Goal: Task Accomplishment & Management: Use online tool/utility

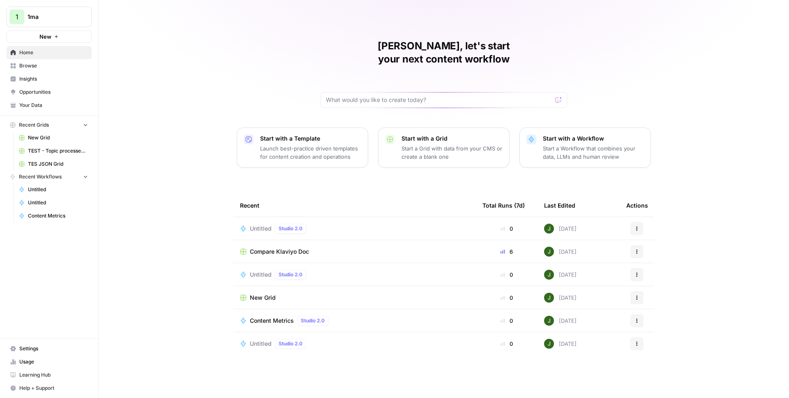
click at [266, 224] on span "Untitled" at bounding box center [261, 228] width 22 height 8
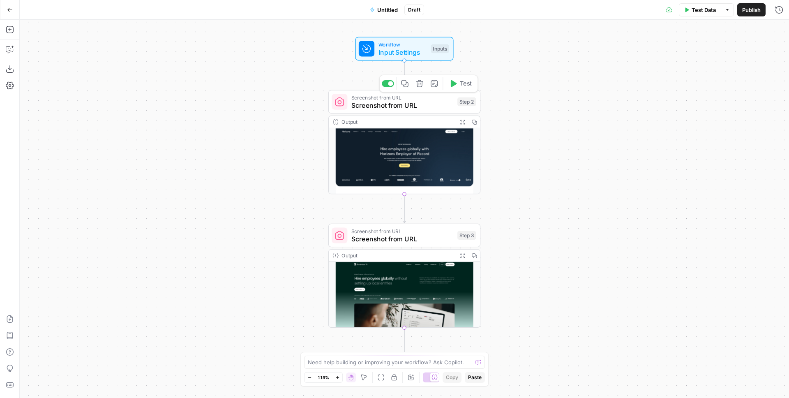
click at [420, 81] on icon "button" at bounding box center [420, 84] width 8 height 8
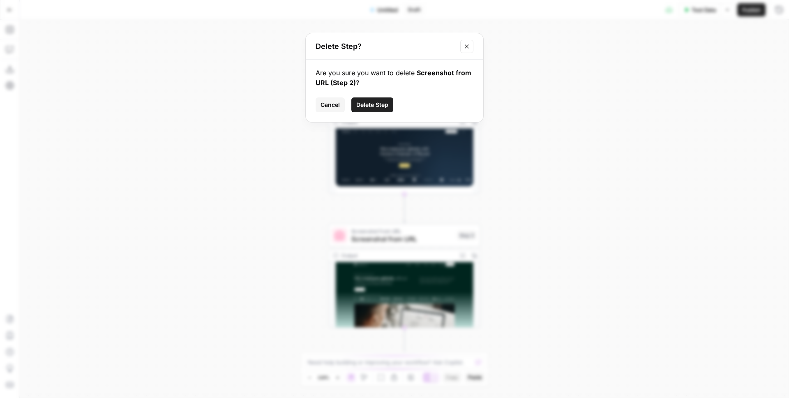
click at [377, 101] on span "Delete Step" at bounding box center [372, 105] width 32 height 8
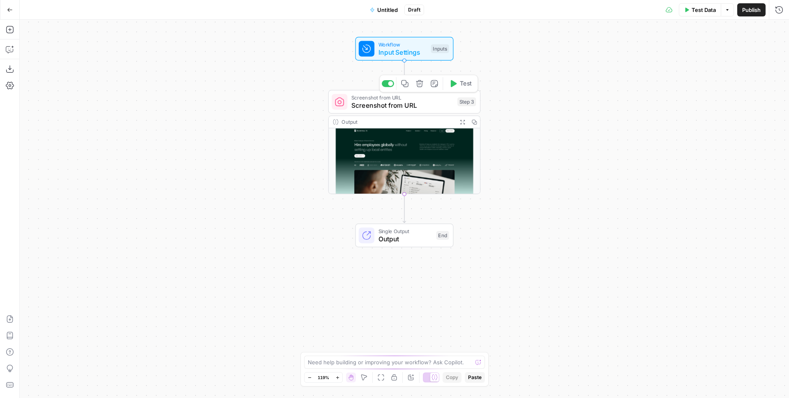
click at [418, 83] on icon "button" at bounding box center [420, 84] width 8 height 8
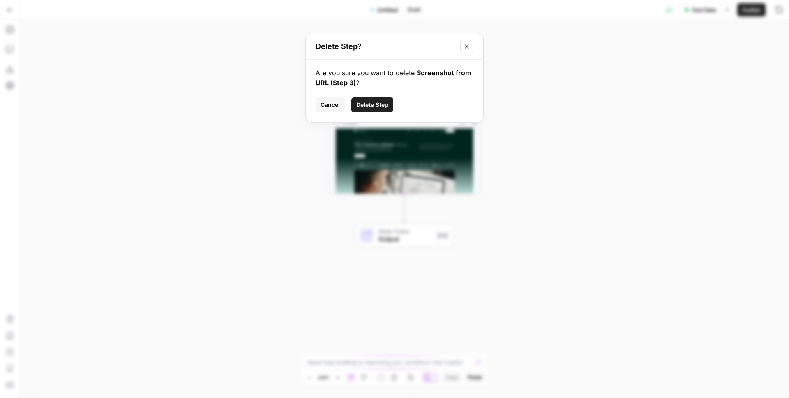
click at [379, 102] on span "Delete Step" at bounding box center [372, 105] width 32 height 8
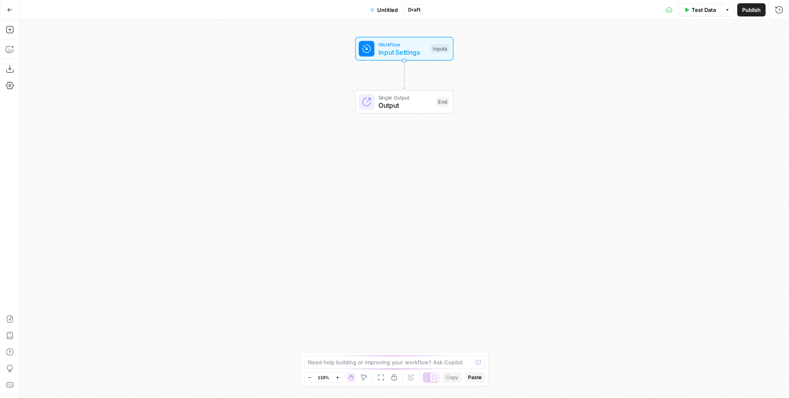
click at [1, 34] on div "Add Steps Copilot Download as JSON Settings Import JSON AirOps Academy Help Giv…" at bounding box center [10, 209] width 20 height 378
click at [6, 33] on icon "button" at bounding box center [10, 29] width 8 height 8
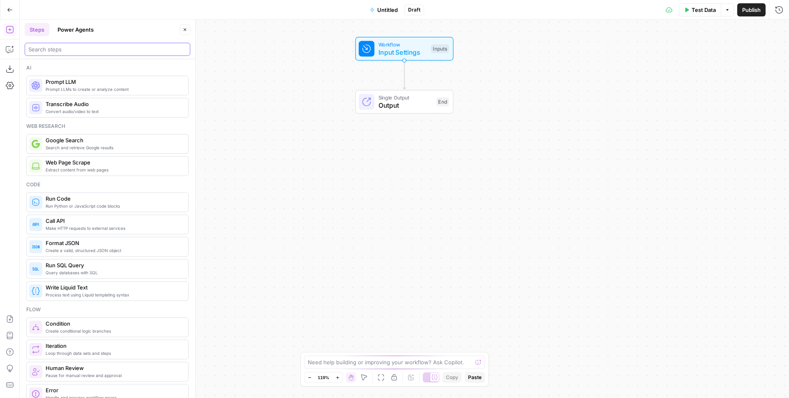
click at [76, 50] on input "search" at bounding box center [107, 49] width 158 height 8
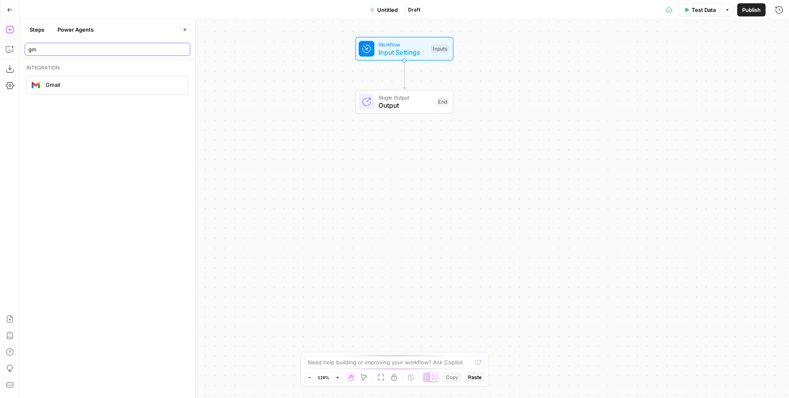
type input "gm"
click at [66, 79] on div "Gmail" at bounding box center [107, 85] width 156 height 13
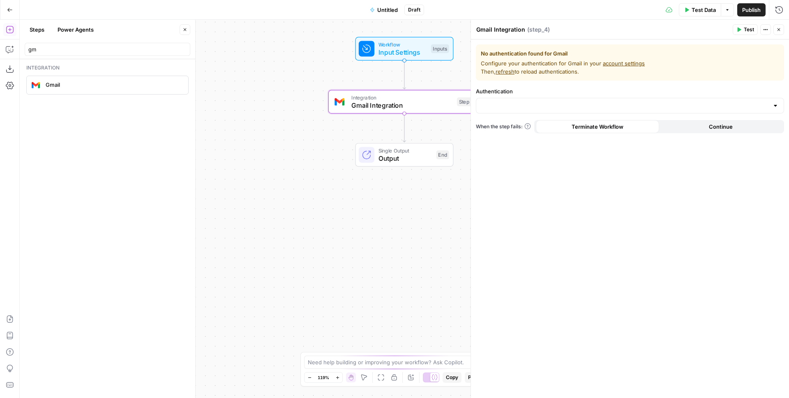
click at [521, 100] on div at bounding box center [630, 106] width 308 height 16
click at [515, 125] on span "﹢ Create New" at bounding box center [628, 126] width 291 height 8
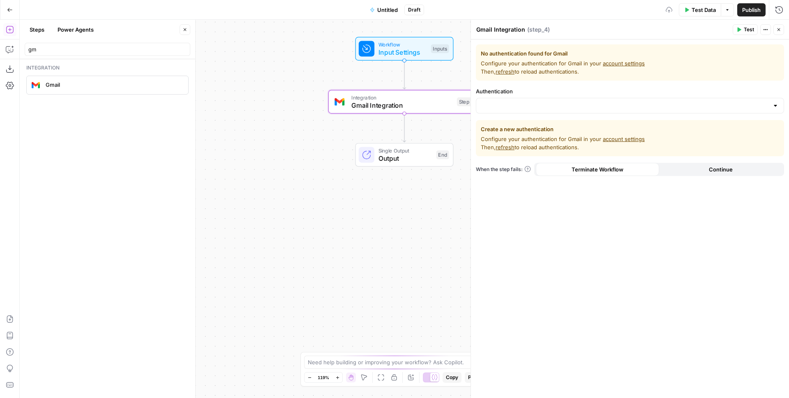
click at [596, 141] on span "Configure your authentication for Gmail in your account settings Then, refresh …" at bounding box center [630, 143] width 298 height 16
click at [616, 141] on link "account settings" at bounding box center [624, 139] width 42 height 7
click at [501, 147] on span "refresh" at bounding box center [505, 147] width 19 height 7
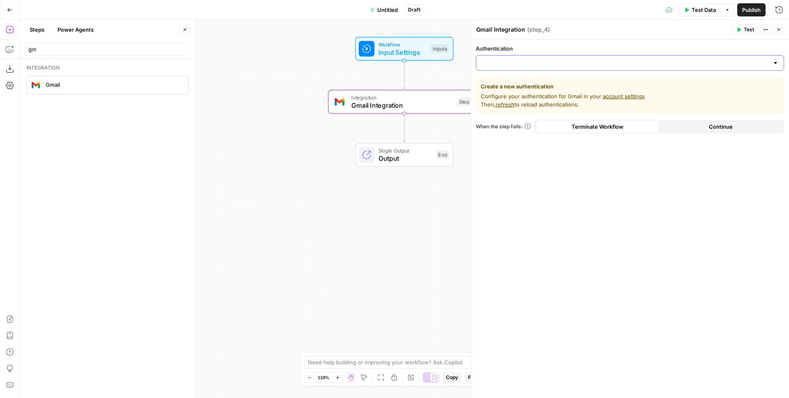
click at [513, 61] on input "Authentication" at bounding box center [625, 63] width 288 height 8
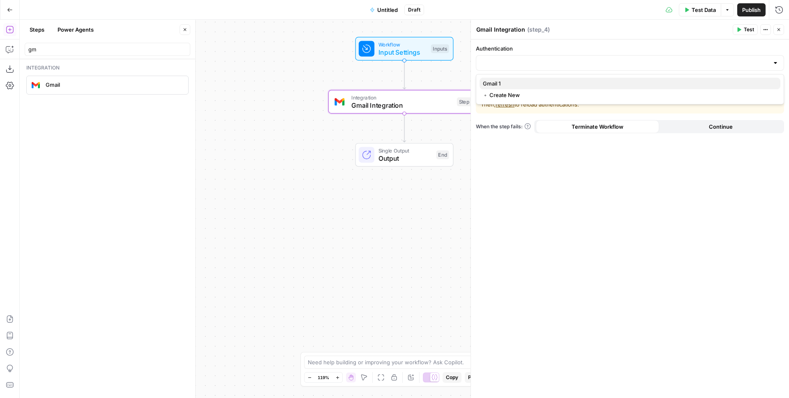
click at [509, 82] on span "Gmail 1" at bounding box center [628, 83] width 291 height 8
type input "Gmail 1"
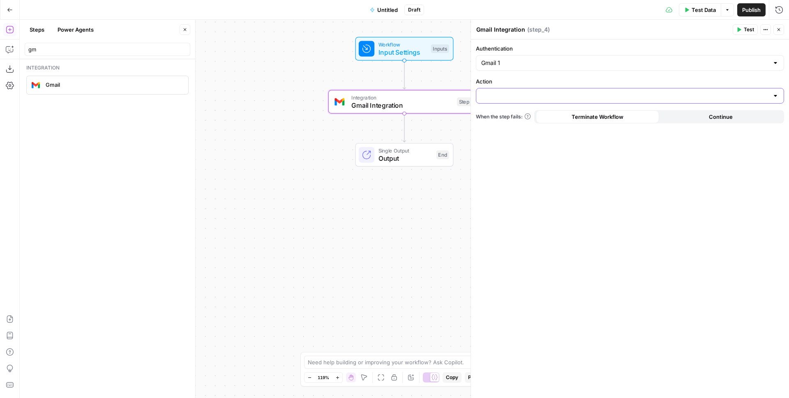
click at [526, 97] on input "Action" at bounding box center [625, 96] width 288 height 8
click at [503, 115] on span "Send email" at bounding box center [628, 116] width 291 height 8
type input "Send email"
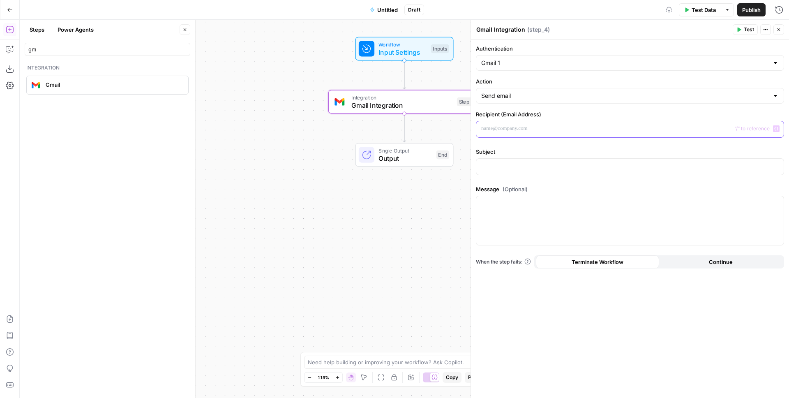
click at [499, 129] on p at bounding box center [630, 129] width 298 height 8
click at [525, 169] on p at bounding box center [630, 166] width 298 height 8
click at [523, 221] on div at bounding box center [629, 220] width 307 height 49
click at [740, 28] on icon "button" at bounding box center [739, 29] width 5 height 5
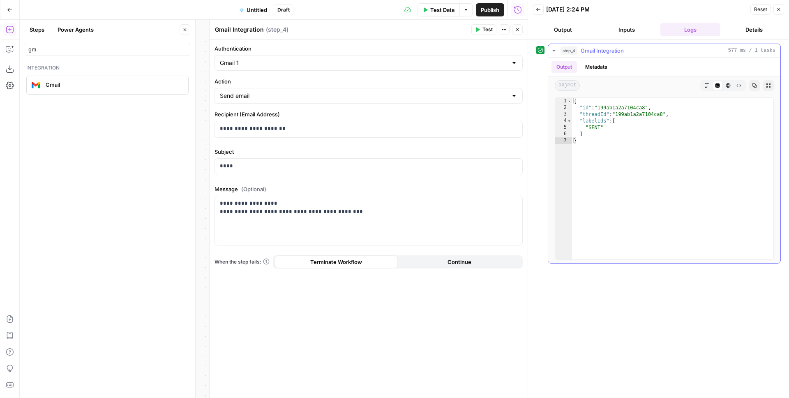
type textarea "*"
click at [617, 134] on div "{ "id" : "199ab1a2a7104ca8" , "threadId" : "199ab1a2a7104ca8" , "labelIds" : [ …" at bounding box center [672, 185] width 201 height 175
click at [280, 220] on div "**********" at bounding box center [368, 220] width 307 height 49
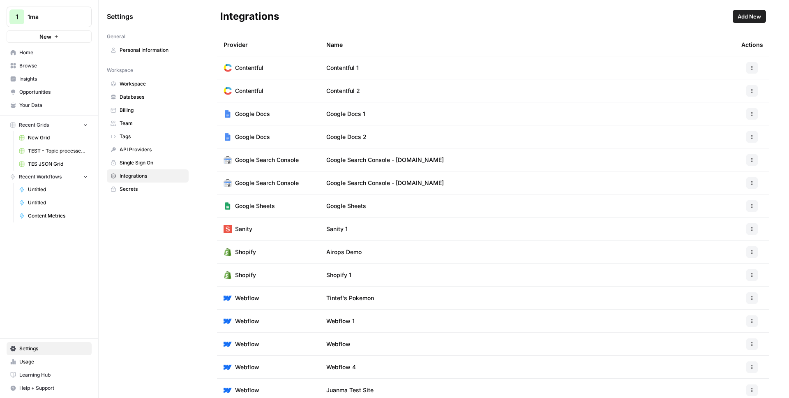
click at [745, 19] on span "Add New" at bounding box center [749, 16] width 23 height 8
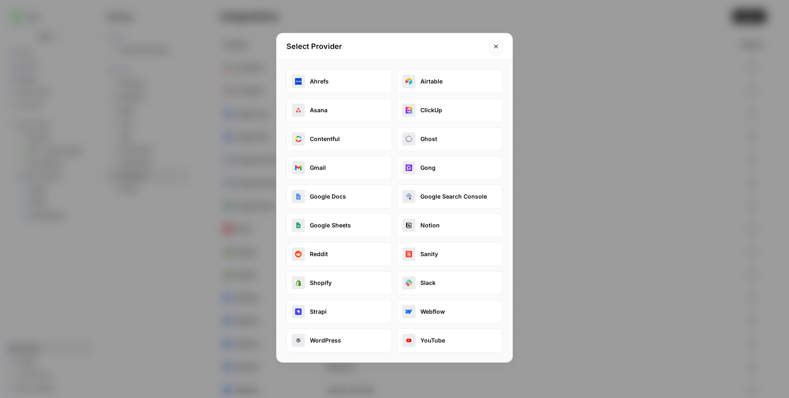
click at [326, 161] on button "Gmail" at bounding box center [339, 168] width 106 height 24
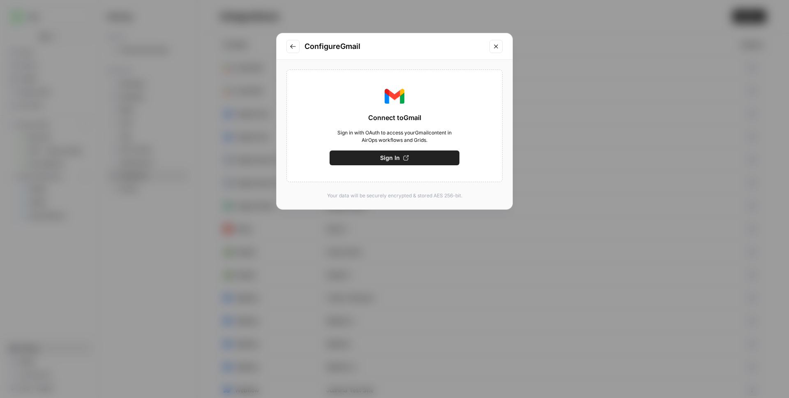
click at [382, 157] on span "Sign In" at bounding box center [390, 158] width 20 height 8
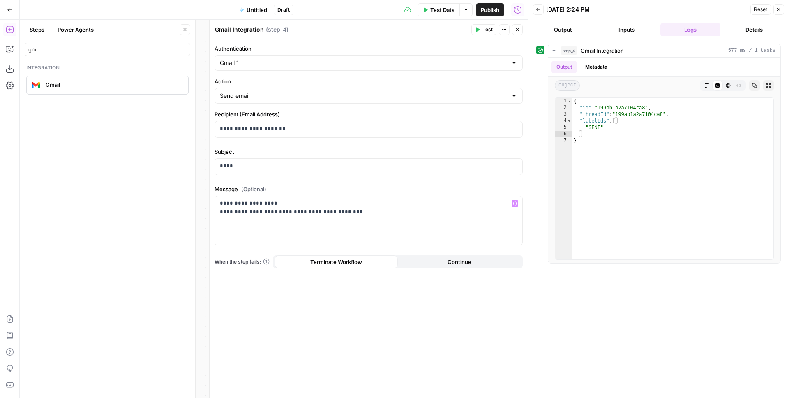
click at [520, 30] on button "Close" at bounding box center [517, 29] width 11 height 11
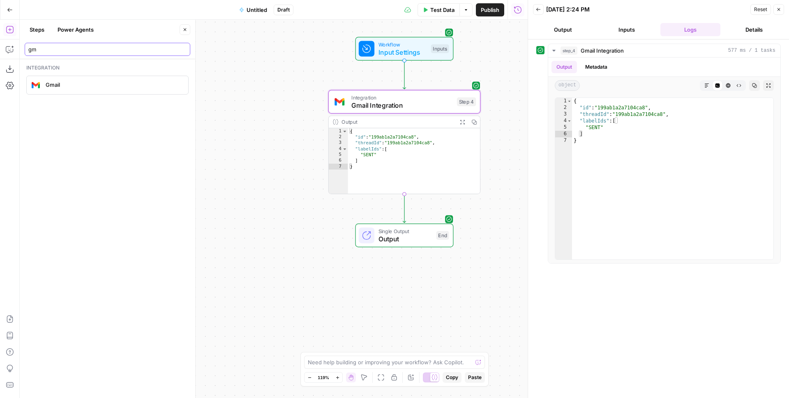
click at [79, 53] on input "gm" at bounding box center [107, 49] width 158 height 8
type input "liqu"
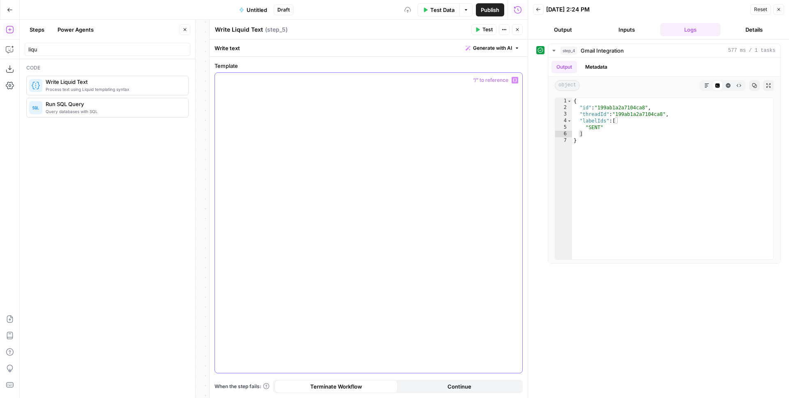
click at [377, 100] on div at bounding box center [368, 223] width 307 height 300
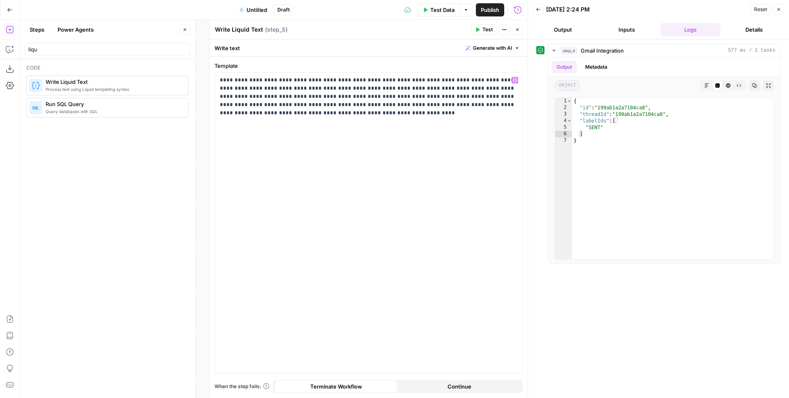
click at [242, 29] on textarea "Write Liquid Text" at bounding box center [239, 29] width 48 height 8
type textarea "Creds"
click at [414, 186] on div "**********" at bounding box center [368, 223] width 307 height 300
click at [517, 27] on icon "button" at bounding box center [517, 29] width 5 height 5
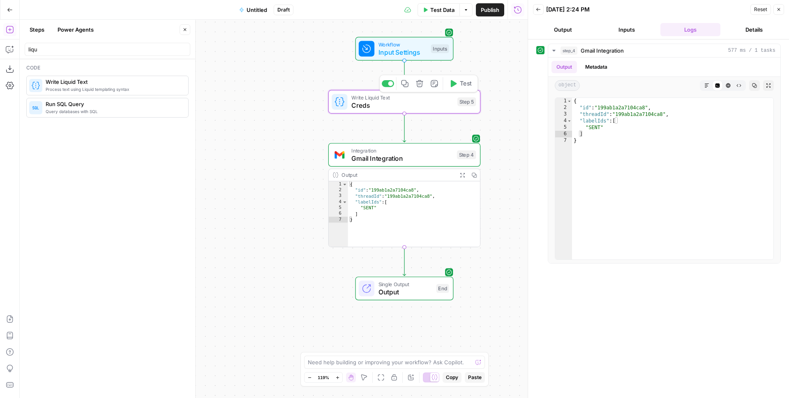
click at [461, 82] on span "Test" at bounding box center [466, 83] width 12 height 9
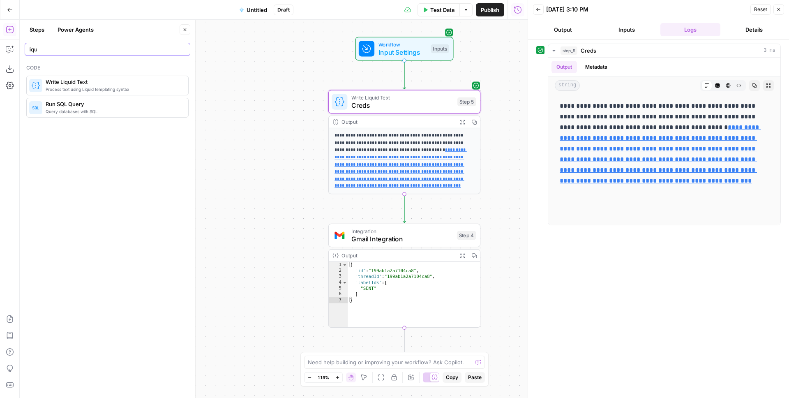
click at [96, 48] on input "liqu" at bounding box center [107, 49] width 158 height 8
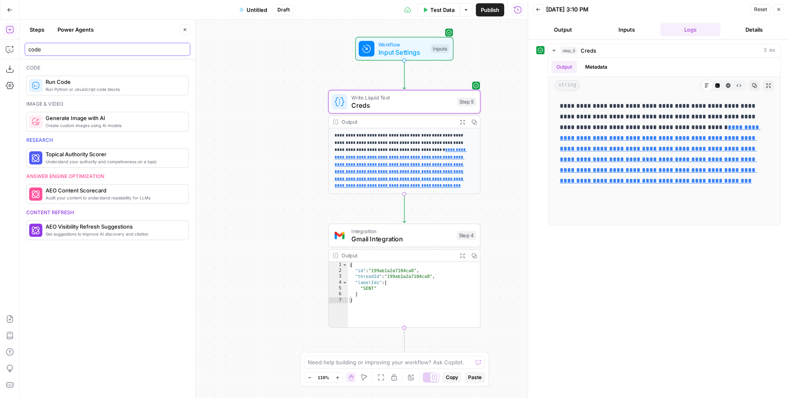
type input "code"
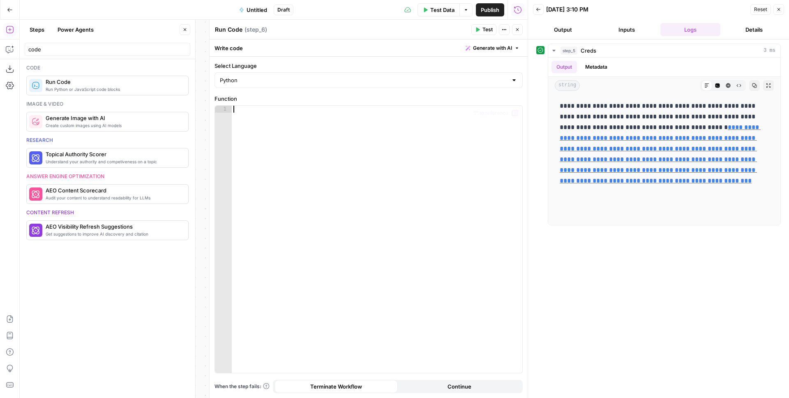
click at [266, 136] on div at bounding box center [377, 246] width 291 height 281
paste textarea
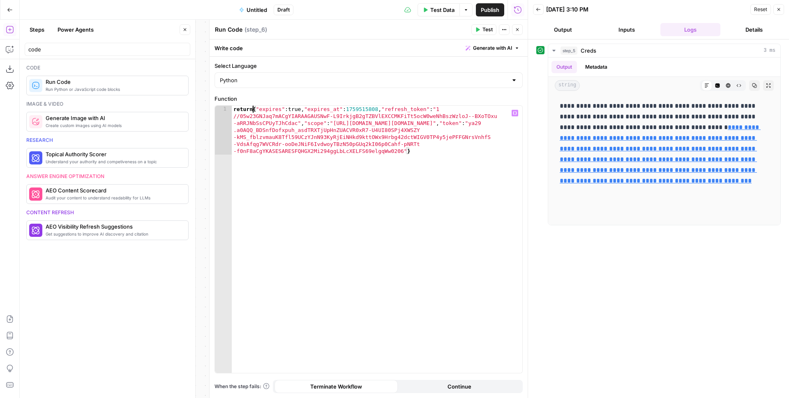
scroll to position [0, 2]
click at [488, 30] on span "Test" at bounding box center [488, 29] width 10 height 7
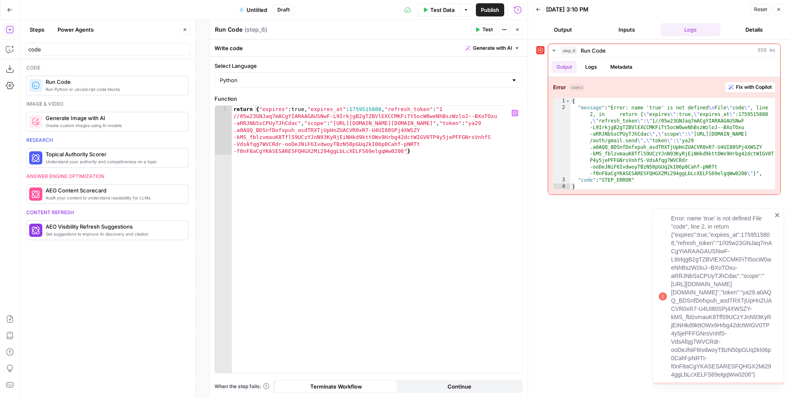
click at [293, 109] on div "return { "expires" : true , "expires_at" : 1759515808 , "refresh_token" : "1 //…" at bounding box center [377, 288] width 291 height 365
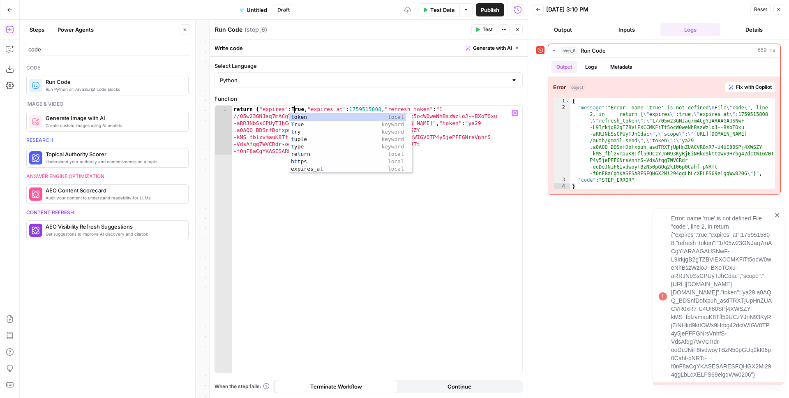
type textarea "**********"
click at [489, 31] on span "Test" at bounding box center [488, 29] width 10 height 7
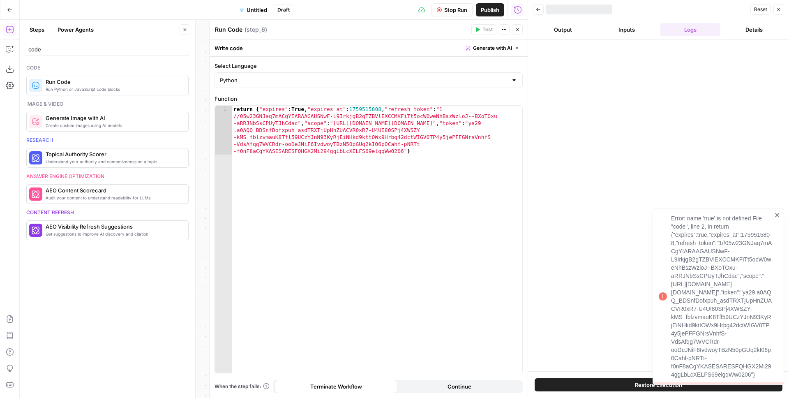
click at [231, 27] on textarea "Run Code" at bounding box center [229, 29] width 28 height 8
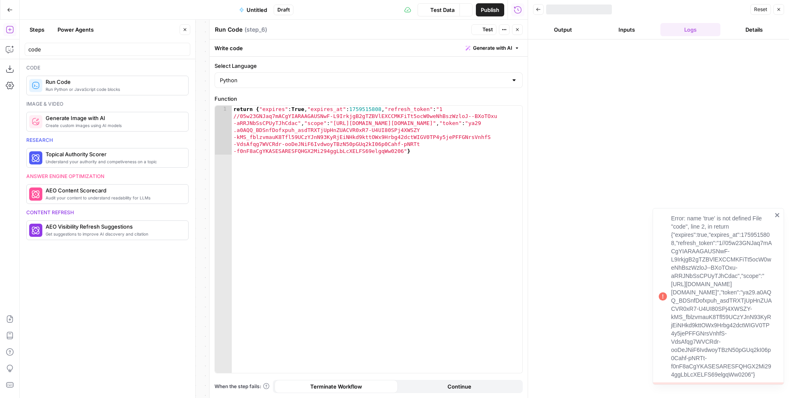
click at [231, 27] on textarea "Run Code" at bounding box center [229, 29] width 28 height 8
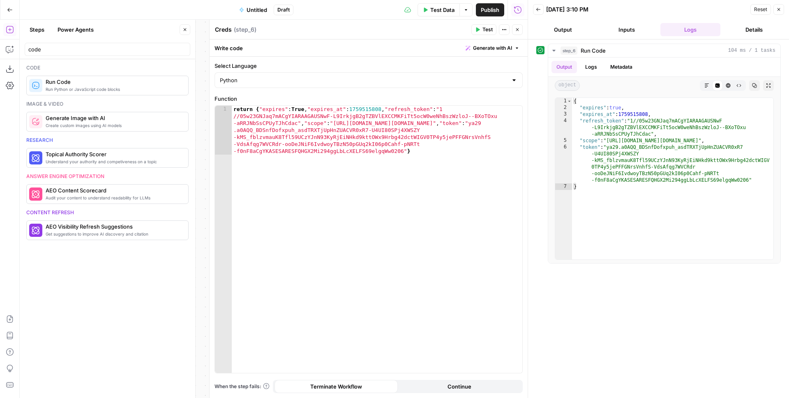
type textarea "Creds"
click at [515, 27] on icon "button" at bounding box center [517, 29] width 5 height 5
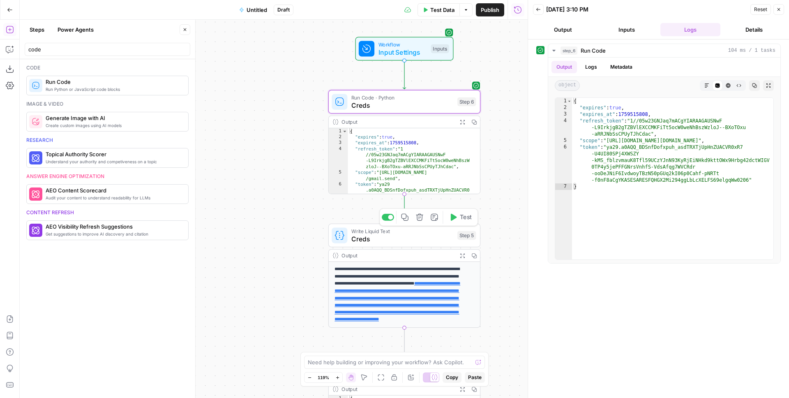
click at [418, 216] on icon "button" at bounding box center [420, 217] width 8 height 8
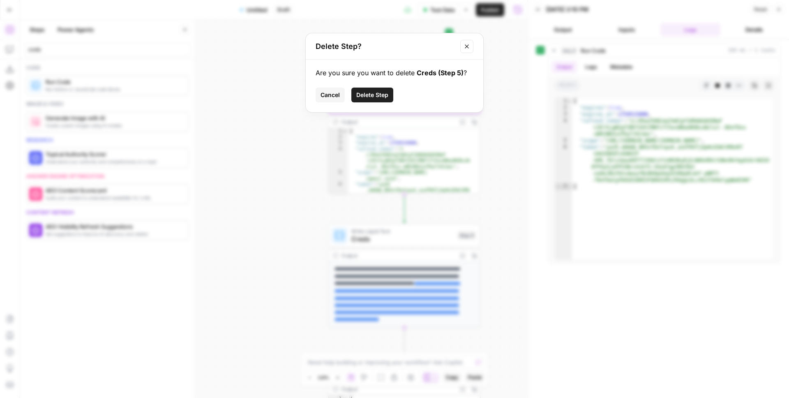
click at [383, 93] on span "Delete Step" at bounding box center [372, 95] width 32 height 8
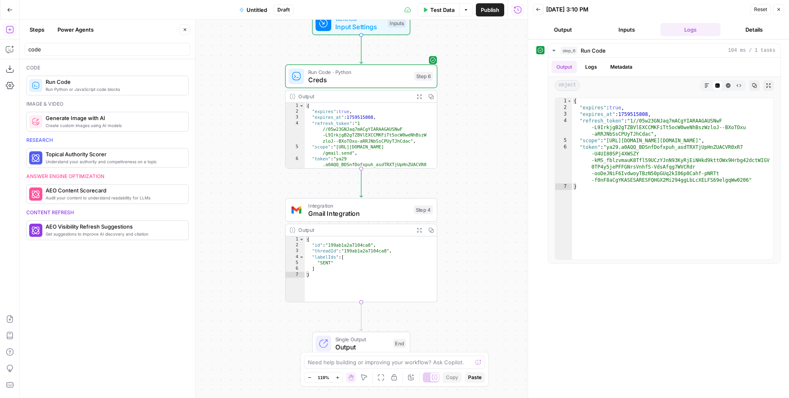
drag, startPoint x: 509, startPoint y: 182, endPoint x: 442, endPoint y: 147, distance: 75.7
click at [442, 147] on div "Workflow Input Settings Inputs Run Code · Python Creds Step 6 Output Expand Out…" at bounding box center [274, 209] width 508 height 378
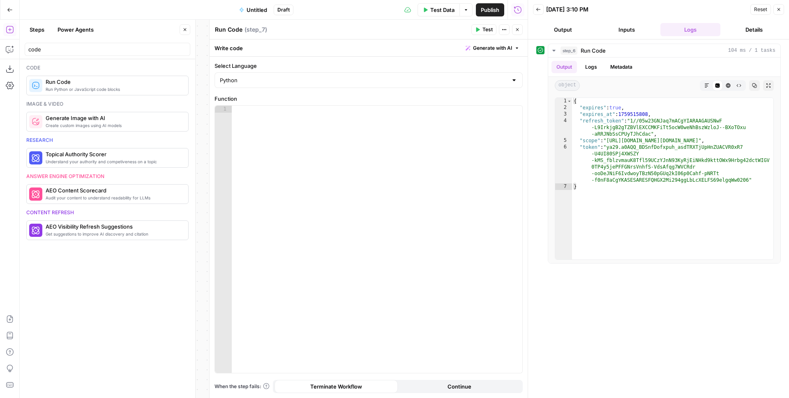
drag, startPoint x: 95, startPoint y: 90, endPoint x: 591, endPoint y: 0, distance: 503.9
click at [341, 121] on div at bounding box center [377, 246] width 291 height 281
paste textarea "**********"
type textarea "**********"
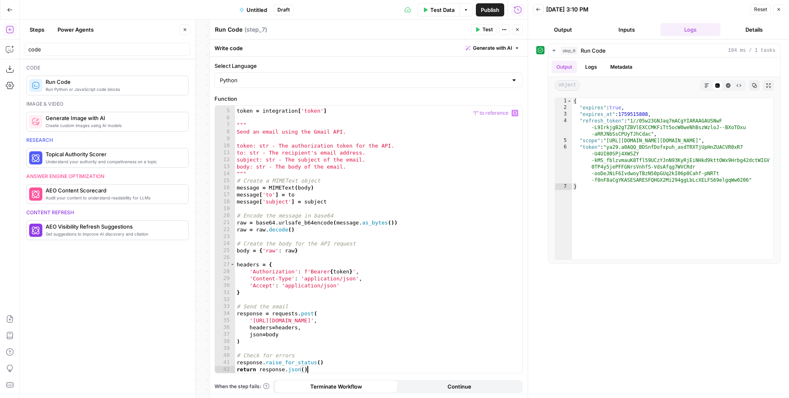
scroll to position [26, 0]
click at [289, 117] on div "token = integration [ 'token' ] """ Send an email using the Gmail API. token: s…" at bounding box center [375, 240] width 281 height 281
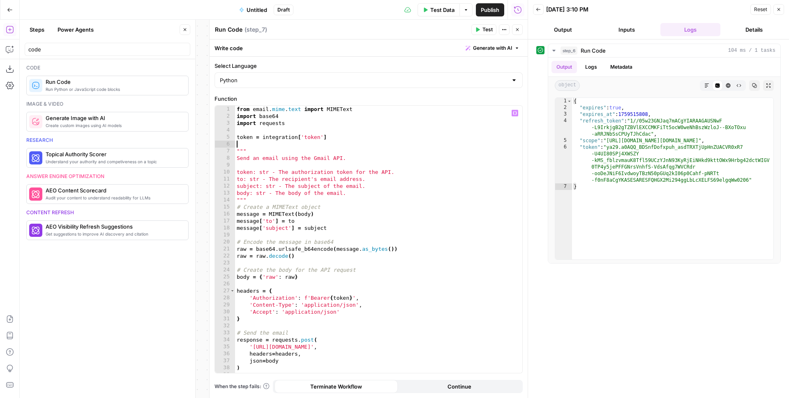
click at [269, 136] on div "from email . mime . text import MIMEText import base64 import requests token = …" at bounding box center [375, 246] width 281 height 281
type textarea "**********"
click at [269, 136] on div "from email . mime . text import MIMEText import base64 import requests token = …" at bounding box center [375, 246] width 281 height 281
click at [189, 29] on button "Close" at bounding box center [185, 29] width 11 height 11
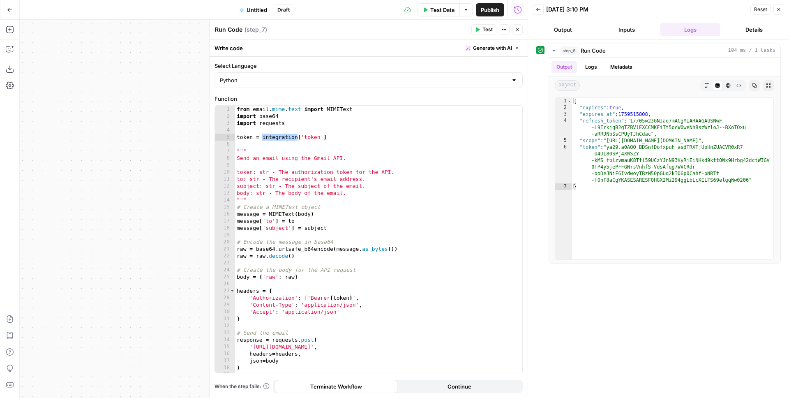
drag, startPoint x: 159, startPoint y: 120, endPoint x: 72, endPoint y: 118, distance: 88.0
click at [93, 117] on div "Workflow Input Settings Inputs Run Code · Python Creds Step 6 Output Expand Out…" at bounding box center [274, 209] width 508 height 378
drag, startPoint x: 96, startPoint y: 119, endPoint x: 29, endPoint y: 111, distance: 67.4
click at [54, 110] on div "Workflow Input Settings Inputs Run Code · Python Creds Step 6 Output Expand Out…" at bounding box center [274, 209] width 508 height 378
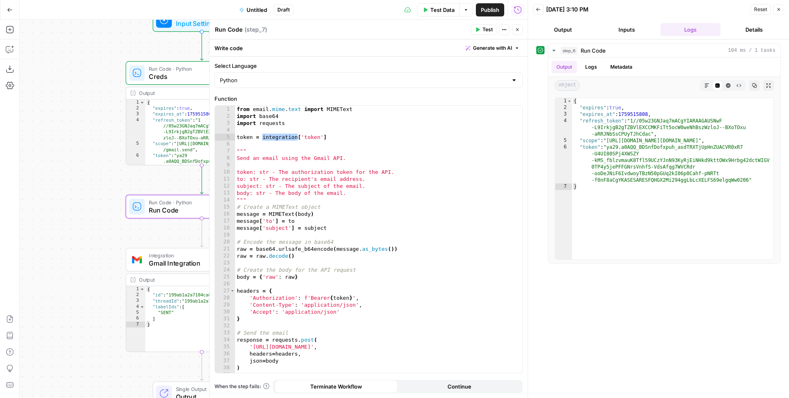
drag, startPoint x: 69, startPoint y: 109, endPoint x: 42, endPoint y: 140, distance: 41.0
click at [43, 139] on div "Workflow Input Settings Inputs Run Code · Python Creds Step 6 Output Expand Out…" at bounding box center [274, 209] width 508 height 378
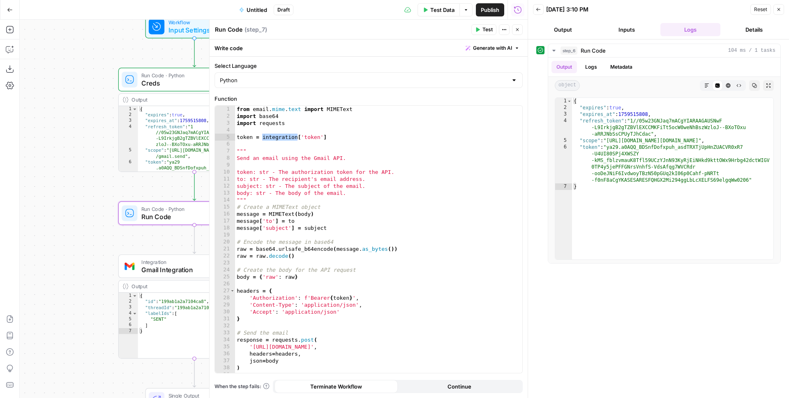
drag, startPoint x: 78, startPoint y: 135, endPoint x: 35, endPoint y: 113, distance: 48.5
click at [37, 115] on div "Workflow Input Settings Inputs Run Code · Python Creds Step 6 Output Expand Out…" at bounding box center [274, 209] width 508 height 378
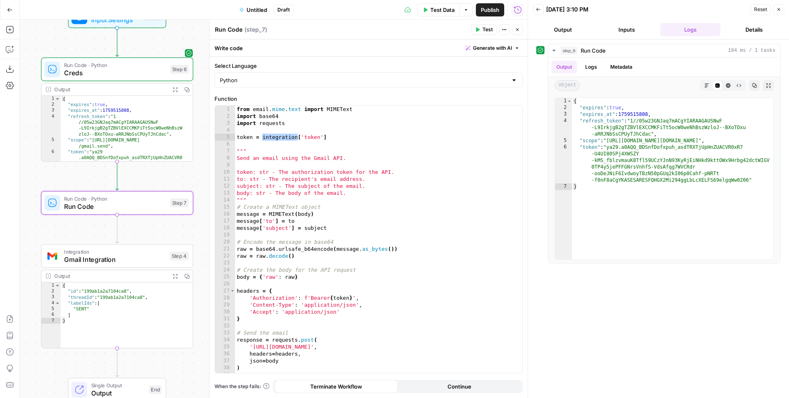
drag, startPoint x: 72, startPoint y: 159, endPoint x: 30, endPoint y: 170, distance: 42.5
click at [30, 170] on div "Workflow Input Settings Inputs Run Code · Python Creds Step 6 Output Expand Out…" at bounding box center [274, 209] width 508 height 378
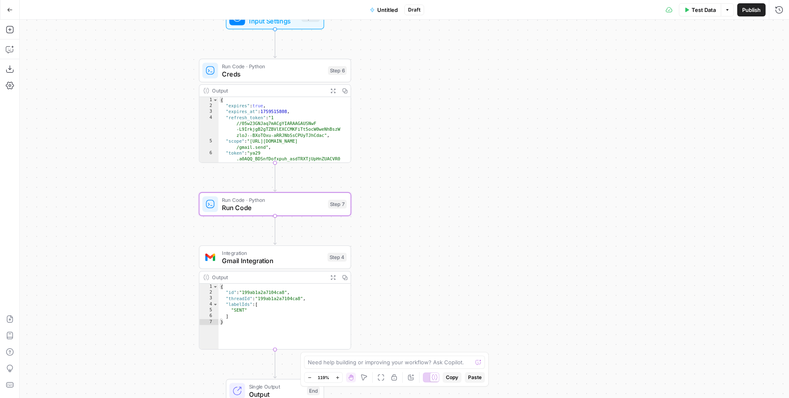
click at [252, 210] on span "Run Code" at bounding box center [273, 208] width 102 height 10
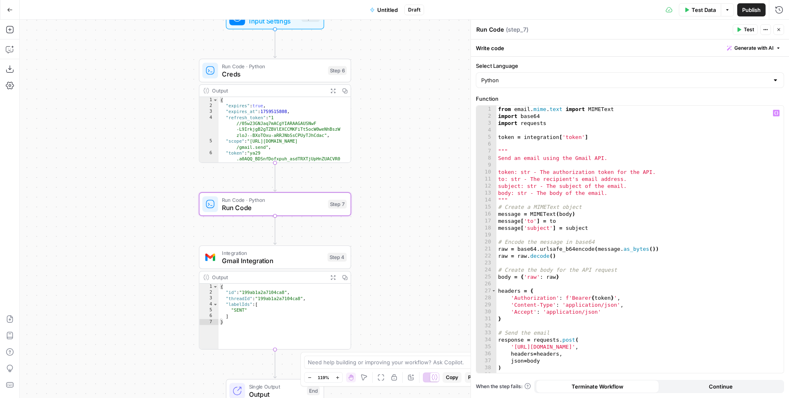
click at [533, 138] on div "from email . mime . text import MIMEText import base64 import requests token = …" at bounding box center [637, 246] width 281 height 281
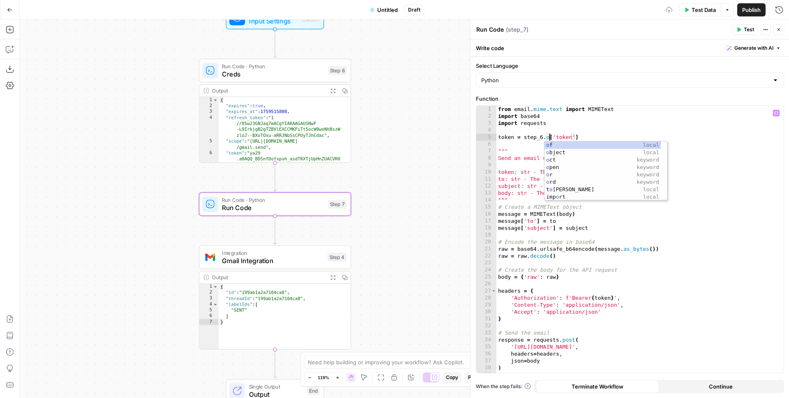
scroll to position [0, 4]
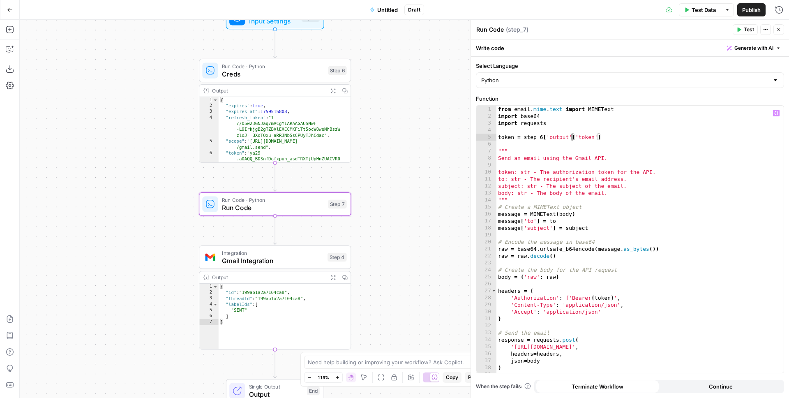
type textarea "**********"
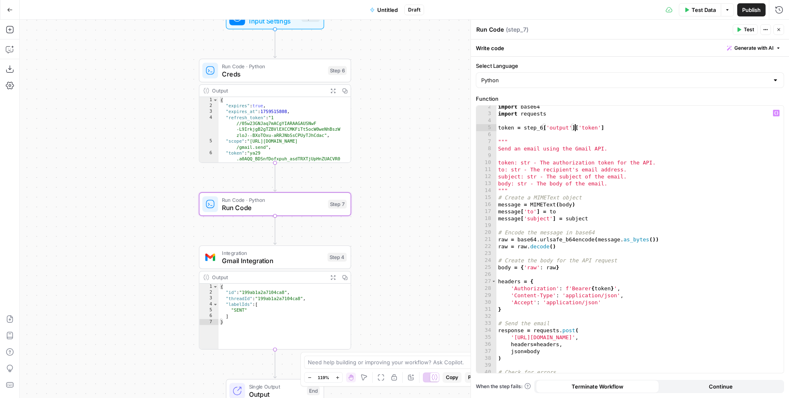
scroll to position [26, 0]
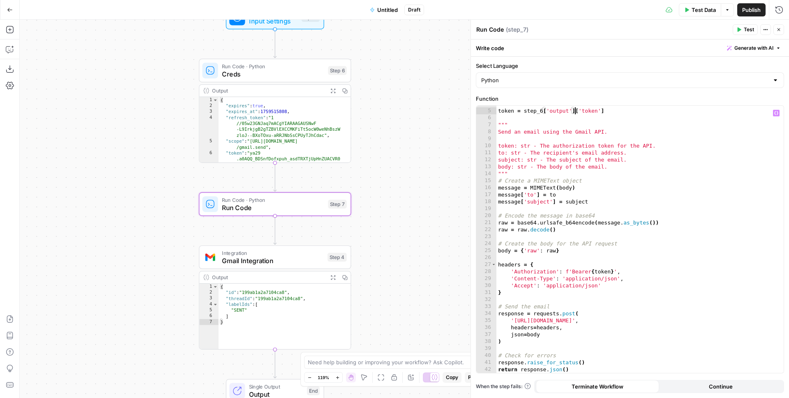
click at [592, 238] on div "token = step_6 [ 'output' ] [ 'token' ] """ Send an email using the Gmail API. …" at bounding box center [637, 240] width 281 height 281
click at [623, 217] on div "token = step_6 [ 'output' ] [ 'token' ] """ Send an email using the Gmail API. …" at bounding box center [637, 240] width 281 height 281
type textarea "**********"
click at [262, 239] on div at bounding box center [261, 238] width 5 height 5
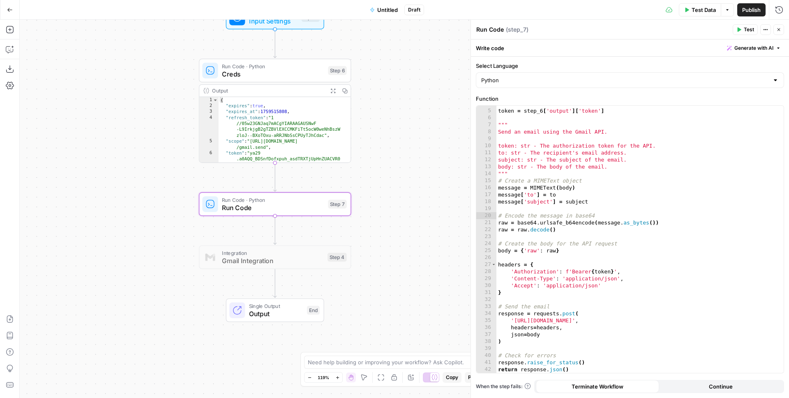
click at [706, 9] on span "Test Data" at bounding box center [704, 10] width 24 height 8
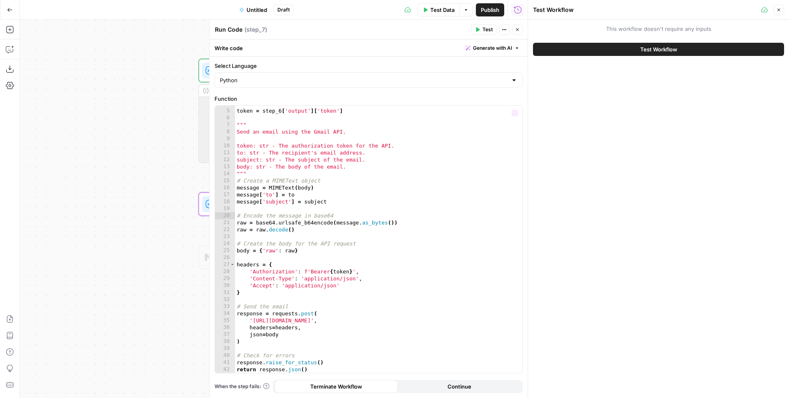
drag, startPoint x: 127, startPoint y: 160, endPoint x: 79, endPoint y: 126, distance: 58.3
click at [79, 126] on div "Workflow Input Settings Inputs Run Code · Python Creds Step 6 Output Expand Out…" at bounding box center [274, 209] width 508 height 378
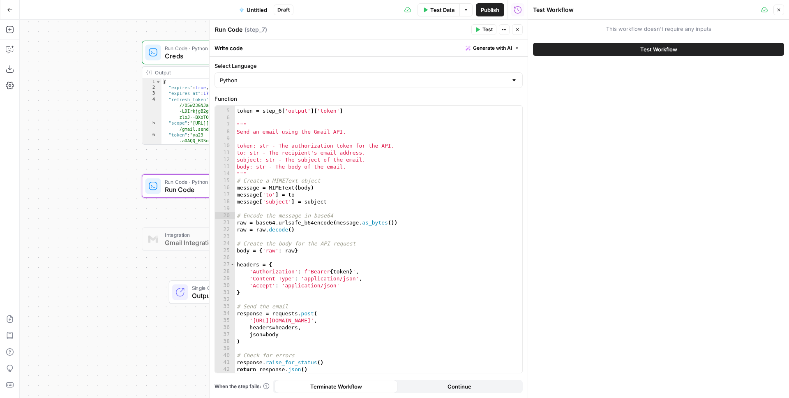
drag, startPoint x: 80, startPoint y: 145, endPoint x: 18, endPoint y: 196, distance: 80.9
click at [18, 196] on div "Add Steps Copilot Download as JSON Settings Import JSON AirOps Academy Help Giv…" at bounding box center [264, 209] width 528 height 378
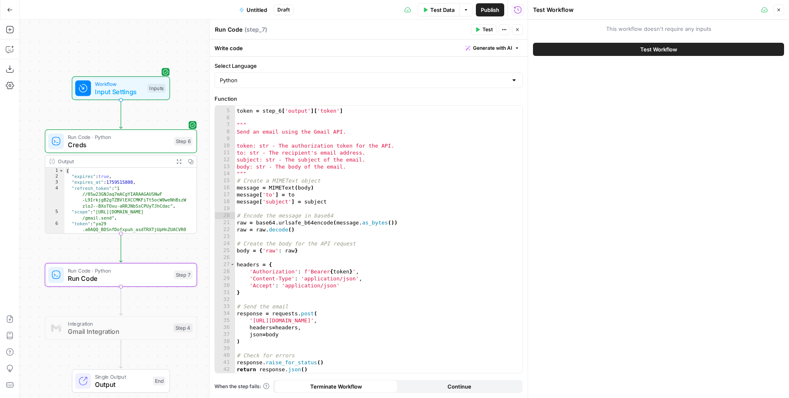
drag, startPoint x: 71, startPoint y: 65, endPoint x: 34, endPoint y: 106, distance: 55.3
click at [33, 106] on div "Workflow Input Settings Inputs Run Code · Python Creds Step 6 Output Expand Out…" at bounding box center [274, 209] width 508 height 378
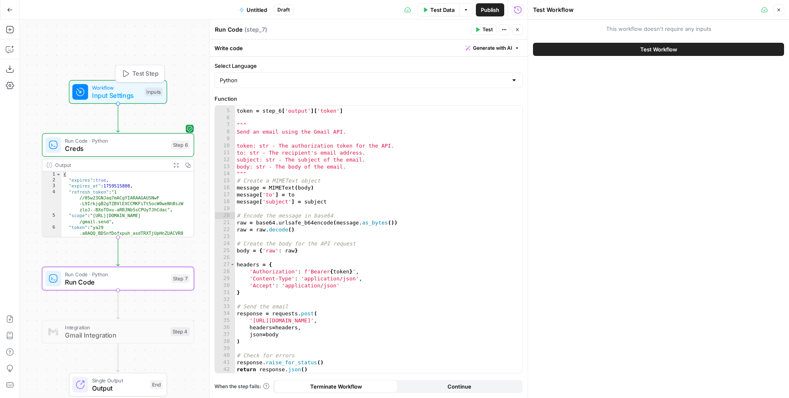
click at [120, 91] on span "Input Settings" at bounding box center [116, 95] width 48 height 10
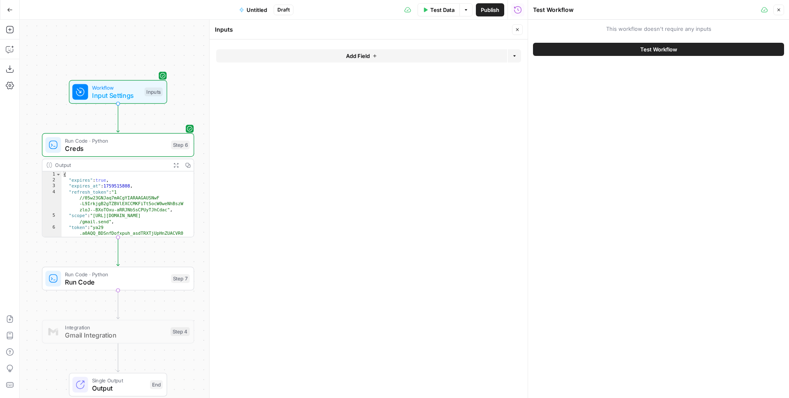
click at [371, 57] on button "Add Field" at bounding box center [361, 55] width 291 height 13
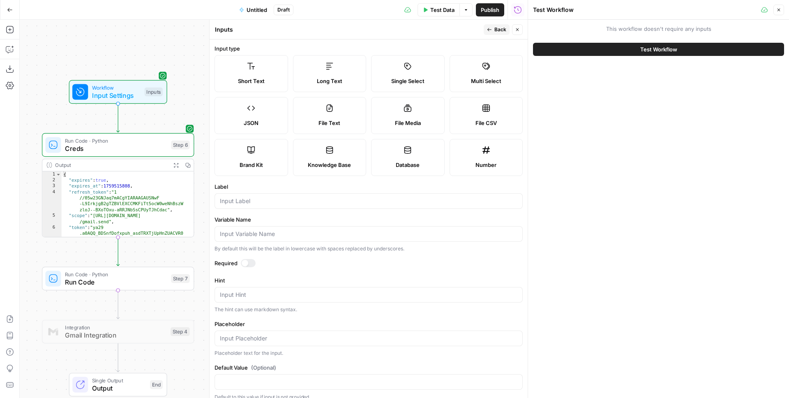
click at [520, 30] on span "Close" at bounding box center [520, 30] width 0 height 0
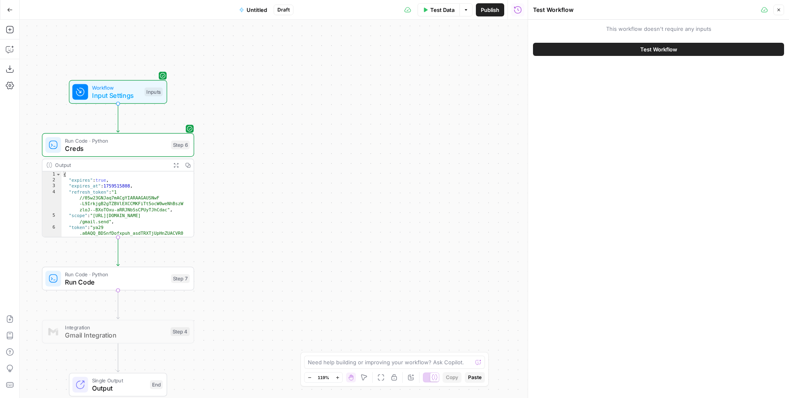
click at [95, 146] on span "Creds" at bounding box center [116, 148] width 102 height 10
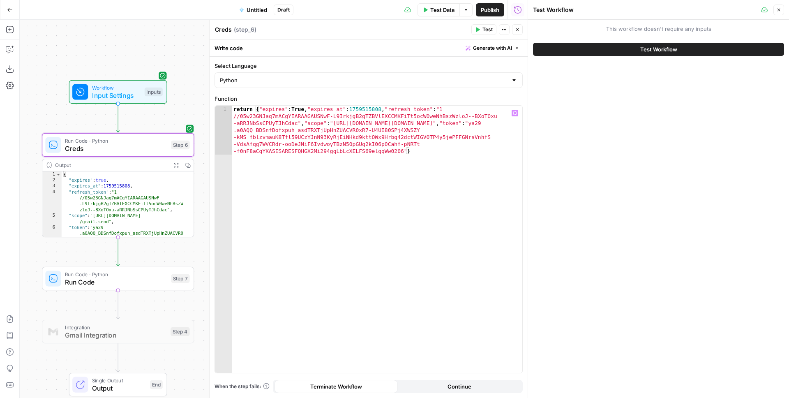
click at [97, 274] on span "Run Code · Python" at bounding box center [116, 274] width 102 height 8
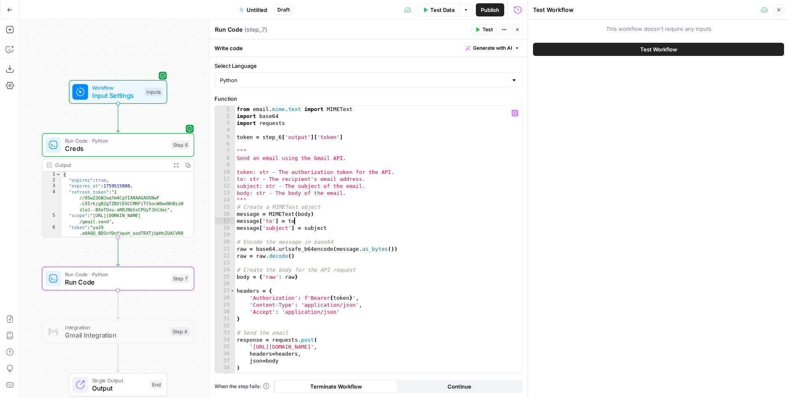
click at [304, 219] on div "from email . mime . text import MIMEText import base64 import requests token = …" at bounding box center [375, 246] width 281 height 281
click at [353, 138] on div "from email . mime . text import MIMEText import base64 import requests token = …" at bounding box center [375, 246] width 281 height 281
type textarea "**********"
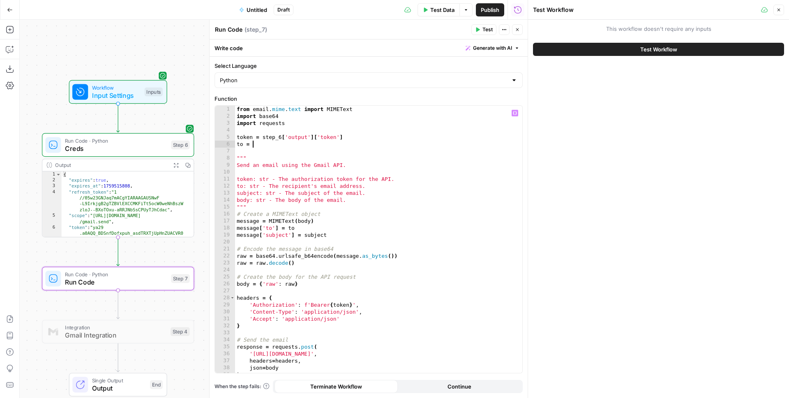
scroll to position [0, 1]
type textarea "**********"
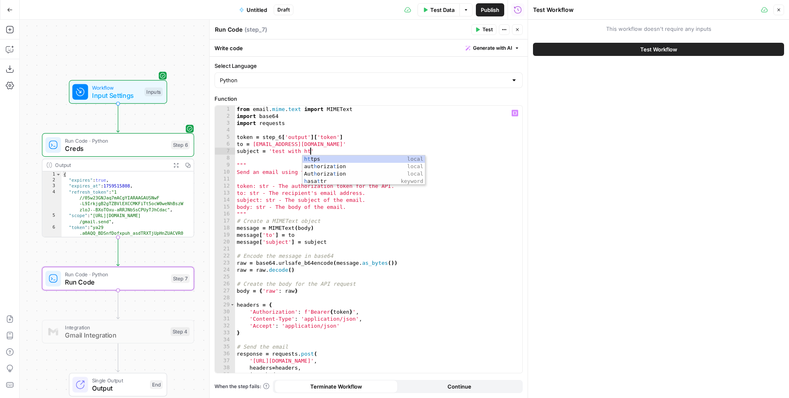
scroll to position [0, 6]
type textarea "**********"
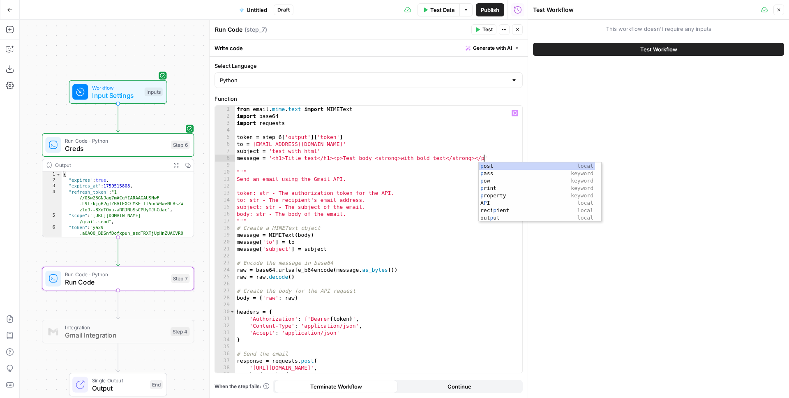
scroll to position [0, 19]
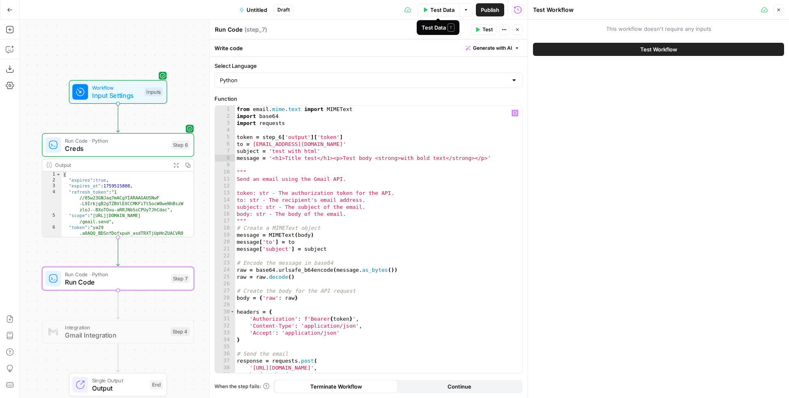
click at [480, 30] on button "Test" at bounding box center [483, 29] width 25 height 11
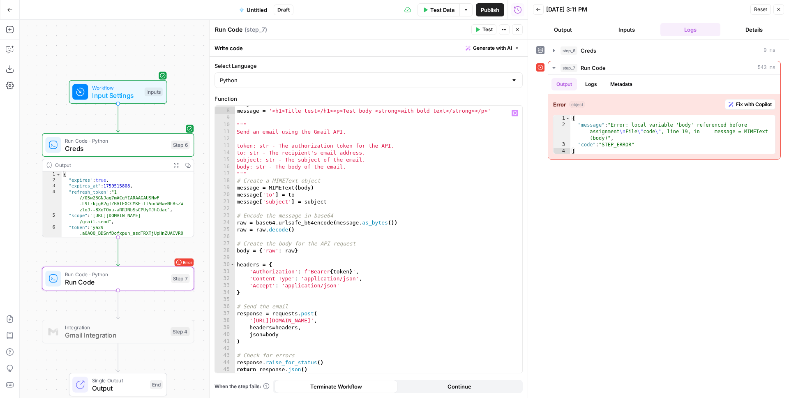
scroll to position [41, 0]
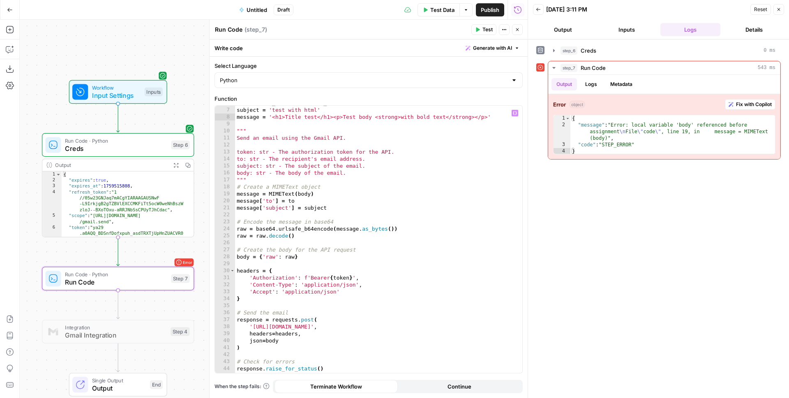
click at [300, 192] on div "to = 'ramallojuanm@gmail.com' subject = 'test with html' message = '<h1>Title t…" at bounding box center [375, 239] width 281 height 281
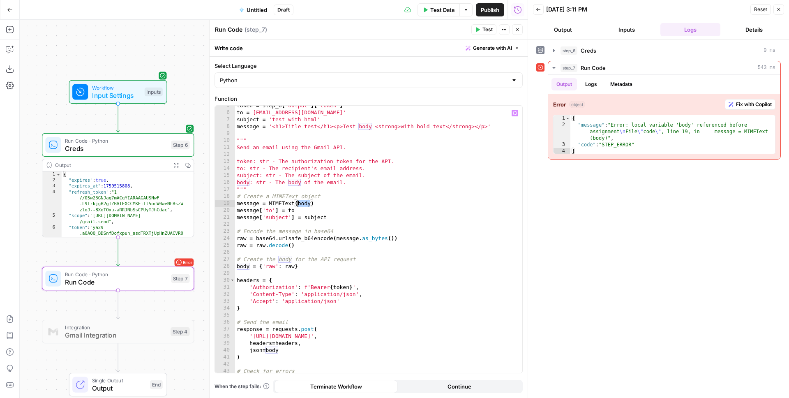
scroll to position [32, 0]
click at [241, 125] on div "token = step_6 [ 'output' ] [ 'token' ] to = 'ramallojuanm@gmail.com' subject =…" at bounding box center [375, 242] width 281 height 281
click at [394, 161] on div "token = step_6 [ 'output' ] [ 'token' ] to = 'ramallojuanm@gmail.com' subject =…" at bounding box center [375, 242] width 281 height 281
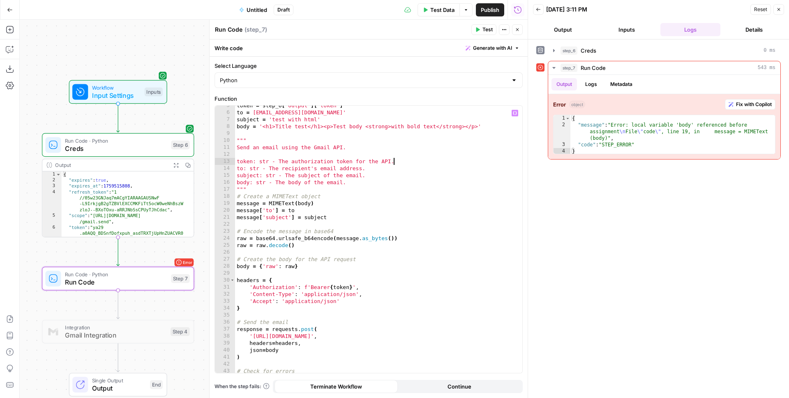
click at [483, 25] on button "Test" at bounding box center [483, 29] width 25 height 11
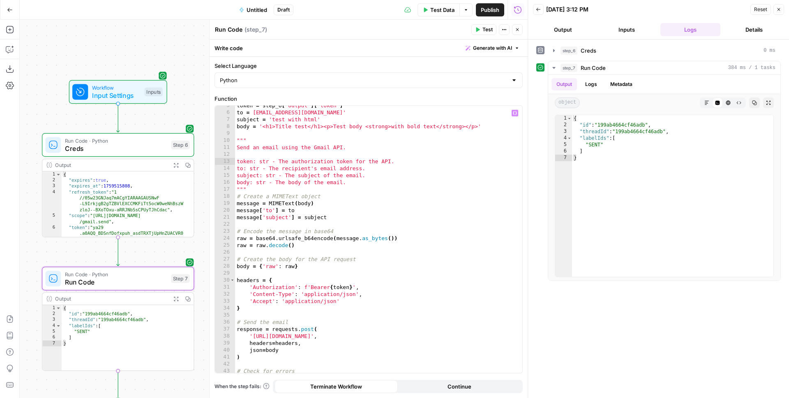
click at [380, 177] on div "token = step_6 [ 'output' ] [ 'token' ] to = 'ramallojuanm@gmail.com' subject =…" at bounding box center [375, 242] width 281 height 281
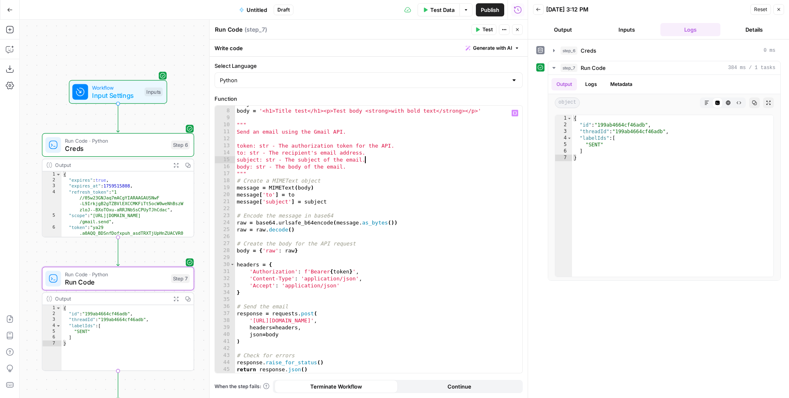
scroll to position [0, 0]
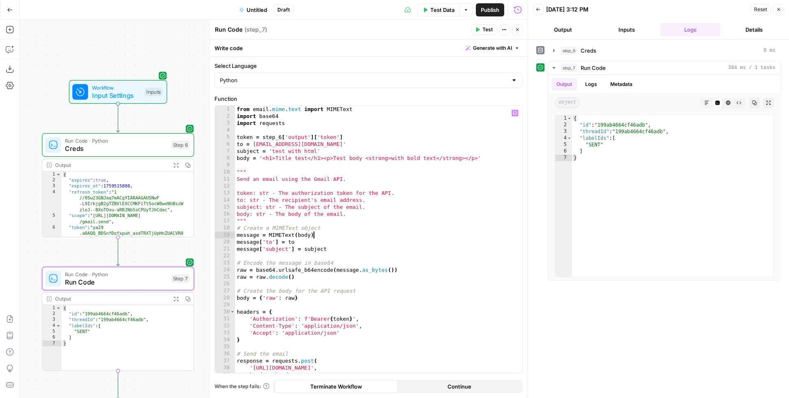
click at [352, 235] on div "from email . mime . text import MIMEText import base64 import requests token = …" at bounding box center [375, 246] width 281 height 281
type textarea "**********"
click at [297, 165] on div "from email . mime . text import MIMEText import base64 import requests token = …" at bounding box center [375, 246] width 281 height 281
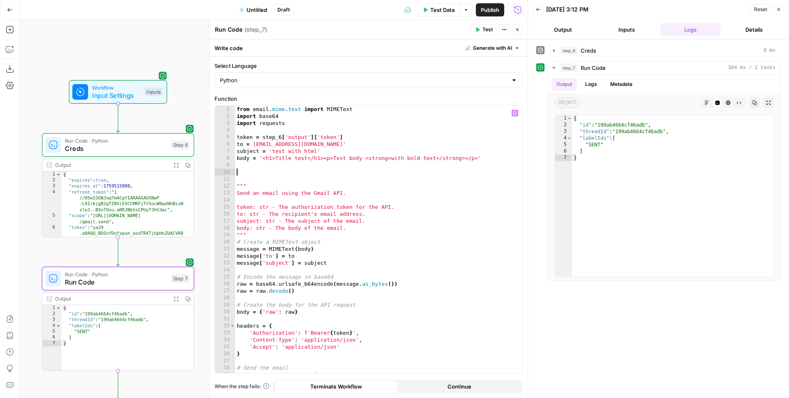
paste textarea "**********"
type textarea "**********"
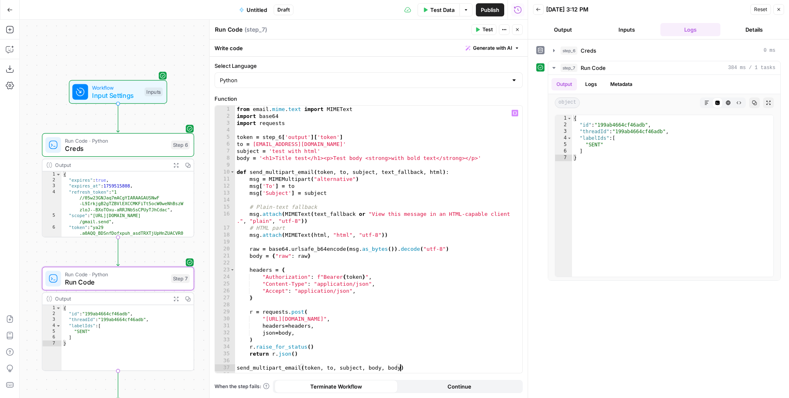
scroll to position [0, 12]
type textarea "**********"
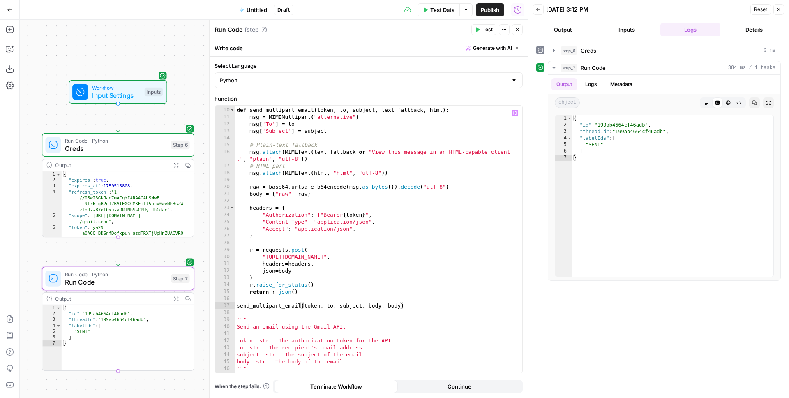
scroll to position [62, 0]
click at [249, 314] on div "def send_multipart_email ( token , to , subject , text_fallback , html ) : msg …" at bounding box center [375, 239] width 281 height 281
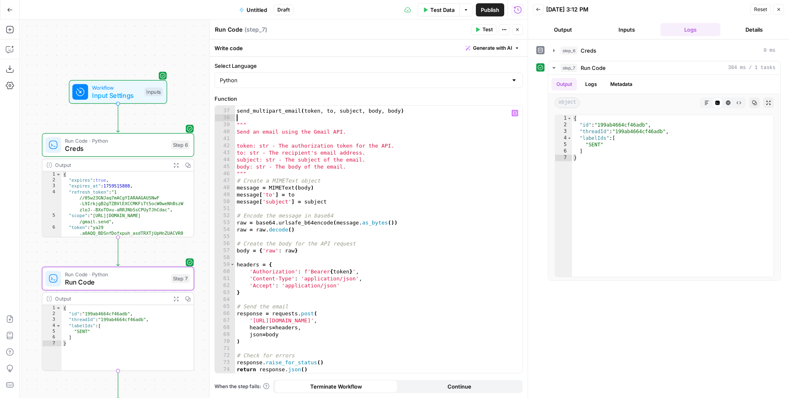
scroll to position [257, 0]
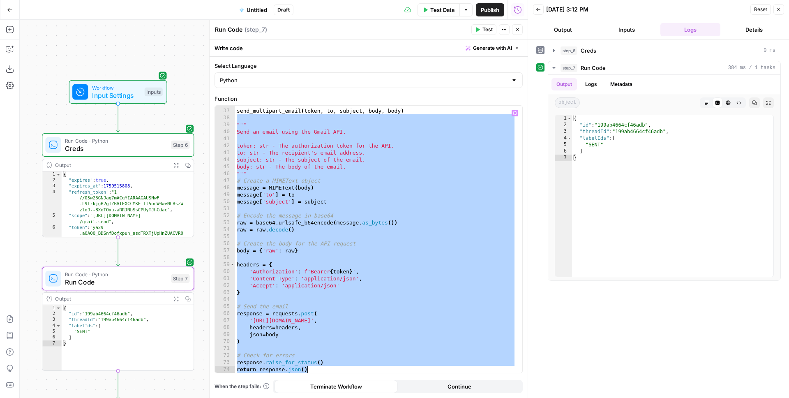
click at [323, 369] on div "send_multipart_email ( token , to , subject , body , body ) """ Send an email u…" at bounding box center [375, 240] width 281 height 281
type textarea "**********"
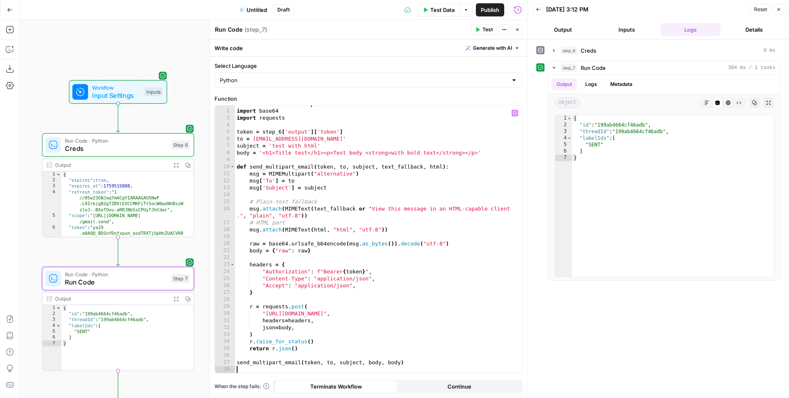
scroll to position [5, 0]
type textarea "**********"
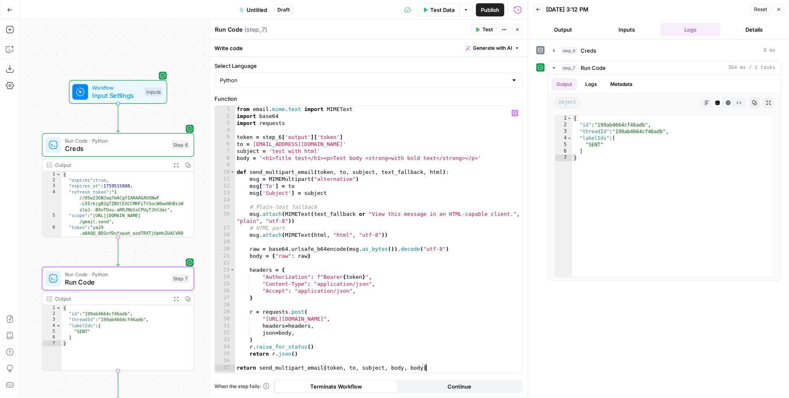
click at [483, 28] on span "Test" at bounding box center [488, 29] width 10 height 7
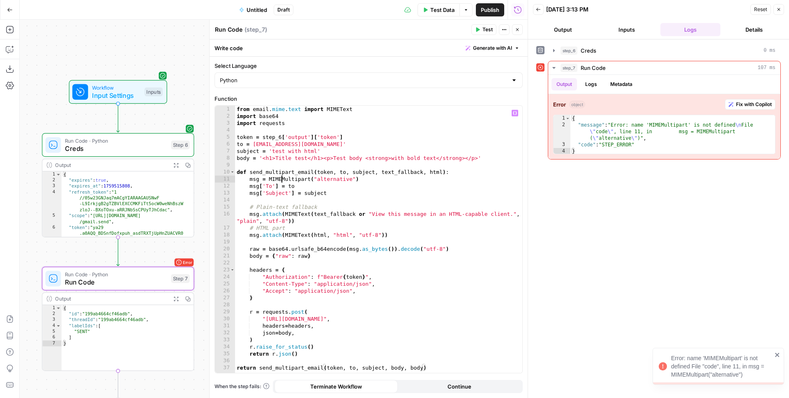
click at [283, 180] on div "from email . mime . text import MIMEText import base64 import requests token = …" at bounding box center [378, 246] width 287 height 281
click at [314, 112] on div "from email . mime . text import MIMEText import base64 import requests token = …" at bounding box center [378, 246] width 287 height 281
type textarea "**********"
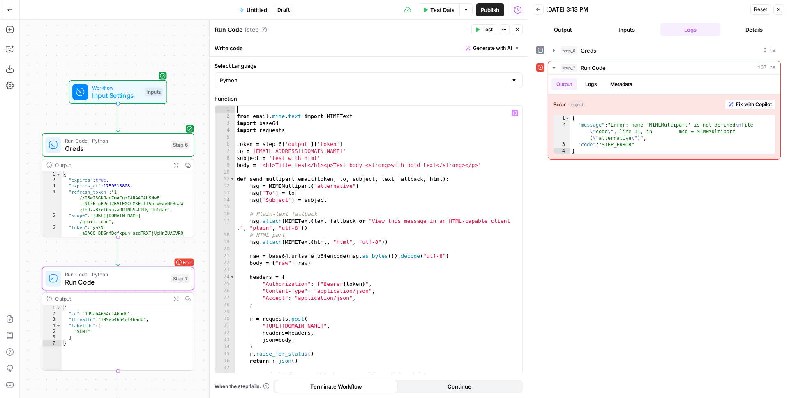
paste textarea "**********"
click at [480, 31] on button "Test" at bounding box center [483, 29] width 25 height 11
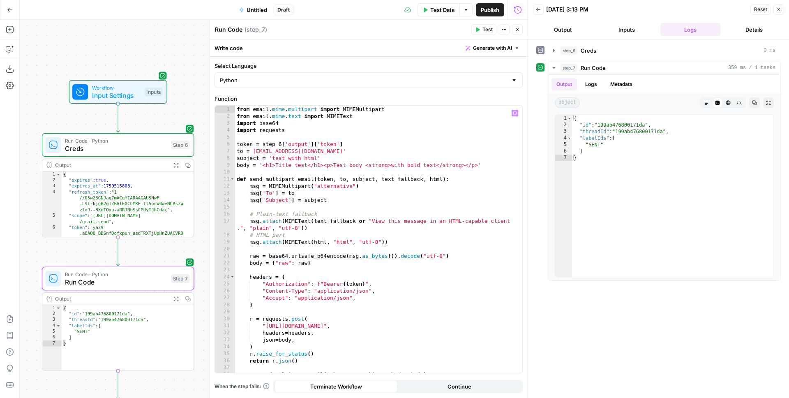
click at [282, 164] on div "from email . mime . multipart import MIMEMultipart from email . mime . text imp…" at bounding box center [375, 246] width 281 height 281
click at [241, 162] on div "from email . mime . multipart import MIMEMultipart from email . mime . text imp…" at bounding box center [375, 246] width 281 height 281
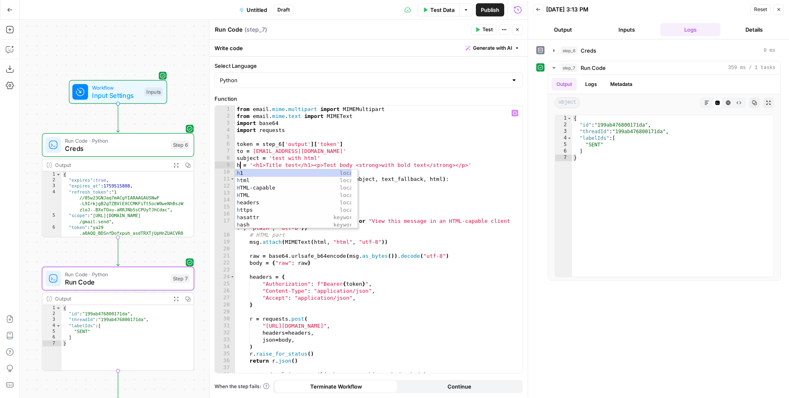
type textarea "**********"
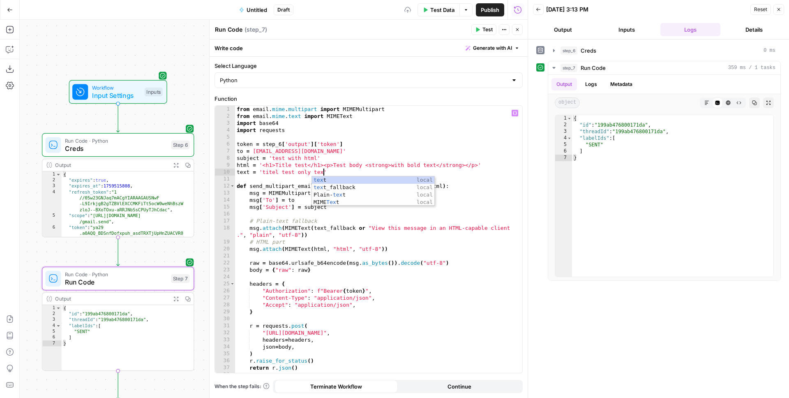
scroll to position [0, 6]
click at [399, 169] on div "from email . mime . multipart import MIMEMultipart from email . mime . text imp…" at bounding box center [375, 246] width 281 height 281
click at [355, 164] on div "from email . mime . multipart import MIMEMultipart from email . mime . text imp…" at bounding box center [375, 246] width 281 height 281
click at [350, 164] on div "from email . mime . multipart import MIMEMultipart from email . mime . text imp…" at bounding box center [375, 246] width 281 height 281
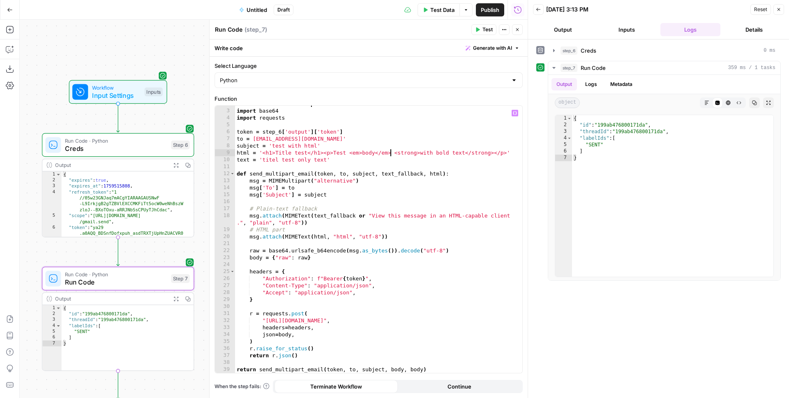
click at [397, 368] on div "from email . mime . text import MIMEText import base64 import requests token = …" at bounding box center [375, 240] width 281 height 281
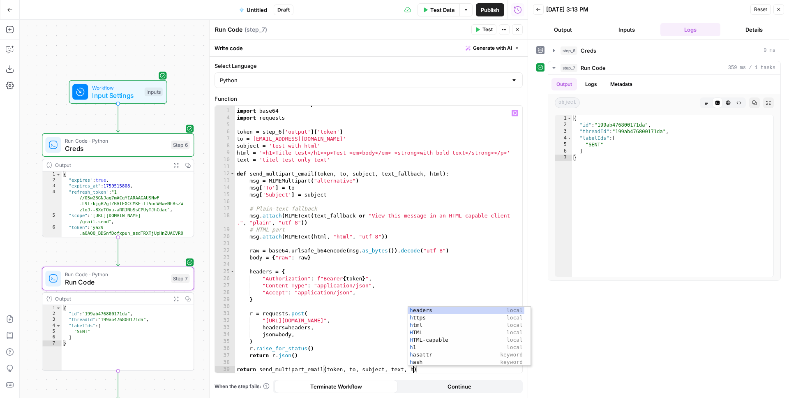
type textarea "**********"
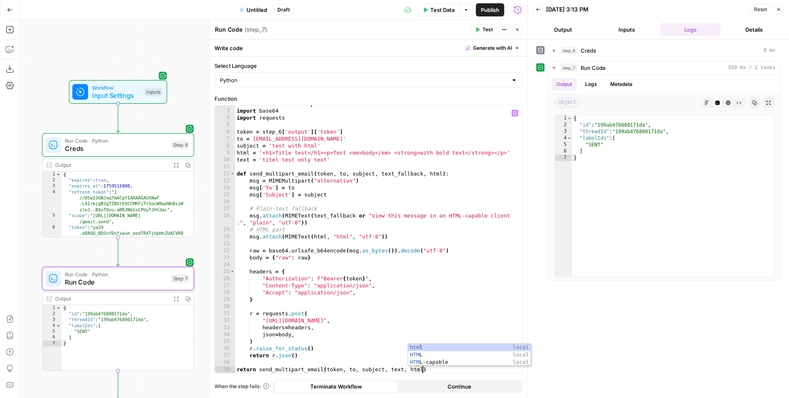
scroll to position [0, 14]
click at [401, 241] on div "from email . mime . text import MIMEText import base64 import requests token = …" at bounding box center [375, 240] width 281 height 281
click at [485, 32] on span "Test" at bounding box center [488, 29] width 10 height 7
click at [327, 226] on div "from email . mime . text import MIMEText import base64 import requests token = …" at bounding box center [375, 240] width 281 height 281
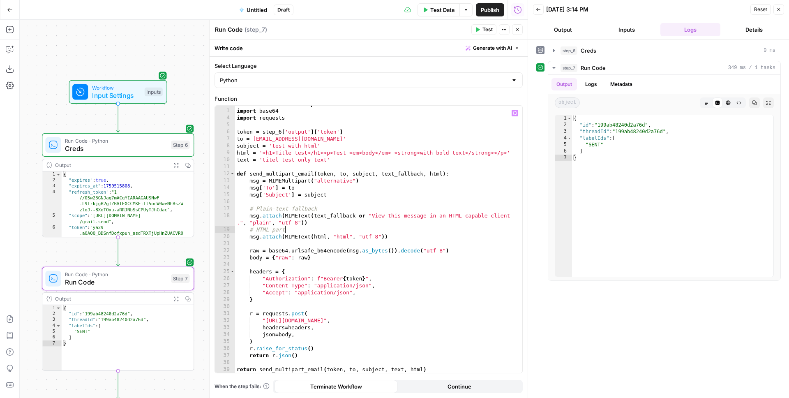
click at [335, 161] on div "from email . mime . text import MIMEText import base64 import requests token = …" at bounding box center [375, 240] width 281 height 281
click at [398, 370] on div "from email . mime . text import MIMEText import base64 import requests token = …" at bounding box center [375, 240] width 281 height 281
click at [338, 247] on div "from email . mime . text import MIMEText import base64 import requests token = …" at bounding box center [375, 240] width 281 height 281
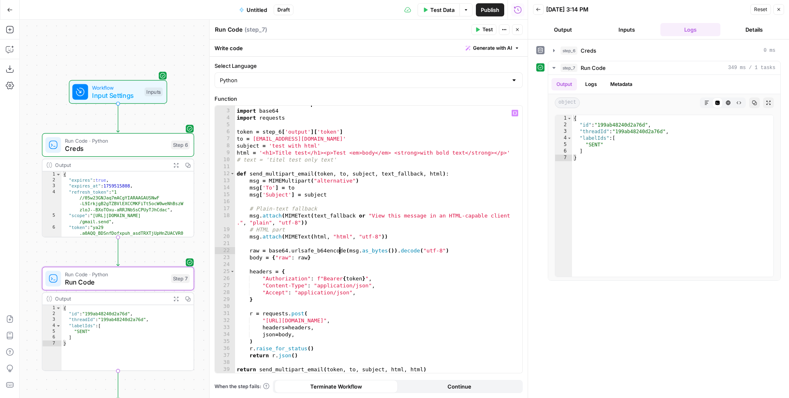
click at [263, 152] on div "from email . mime . text import MIMEText import base64 import requests token = …" at bounding box center [375, 240] width 281 height 281
click at [372, 154] on div "from email . mime . text import MIMEText import base64 import requests token = …" at bounding box center [375, 240] width 281 height 281
drag, startPoint x: 293, startPoint y: 153, endPoint x: 504, endPoint y: 153, distance: 210.9
click at [504, 153] on div "from email . mime . text import MIMEText import base64 import requests token = …" at bounding box center [375, 240] width 281 height 281
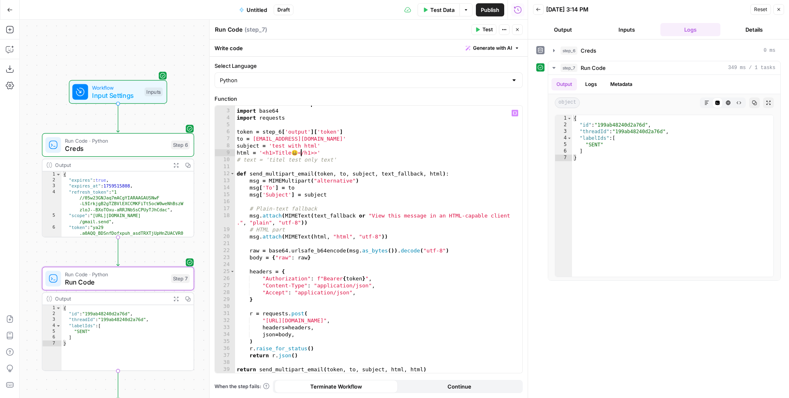
click at [339, 158] on div "from email . mime . text import MIMEText import base64 import requests token = …" at bounding box center [375, 240] width 281 height 281
click at [486, 30] on span "Test" at bounding box center [488, 29] width 10 height 7
click at [314, 153] on div "from email . mime . text import MIMEText import base64 import requests token = …" at bounding box center [375, 240] width 281 height 281
click at [300, 152] on div "from email . mime . text import MIMEText import base64 import requests token = …" at bounding box center [375, 240] width 281 height 281
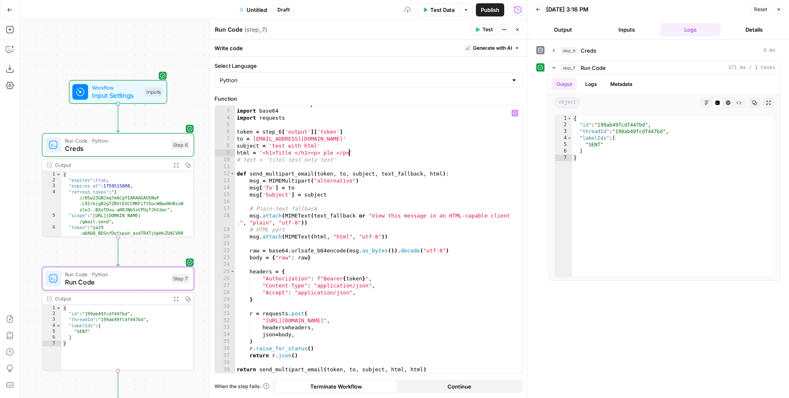
click at [380, 156] on div "from email . mime . text import MIMEText import base64 import requests token = …" at bounding box center [375, 240] width 281 height 281
type textarea "**********"
click at [488, 30] on span "Test" at bounding box center [488, 29] width 10 height 7
click at [248, 9] on span "Untitled" at bounding box center [257, 10] width 21 height 8
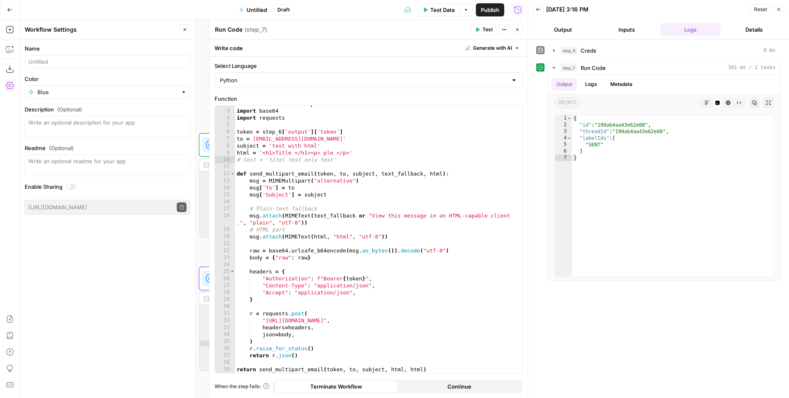
click at [104, 55] on div at bounding box center [108, 61] width 166 height 13
type input "Send Gmail with HTML"
click at [189, 25] on button "Close" at bounding box center [185, 29] width 11 height 11
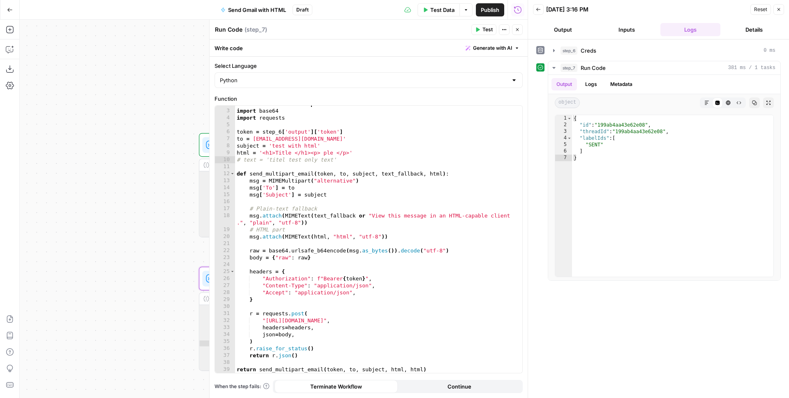
click at [487, 12] on span "Publish" at bounding box center [490, 10] width 18 height 8
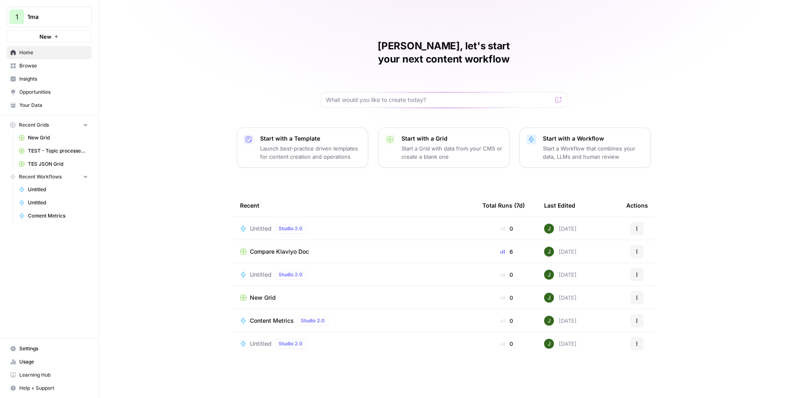
click at [30, 16] on span "1ma" at bounding box center [53, 17] width 50 height 8
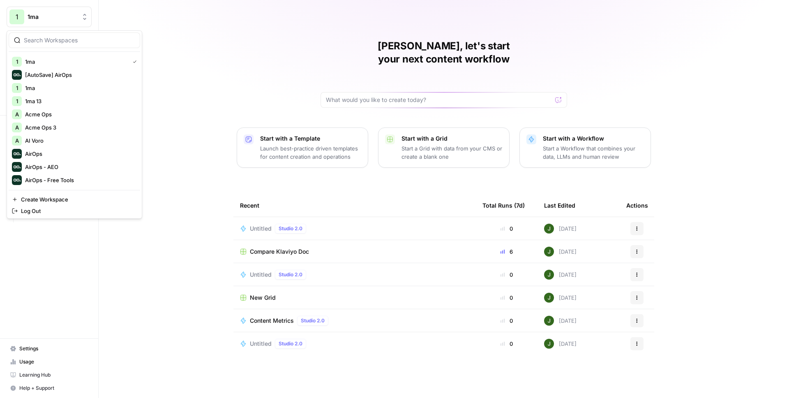
click at [46, 46] on div at bounding box center [75, 40] width 132 height 16
click at [47, 41] on input "search" at bounding box center [79, 40] width 111 height 8
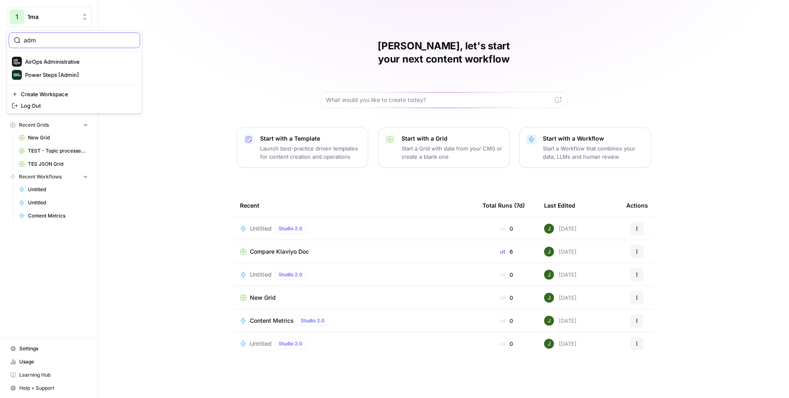
type input "adm"
click at [41, 60] on span "AirOps Administrative" at bounding box center [79, 62] width 109 height 8
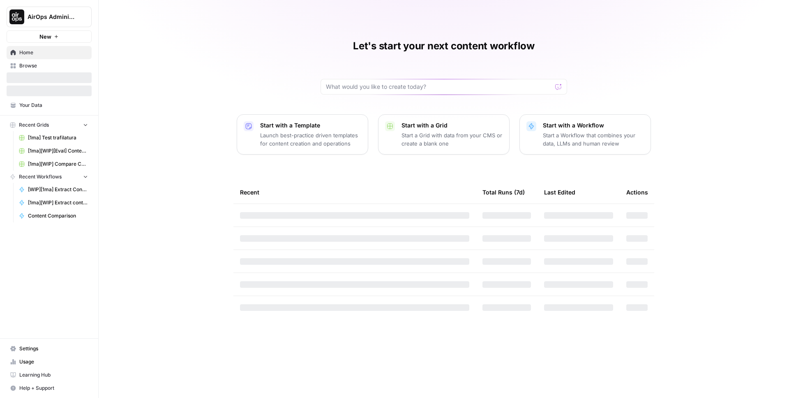
click at [39, 67] on span "Browse" at bounding box center [53, 65] width 69 height 7
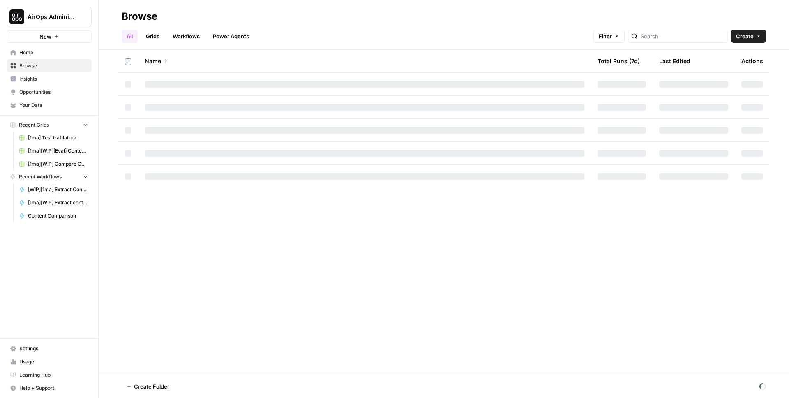
click at [195, 32] on link "Workflows" at bounding box center [186, 36] width 37 height 13
click at [700, 35] on input "search" at bounding box center [689, 36] width 83 height 8
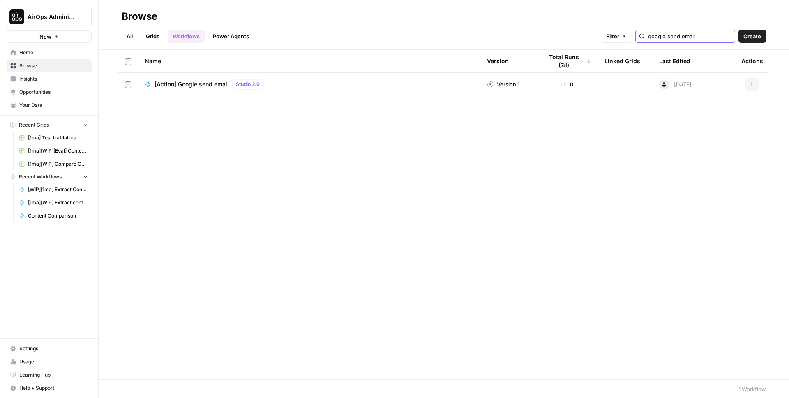
type input "google send email"
click at [215, 85] on span "[Action] Google send email" at bounding box center [192, 84] width 74 height 8
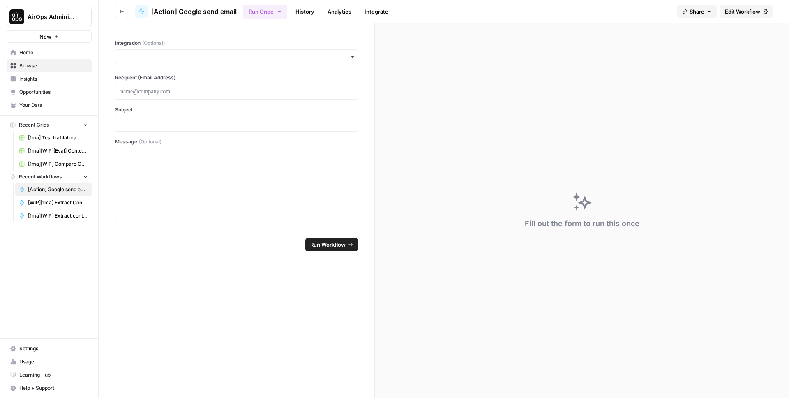
click at [746, 11] on span "Edit Workflow" at bounding box center [742, 11] width 35 height 8
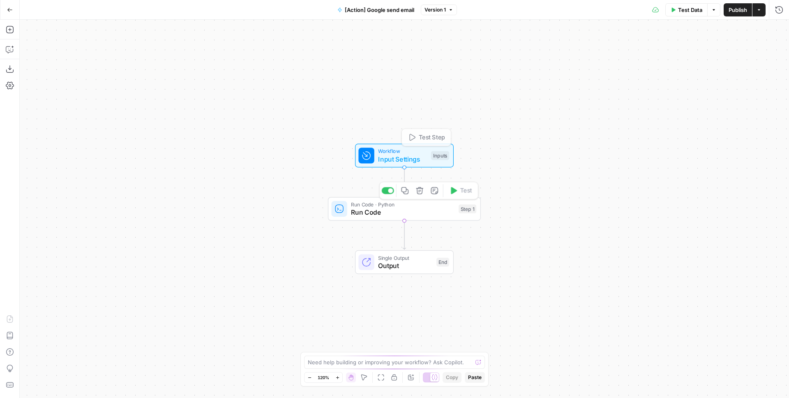
click at [373, 210] on span "Run Code" at bounding box center [403, 212] width 104 height 10
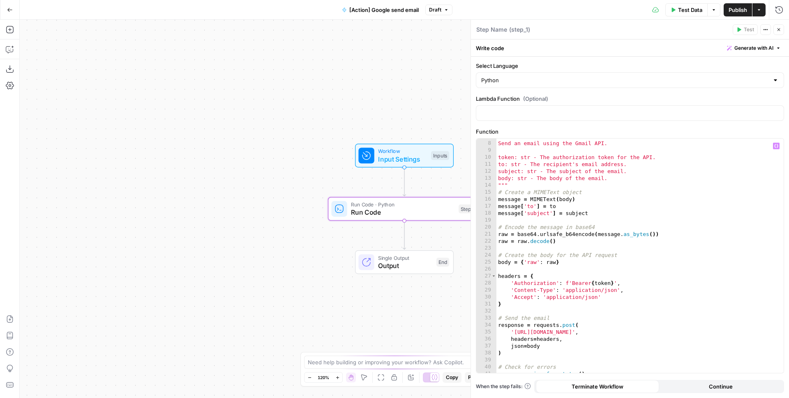
scroll to position [59, 0]
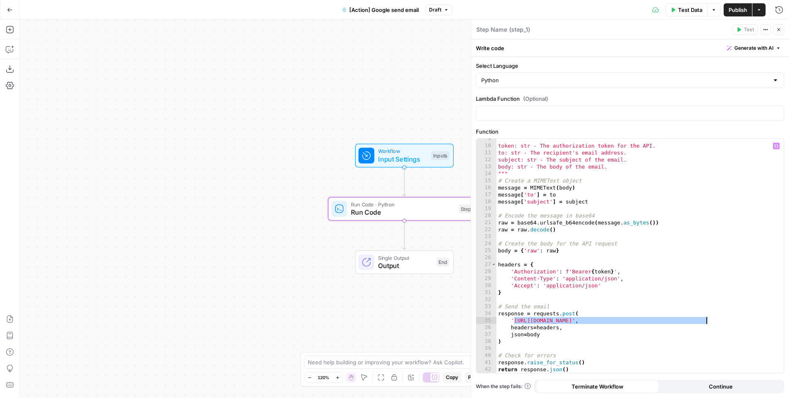
drag, startPoint x: 514, startPoint y: 321, endPoint x: 706, endPoint y: 317, distance: 192.0
click at [706, 317] on div "token: str - The authorization token for the API. to: str - The recipient's ema…" at bounding box center [637, 259] width 281 height 248
click at [578, 201] on div "token: str - The authorization token for the API. to: str - The recipient's ema…" at bounding box center [637, 259] width 281 height 248
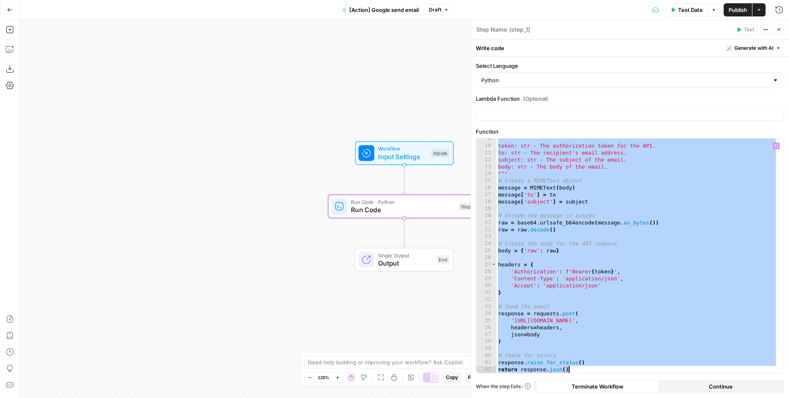
click at [575, 156] on div "token: str - The authorization token for the API. to: str - The recipient's ema…" at bounding box center [637, 259] width 281 height 248
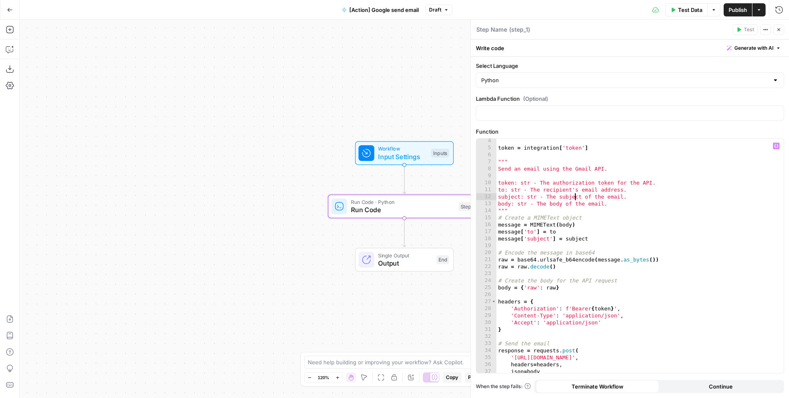
scroll to position [22, 0]
click at [566, 186] on div "token = integration [ 'token' ] """ Send an email using the Gmail API. token: s…" at bounding box center [637, 261] width 281 height 248
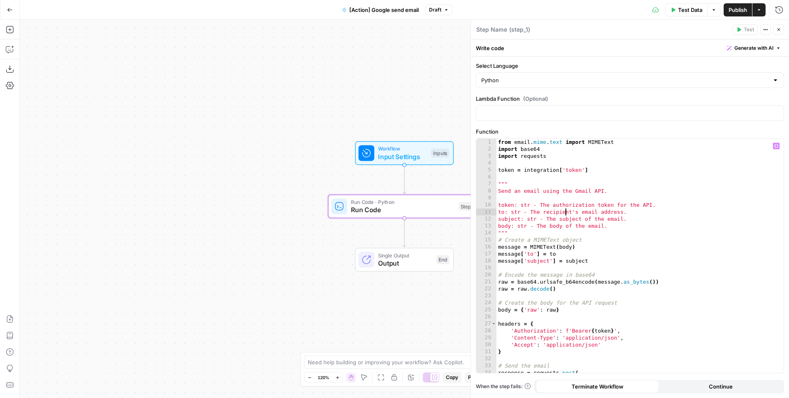
scroll to position [0, 0]
click at [558, 144] on div "from email . mime . text import MIMEText import base64 import requests token = …" at bounding box center [637, 263] width 281 height 248
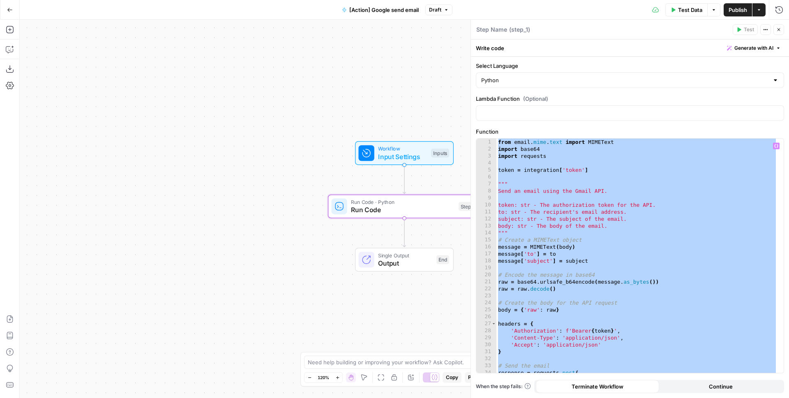
click at [265, 192] on div "Workflow Input Settings Inputs Run Code · Python Run Code Step 1 Single Output …" at bounding box center [404, 209] width 769 height 378
click at [567, 192] on div "from email . mime . text import MIMEText import base64 import requests token = …" at bounding box center [637, 263] width 281 height 248
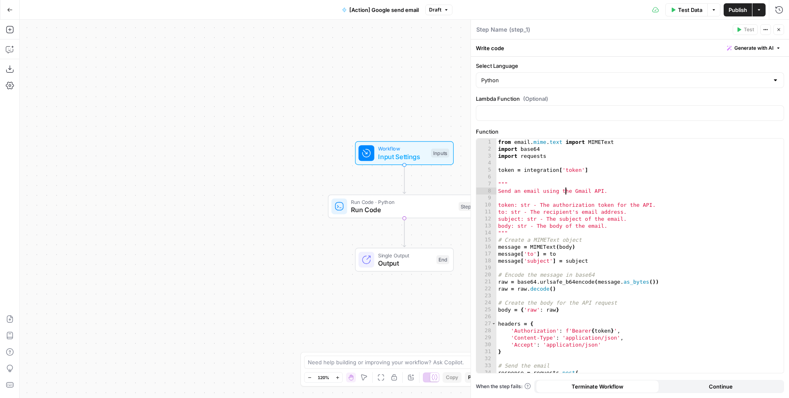
type textarea "**********"
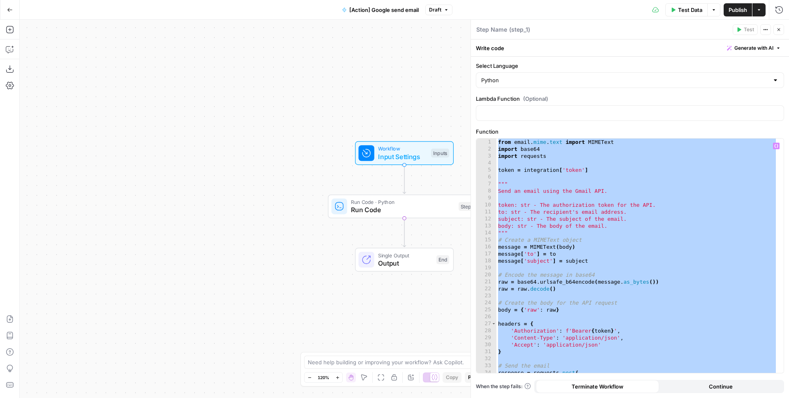
click at [423, 103] on div "Workflow Input Settings Inputs Run Code · Python Run Code Step 1 Single Output …" at bounding box center [404, 209] width 769 height 378
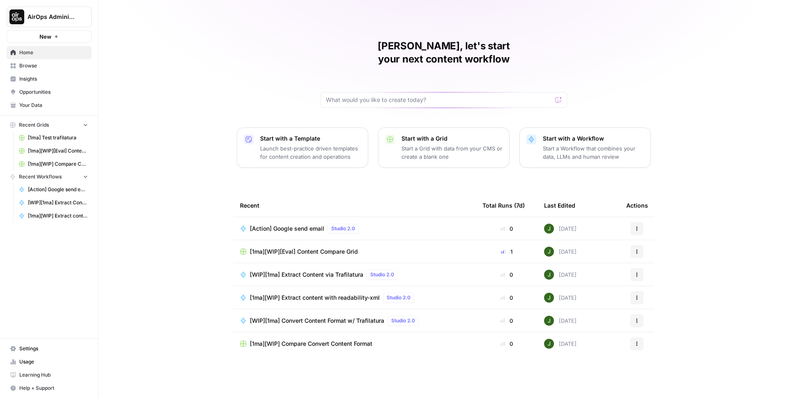
click at [65, 25] on button "AirOps Administrative" at bounding box center [49, 17] width 85 height 21
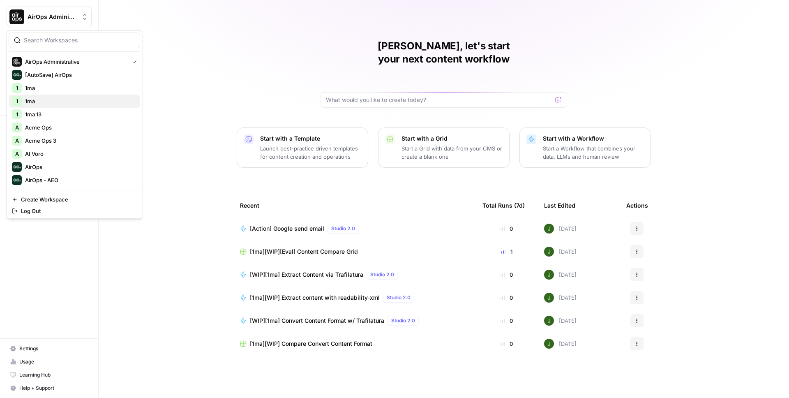
click at [35, 100] on span "1ma" at bounding box center [79, 101] width 109 height 8
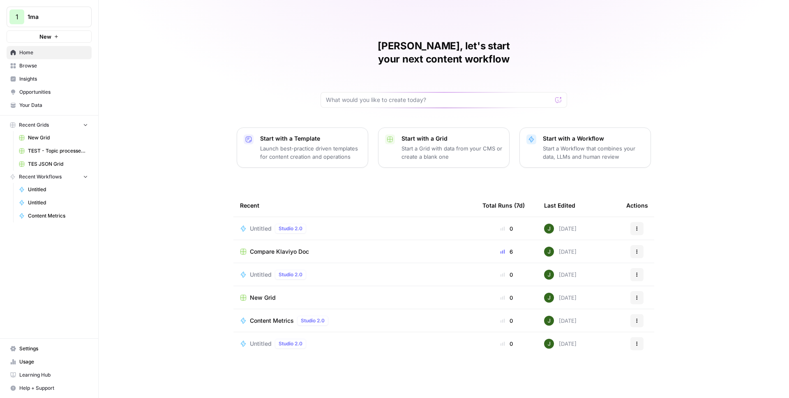
click at [53, 31] on button "New" at bounding box center [49, 36] width 85 height 12
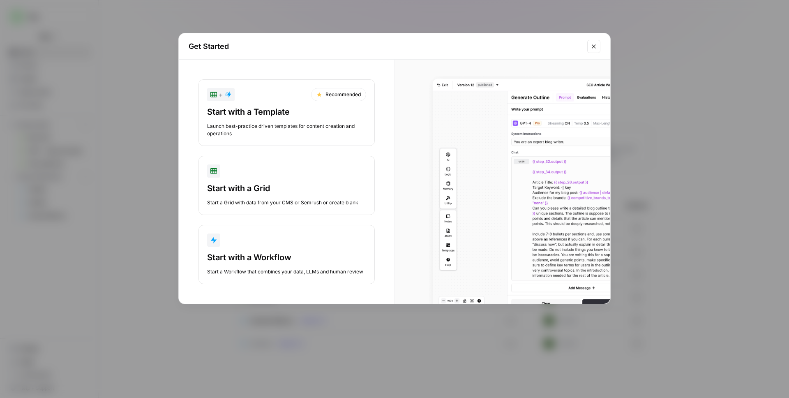
drag, startPoint x: 264, startPoint y: 179, endPoint x: 267, endPoint y: 254, distance: 75.3
click at [267, 254] on div "+ Recommended Start with a Template Launch best-practice driven templates for c…" at bounding box center [287, 182] width 216 height 244
click at [267, 254] on div "Start with a Workflow" at bounding box center [286, 258] width 159 height 12
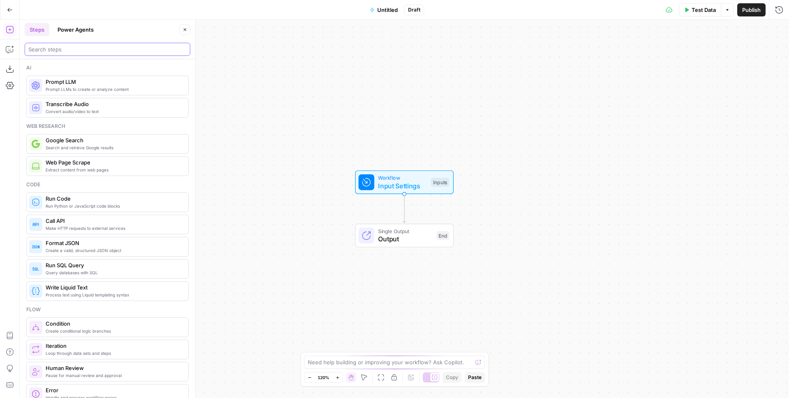
click at [54, 46] on input "search" at bounding box center [107, 49] width 158 height 8
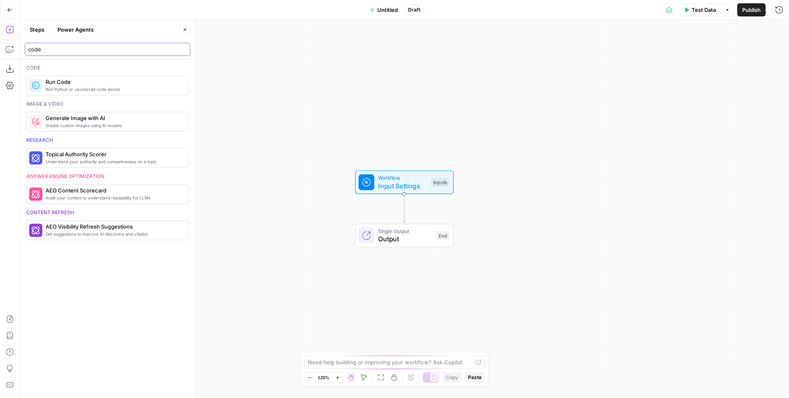
type input "code"
click at [88, 89] on span "Run Python or JavaScript code blocks" at bounding box center [114, 89] width 136 height 7
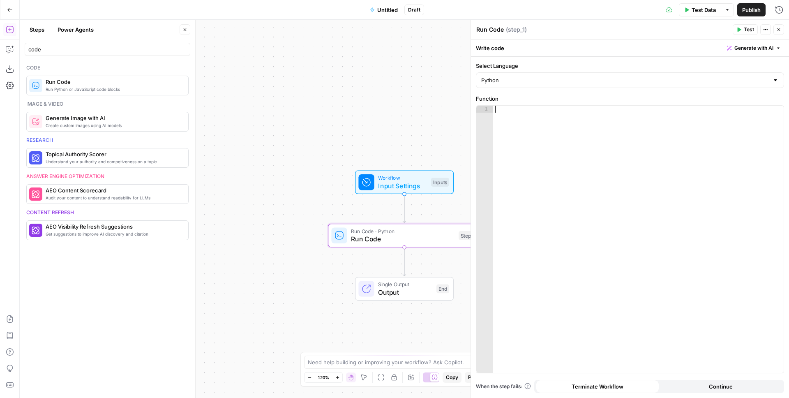
click at [560, 132] on div at bounding box center [638, 246] width 291 height 281
paste textarea "**********"
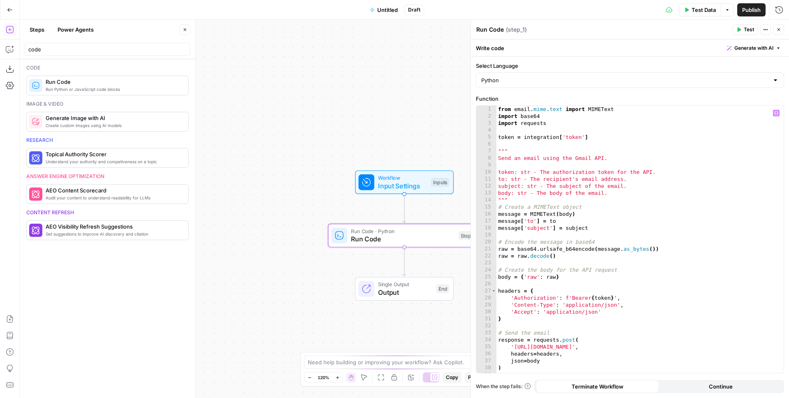
click at [541, 138] on div "from email . mime . text import MIMEText import base64 import requests token = …" at bounding box center [637, 246] width 281 height 281
type textarea "**********"
click at [424, 180] on span "Workflow" at bounding box center [402, 178] width 49 height 8
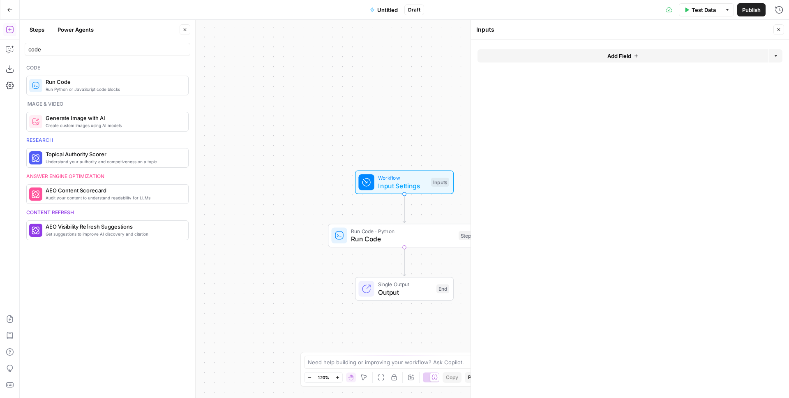
click at [613, 57] on span "Add Field" at bounding box center [619, 56] width 24 height 8
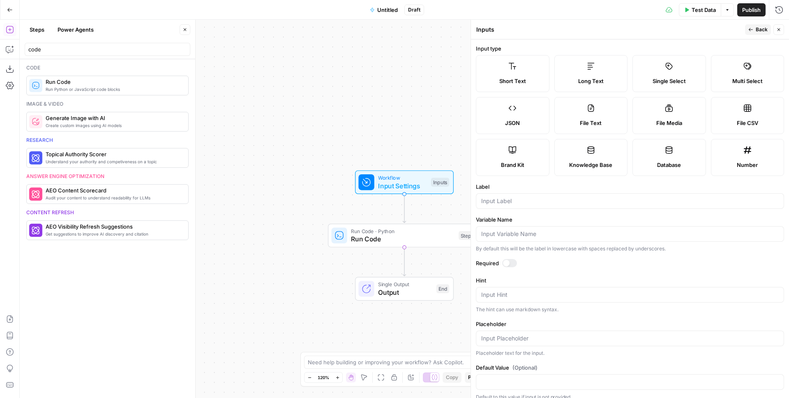
click at [760, 30] on span "Back" at bounding box center [762, 29] width 12 height 7
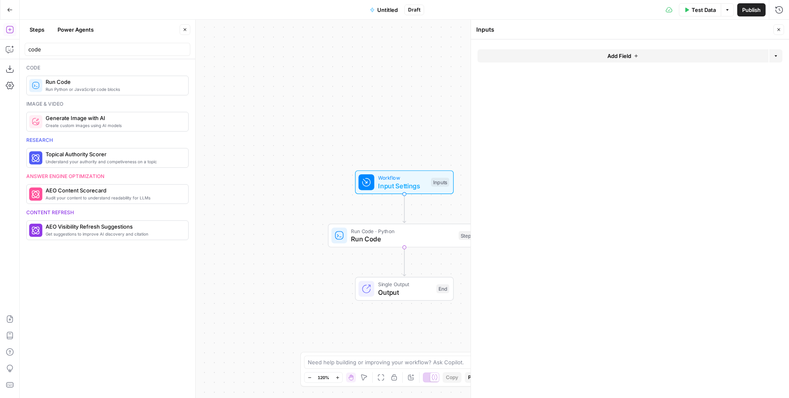
click at [781, 29] on button "Close" at bounding box center [779, 29] width 11 height 11
click at [368, 235] on span "Run Code" at bounding box center [403, 239] width 104 height 10
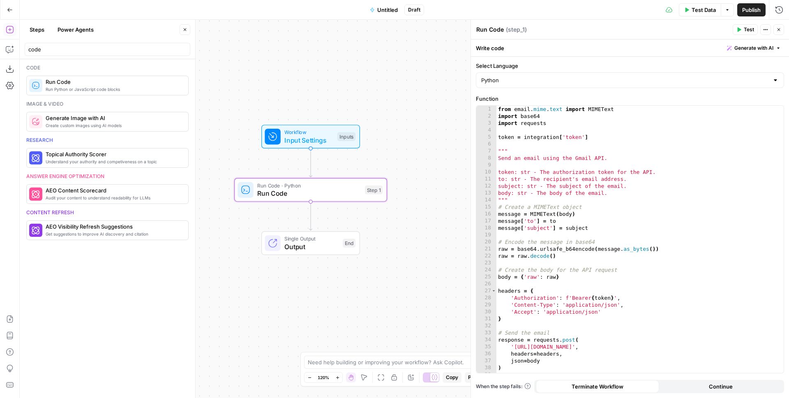
drag, startPoint x: 442, startPoint y: 84, endPoint x: 349, endPoint y: 39, distance: 103.3
click at [349, 39] on div "Workflow Input Settings Inputs Run Code · Python Run Code Step 1 Single Output …" at bounding box center [404, 209] width 769 height 378
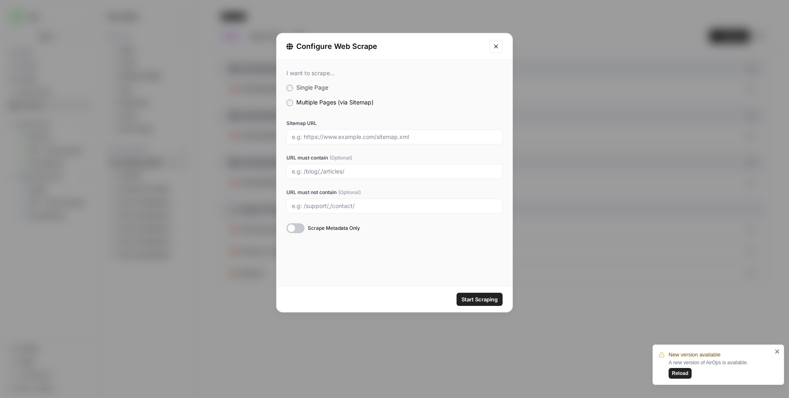
click at [493, 45] on icon "Close modal" at bounding box center [496, 46] width 7 height 7
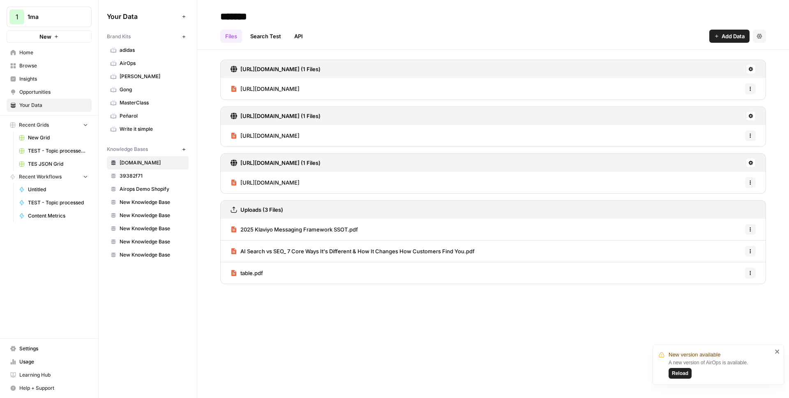
click at [730, 37] on span "Add Data" at bounding box center [733, 36] width 23 height 8
click at [302, 73] on link "https://1ma.dev/general/2024/03/03/about-side-projects (1 Files)" at bounding box center [276, 69] width 90 height 18
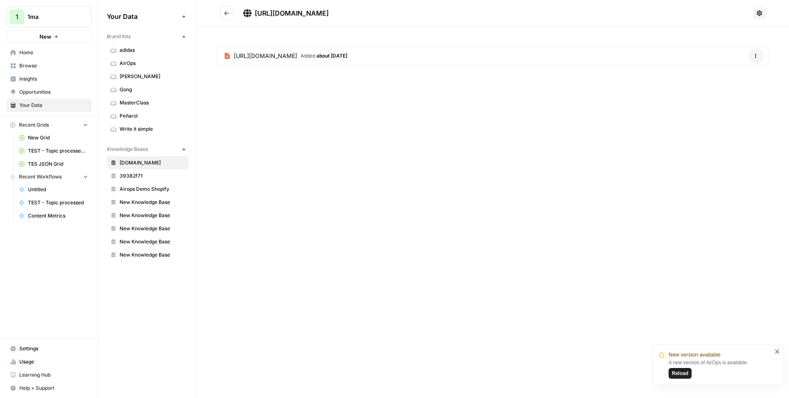
click at [228, 12] on icon "Go back" at bounding box center [227, 13] width 6 height 6
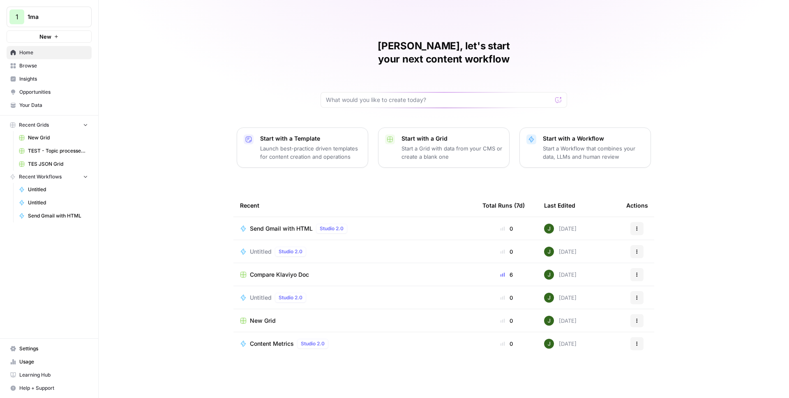
click at [272, 224] on span "Send Gmail with HTML" at bounding box center [281, 228] width 63 height 8
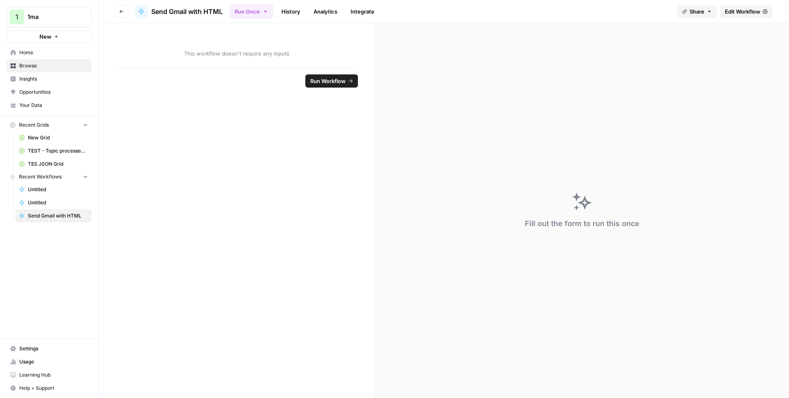
click at [744, 8] on span "Edit Workflow" at bounding box center [742, 11] width 35 height 8
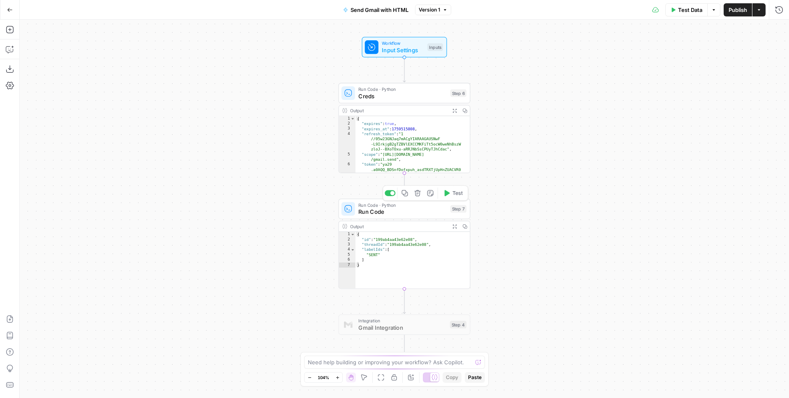
click at [379, 212] on span "Run Code" at bounding box center [402, 212] width 88 height 9
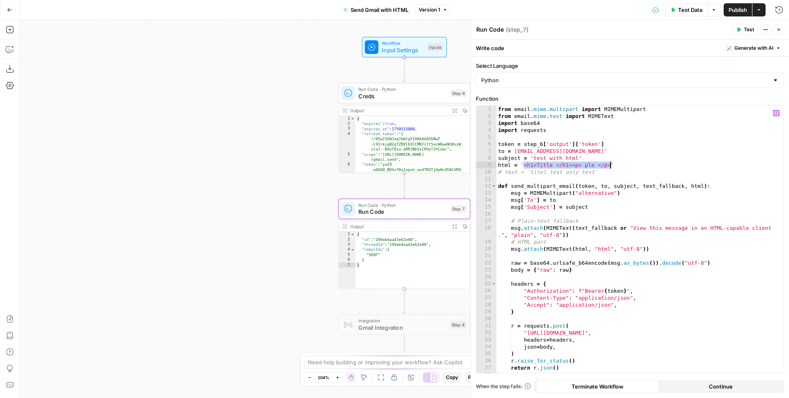
drag, startPoint x: 525, startPoint y: 165, endPoint x: 609, endPoint y: 162, distance: 84.3
click at [609, 162] on div "from email . mime . multipart import MIMEMultipart from email . mime . text imp…" at bounding box center [637, 246] width 281 height 281
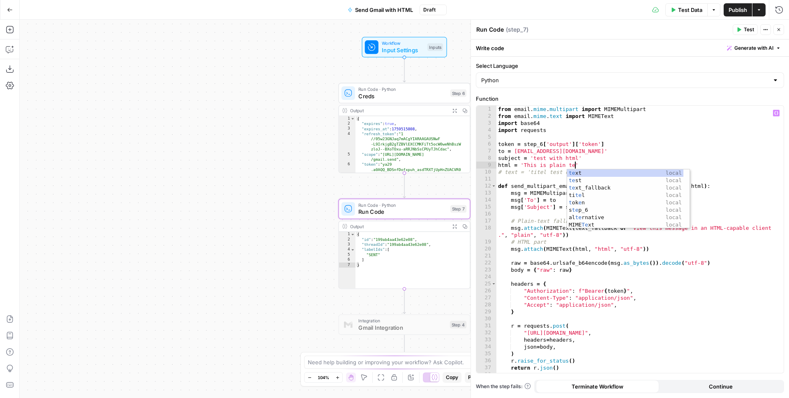
scroll to position [0, 6]
click at [648, 160] on div "from email . mime . multipart import MIMEMultipart from email . mime . text imp…" at bounding box center [637, 246] width 281 height 281
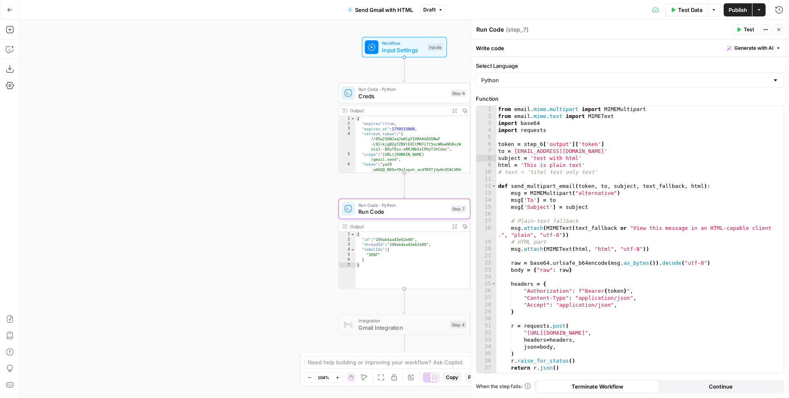
click at [740, 29] on icon "button" at bounding box center [740, 30] width 4 height 5
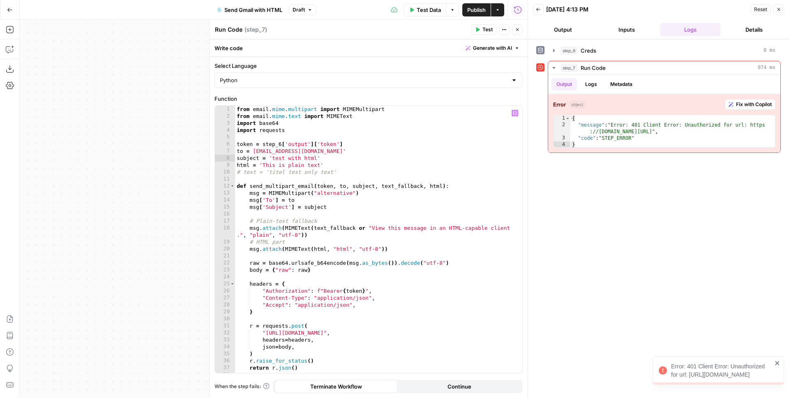
type textarea "**********"
click at [442, 174] on div "from email . mime . multipart import MIMEMultipart from email . mime . text imp…" at bounding box center [375, 246] width 281 height 281
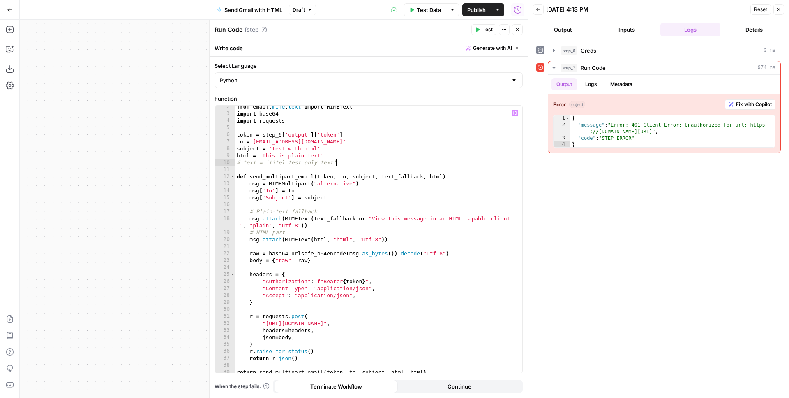
scroll to position [12, 0]
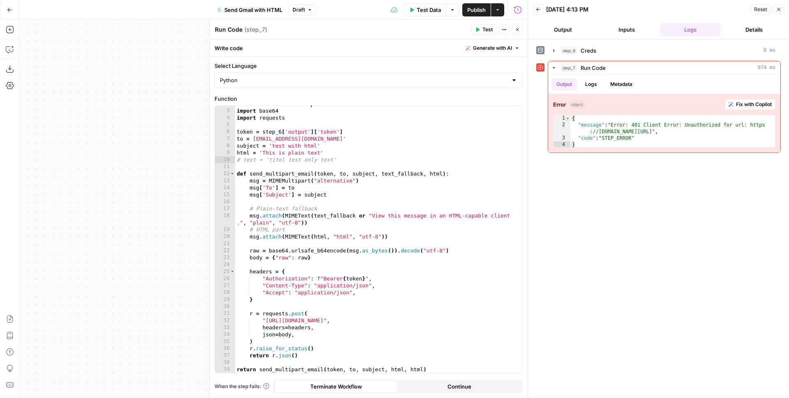
click at [171, 107] on div "Workflow Input Settings Inputs Run Code · Python Creds Step 6 Output Expand Out…" at bounding box center [274, 209] width 508 height 378
drag, startPoint x: 170, startPoint y: 110, endPoint x: 122, endPoint y: 128, distance: 51.5
click at [107, 122] on div "Workflow Input Settings Inputs Run Code · Python Creds Step 6 Output Expand Out…" at bounding box center [274, 209] width 508 height 378
drag, startPoint x: 106, startPoint y: 126, endPoint x: 52, endPoint y: 115, distance: 54.6
click at [79, 120] on div "Workflow Input Settings Inputs Run Code · Python Creds Step 6 Output Expand Out…" at bounding box center [274, 209] width 508 height 378
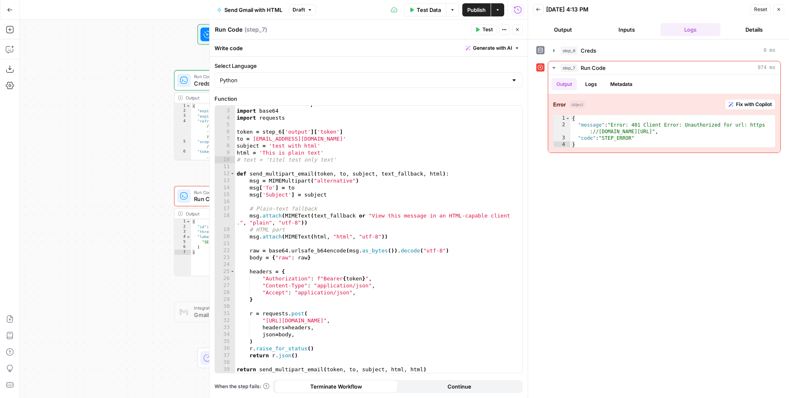
drag, startPoint x: 171, startPoint y: 169, endPoint x: 118, endPoint y: 148, distance: 56.6
click at [135, 154] on div "Workflow Input Settings Inputs Run Code · Python Creds Step 6 Output Expand Out…" at bounding box center [274, 209] width 508 height 378
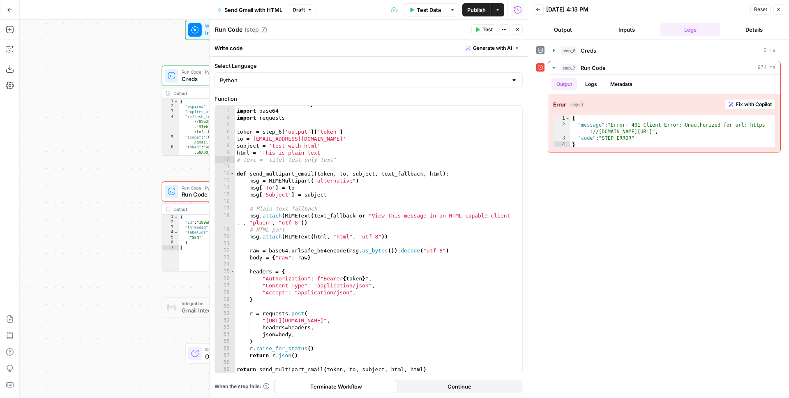
click at [181, 79] on div "Run Code · Python Creds Step 6 Copy step Delete step Add Note Test" at bounding box center [227, 76] width 125 height 14
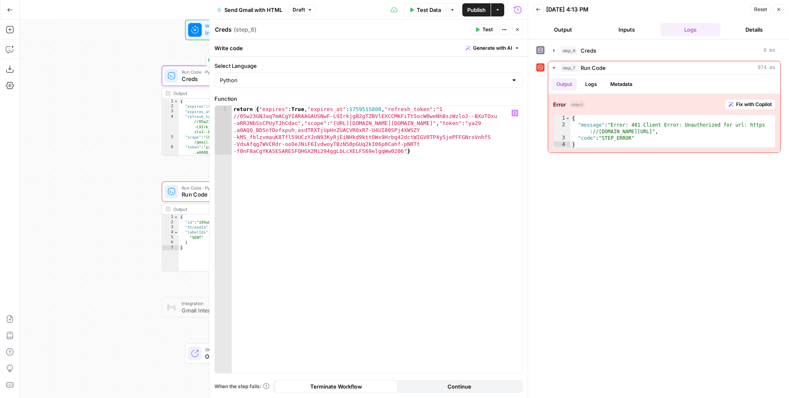
type textarea "**********"
click at [333, 129] on div "return { "expires" : True , "expires_at" : 1759515808 , "refresh_token" : "1 //…" at bounding box center [377, 288] width 291 height 365
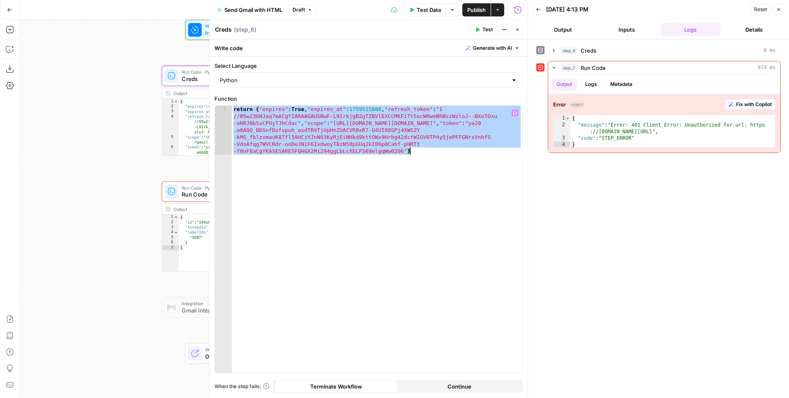
click at [267, 109] on div "return { "expires" : True , "expires_at" : 1759515808 , "refresh_token" : "1 //…" at bounding box center [377, 288] width 291 height 365
type textarea "**********"
drag, startPoint x: 256, startPoint y: 109, endPoint x: 446, endPoint y: 162, distance: 196.4
click at [446, 162] on div "return { "expires" : True , "expires_at" : 1759515808 , "refresh_token" : "1 //…" at bounding box center [377, 288] width 291 height 365
paste textarea "**********"
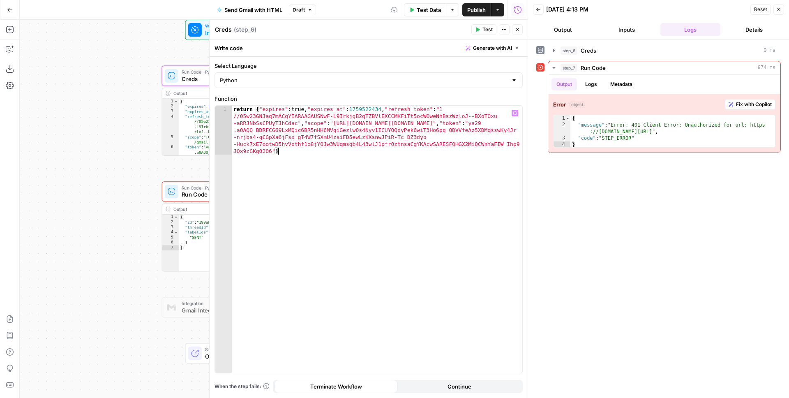
click at [293, 109] on div "return { "expires" : true , "expires_at" : 1759522434 , "refresh_token" : "1 //…" at bounding box center [377, 288] width 291 height 365
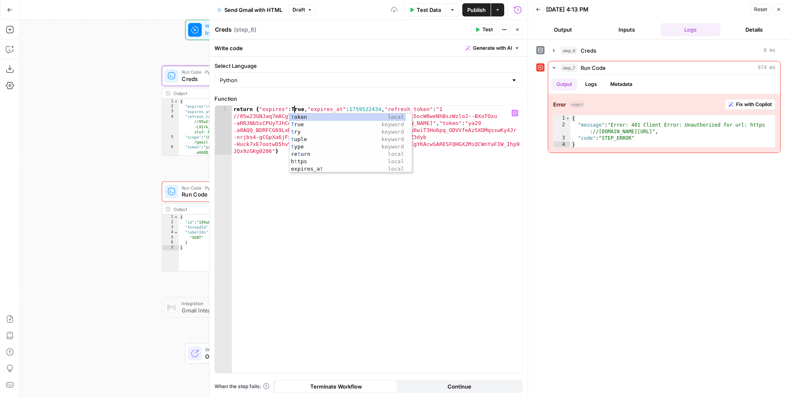
type textarea "**********"
click at [489, 26] on span "Test" at bounding box center [488, 29] width 10 height 7
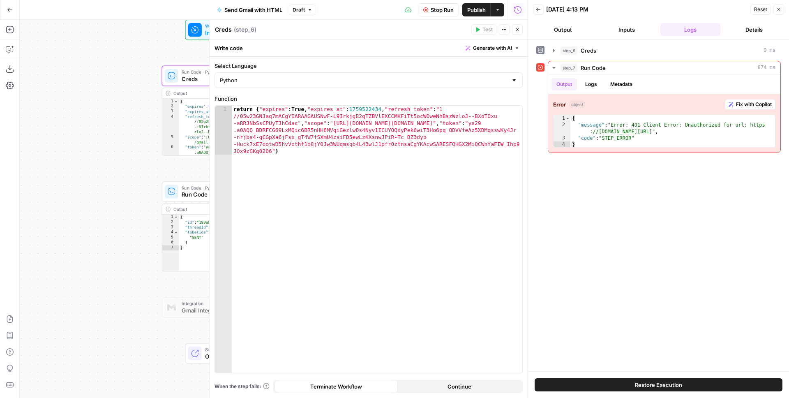
click at [515, 30] on icon "button" at bounding box center [517, 29] width 5 height 5
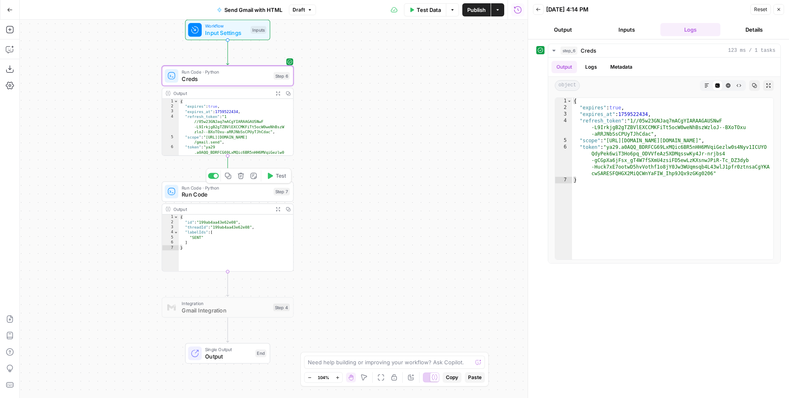
click at [275, 176] on button "Test" at bounding box center [276, 175] width 26 height 11
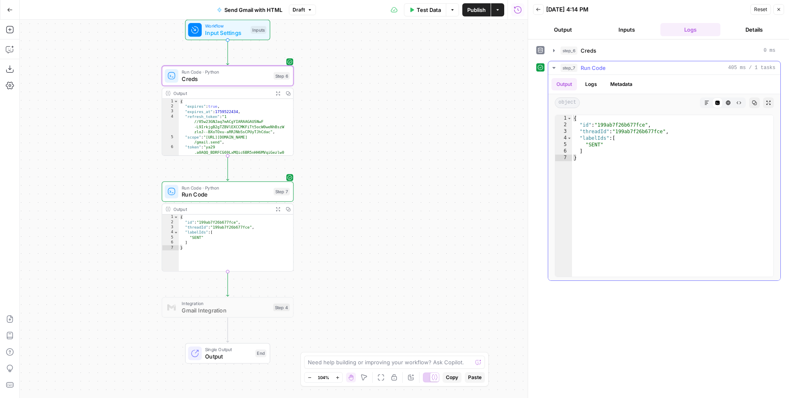
type textarea "*"
click at [627, 165] on div "{ "id" : "199ab7f26b677fce" , "threadId" : "199ab7f26b677fce" , "labelIds" : [ …" at bounding box center [672, 202] width 201 height 175
click at [229, 196] on span "Run Code" at bounding box center [226, 194] width 88 height 9
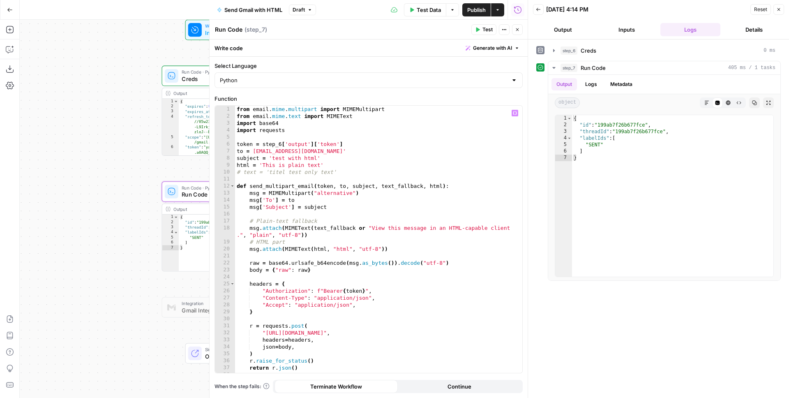
click at [363, 172] on div "from email . mime . multipart import MIMEMultipart from email . mime . text imp…" at bounding box center [375, 246] width 281 height 281
click at [238, 185] on div "from email . mime . multipart import MIMEMultipart from email . mime . text imp…" at bounding box center [375, 246] width 281 height 281
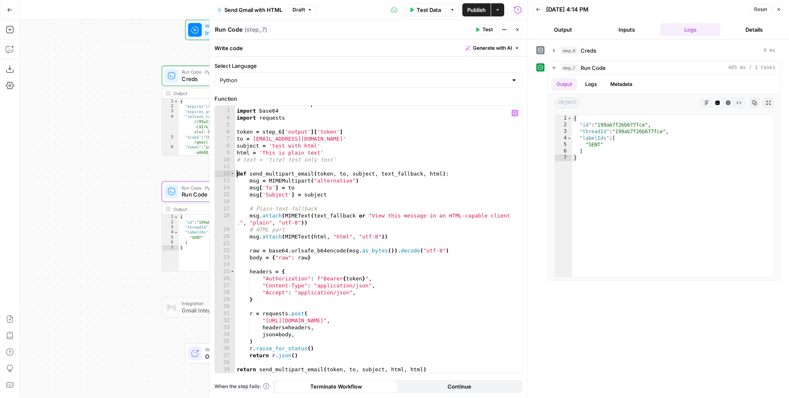
scroll to position [12, 0]
click at [304, 354] on div "from email . mime . text import MIMEText import base64 import requests token = …" at bounding box center [375, 240] width 281 height 281
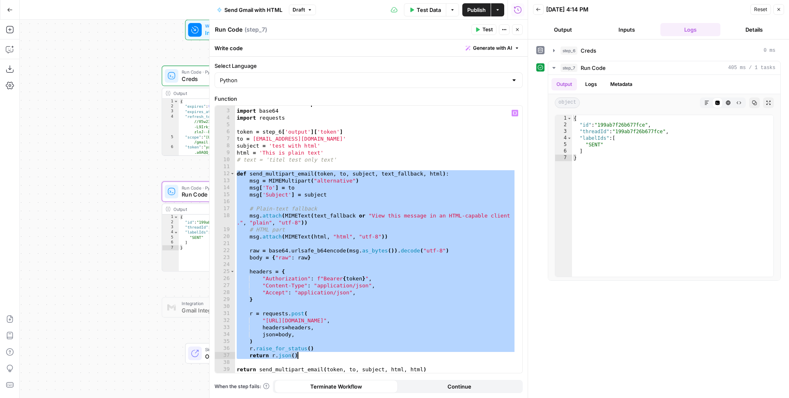
click at [434, 369] on div "from email . mime . text import MIMEText import base64 import requests token = …" at bounding box center [375, 240] width 281 height 281
type textarea "**********"
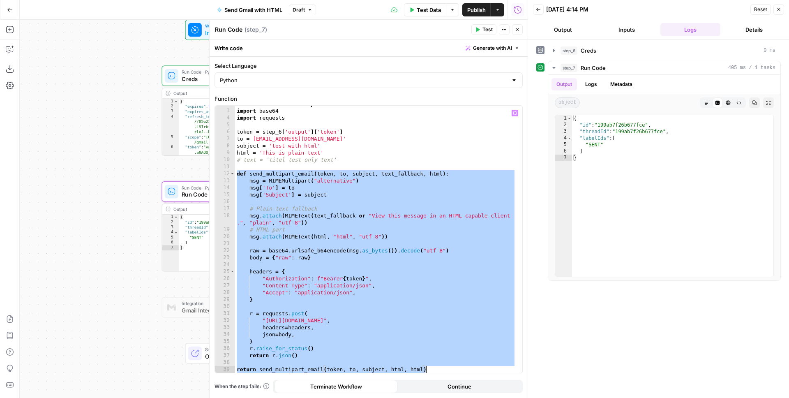
click at [390, 166] on div "from email . mime . text import MIMEText import base64 import requests token = …" at bounding box center [375, 240] width 281 height 281
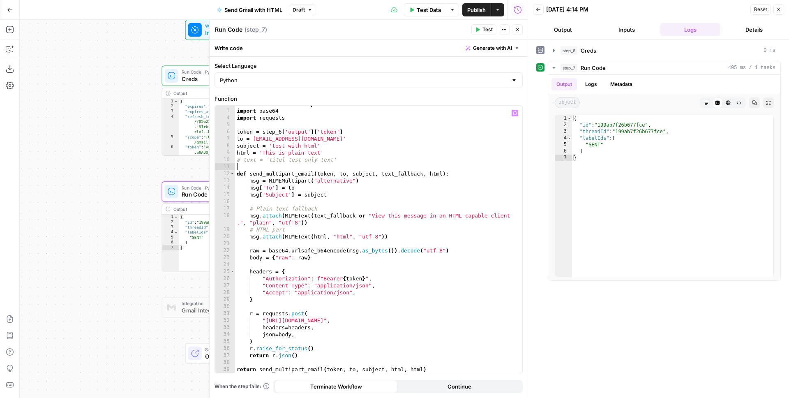
click at [388, 173] on div "from email . mime . text import MIMEText import base64 import requests token = …" at bounding box center [375, 240] width 281 height 281
click at [290, 213] on div "from email . mime . text import MIMEText import base64 import requests token = …" at bounding box center [375, 240] width 281 height 281
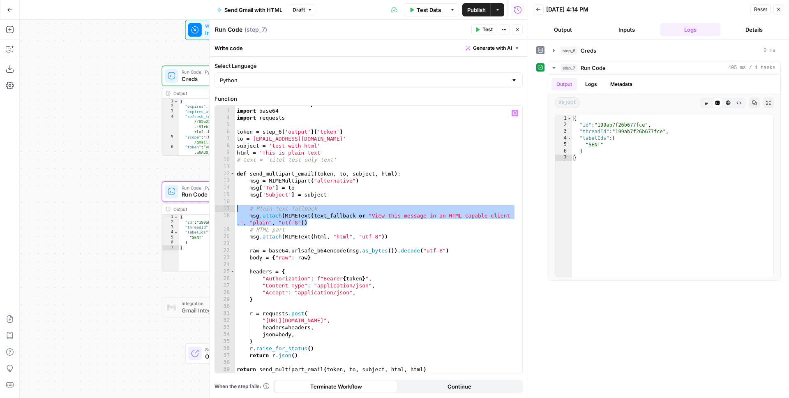
drag, startPoint x: 314, startPoint y: 223, endPoint x: 223, endPoint y: 210, distance: 91.8
click at [223, 210] on div "**********" at bounding box center [368, 239] width 307 height 267
type textarea "**********"
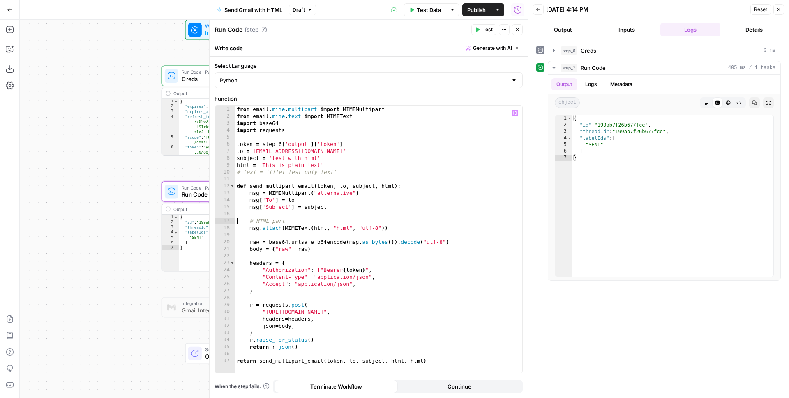
type textarea "**********"
drag, startPoint x: 289, startPoint y: 221, endPoint x: 221, endPoint y: 220, distance: 67.4
click at [221, 220] on div "**********" at bounding box center [368, 239] width 307 height 267
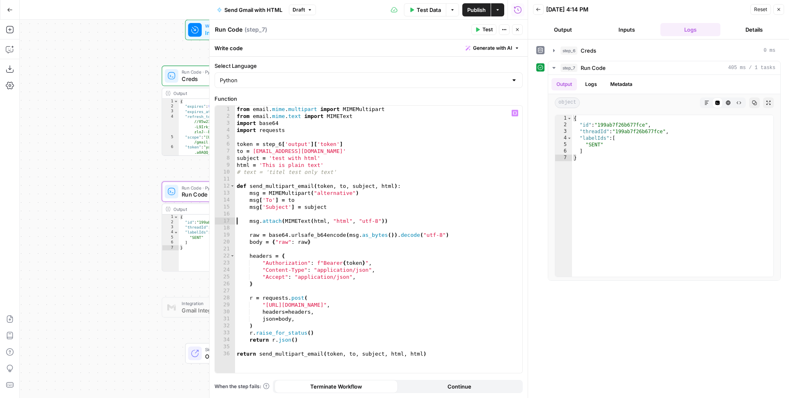
click at [379, 183] on div "from email . mime . multipart import MIMEMultipart from email . mime . text imp…" at bounding box center [378, 246] width 287 height 281
click at [332, 203] on div "from email . mime . multipart import MIMEMultipart from email . mime . text imp…" at bounding box center [378, 246] width 287 height 281
type textarea "**********"
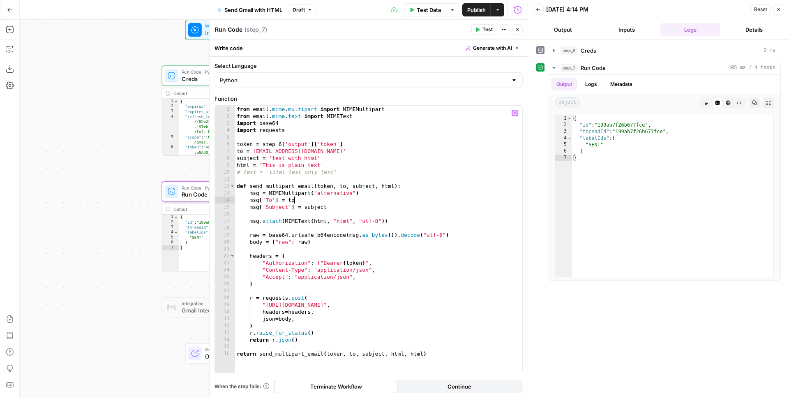
click at [290, 213] on div "from email . mime . multipart import MIMEMultipart from email . mime . text imp…" at bounding box center [378, 246] width 287 height 281
type textarea "**********"
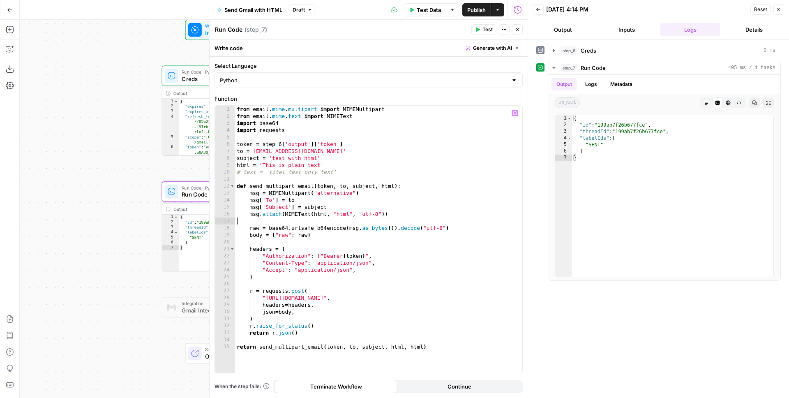
click at [258, 222] on div "from email . mime . multipart import MIMEMultipart from email . mime . text imp…" at bounding box center [378, 246] width 287 height 281
type textarea "**********"
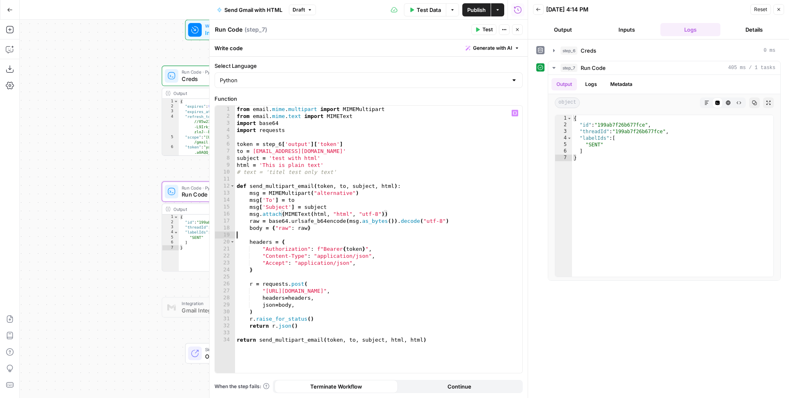
click at [271, 234] on div "from email . mime . multipart import MIMEMultipart from email . mime . text imp…" at bounding box center [378, 246] width 287 height 281
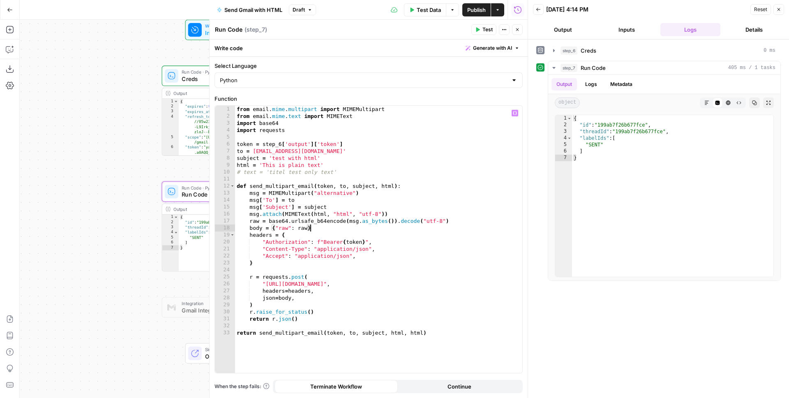
click at [271, 307] on div "from email . mime . multipart import MIMEMultipart from email . mime . text imp…" at bounding box center [378, 246] width 287 height 281
click at [328, 309] on div "from email . mime . multipart import MIMEMultipart from email . mime . text imp…" at bounding box center [378, 246] width 287 height 281
type textarea "**********"
click at [330, 310] on div "from email . mime . multipart import MIMEMultipart from email . mime . text imp…" at bounding box center [378, 246] width 287 height 281
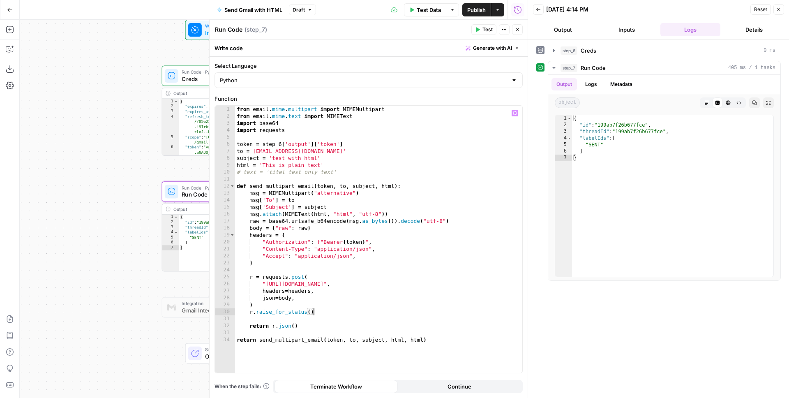
click at [397, 340] on div "from email . mime . multipart import MIMEMultipart from email . mime . text imp…" at bounding box center [378, 246] width 287 height 281
drag, startPoint x: 344, startPoint y: 171, endPoint x: 233, endPoint y: 170, distance: 111.0
click at [233, 170] on div "**********" at bounding box center [368, 239] width 307 height 267
type textarea "**********"
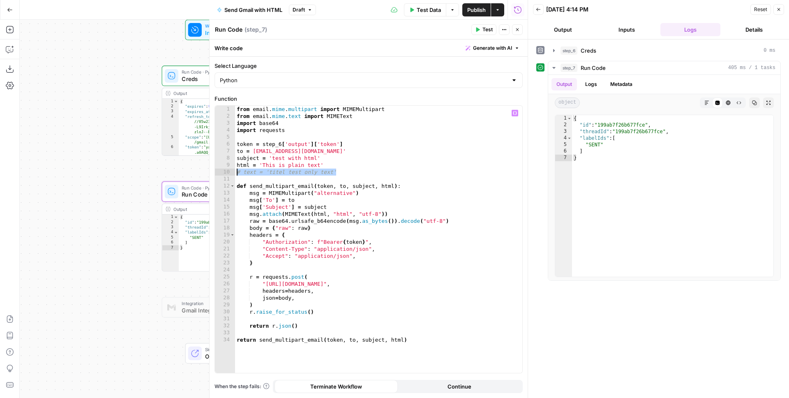
scroll to position [0, 0]
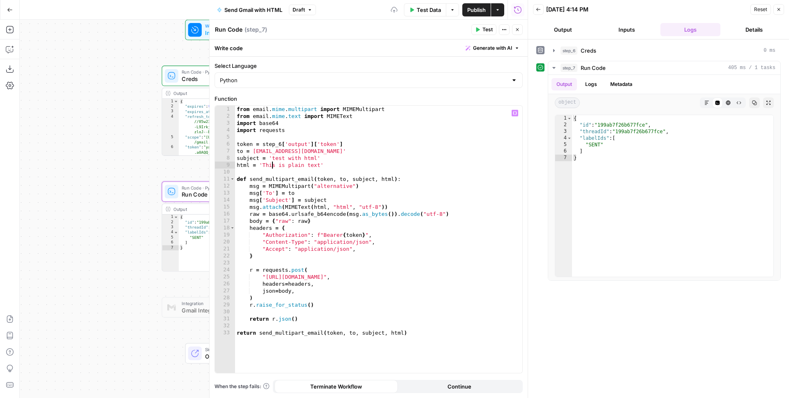
click at [273, 164] on div "from email . mime . multipart import MIMEMultipart from email . mime . text imp…" at bounding box center [378, 246] width 287 height 281
click at [266, 163] on div "from email . mime . multipart import MIMEMultipart from email . mime . text imp…" at bounding box center [378, 246] width 287 height 281
click at [365, 147] on div "from email . mime . multipart import MIMEMultipart from email . mime . text imp…" at bounding box center [378, 246] width 287 height 281
click at [487, 30] on span "Test" at bounding box center [488, 29] width 10 height 7
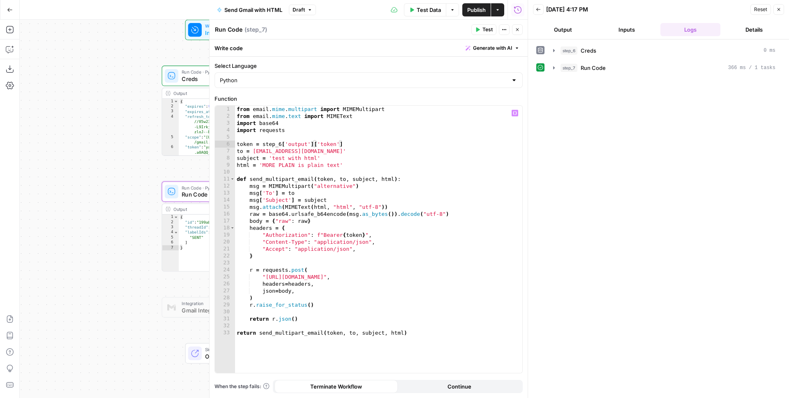
type textarea "**********"
click at [360, 117] on div "from email . mime . multipart import MIMEMultipart from email . mime . text imp…" at bounding box center [378, 246] width 287 height 281
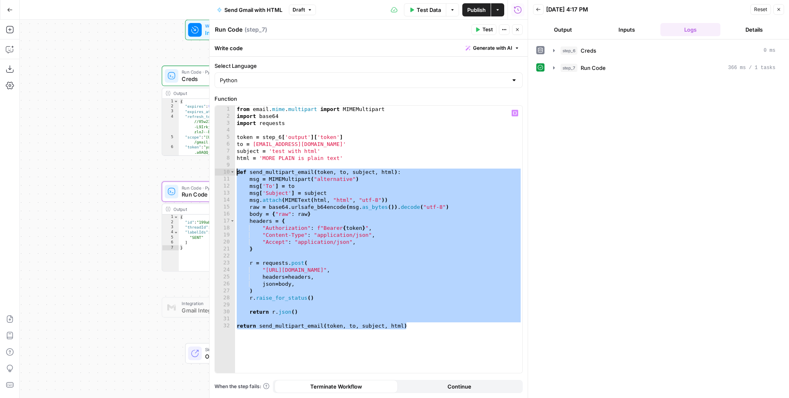
drag, startPoint x: 407, startPoint y: 322, endPoint x: 236, endPoint y: 172, distance: 227.4
click at [236, 172] on div "from email . mime . multipart import MIMEMultipart import base64 import request…" at bounding box center [378, 246] width 287 height 281
click at [341, 112] on div "from email . mime . multipart import MIMEMultipart import base64 import request…" at bounding box center [378, 246] width 287 height 281
type textarea "**********"
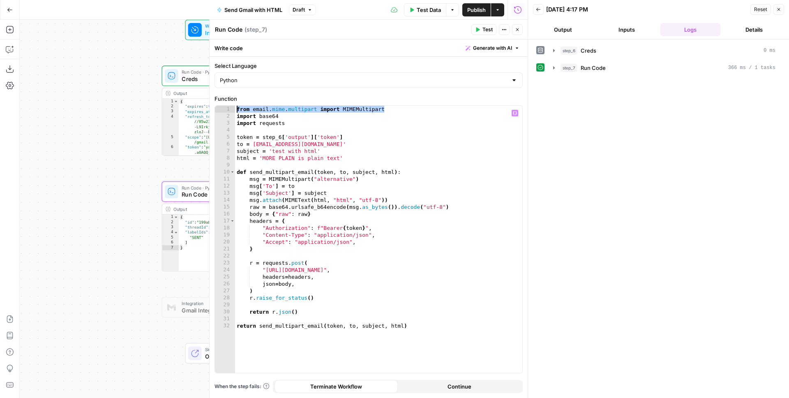
drag, startPoint x: 102, startPoint y: 141, endPoint x: 72, endPoint y: 110, distance: 43.6
click at [73, 116] on div "Workflow Input Settings Inputs Run Code · Python Creds Step 6 Output Expand Out…" at bounding box center [274, 209] width 508 height 378
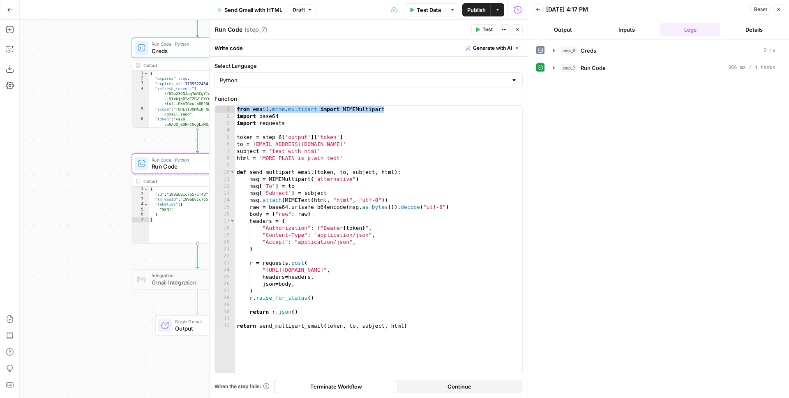
click at [520, 27] on icon "button" at bounding box center [517, 29] width 5 height 5
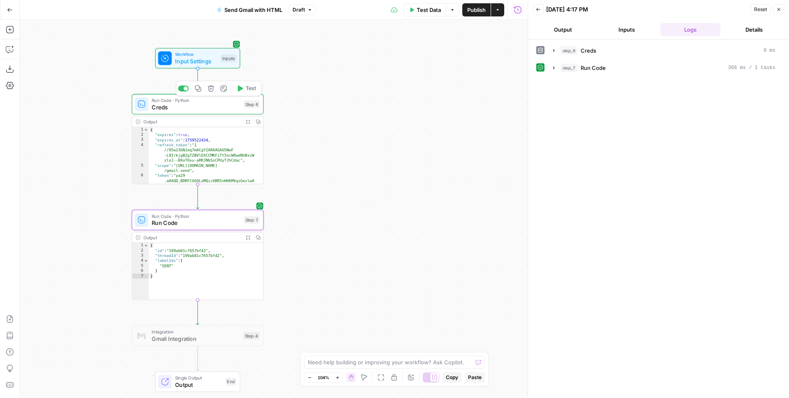
click at [180, 90] on div at bounding box center [183, 88] width 11 height 6
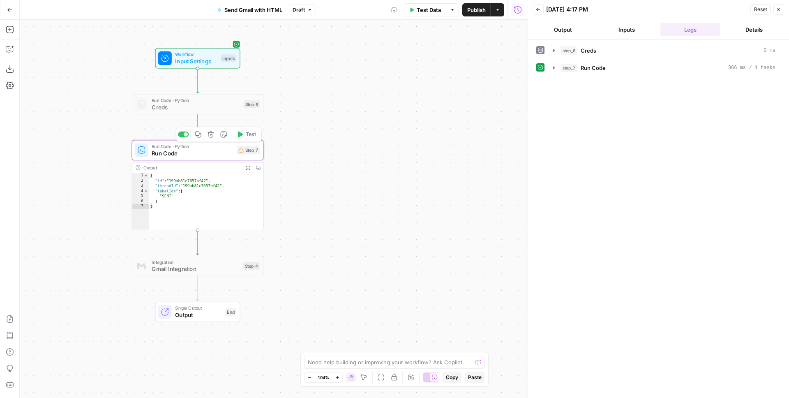
click at [187, 138] on div "Copy step Delete step Add Note Test" at bounding box center [218, 134] width 85 height 15
click at [185, 133] on div at bounding box center [186, 134] width 4 height 4
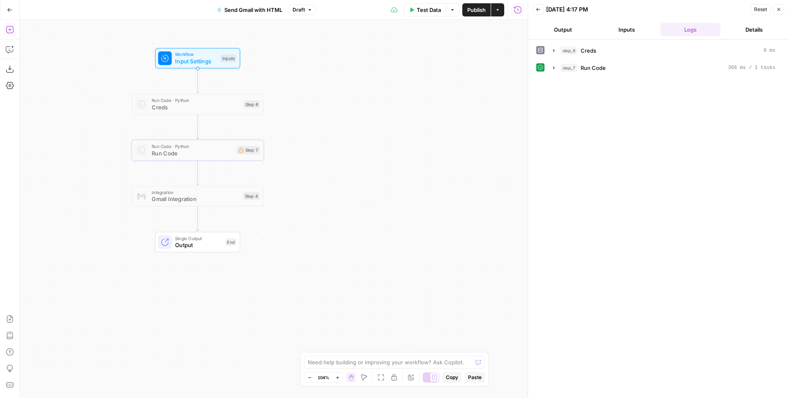
click at [10, 32] on icon "button" at bounding box center [10, 29] width 8 height 8
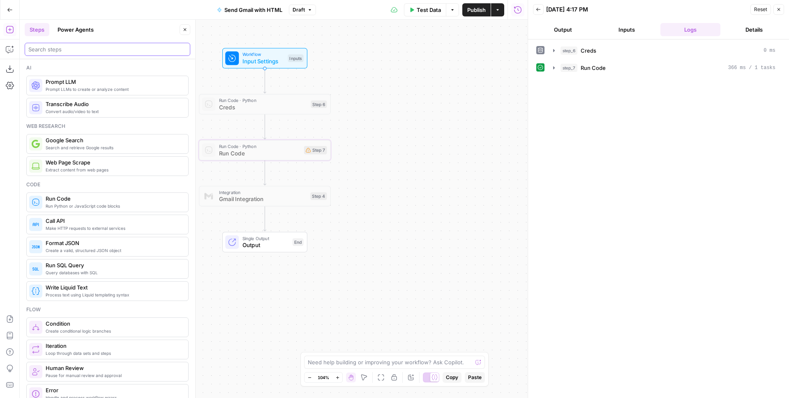
click at [58, 52] on input "search" at bounding box center [107, 49] width 158 height 8
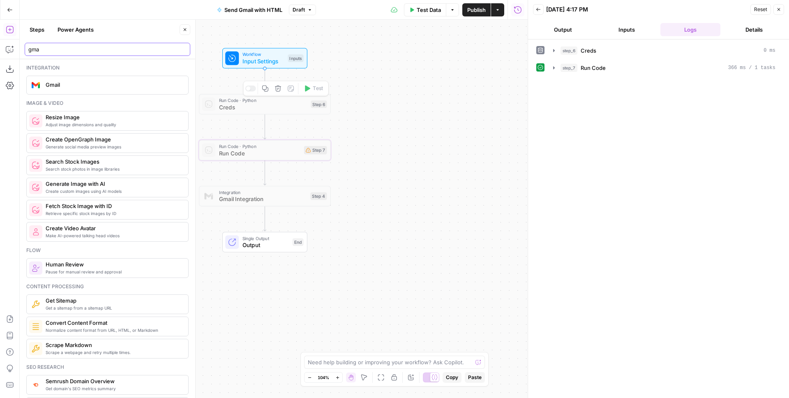
type input "gma"
click at [102, 82] on span "Gmail" at bounding box center [114, 85] width 136 height 8
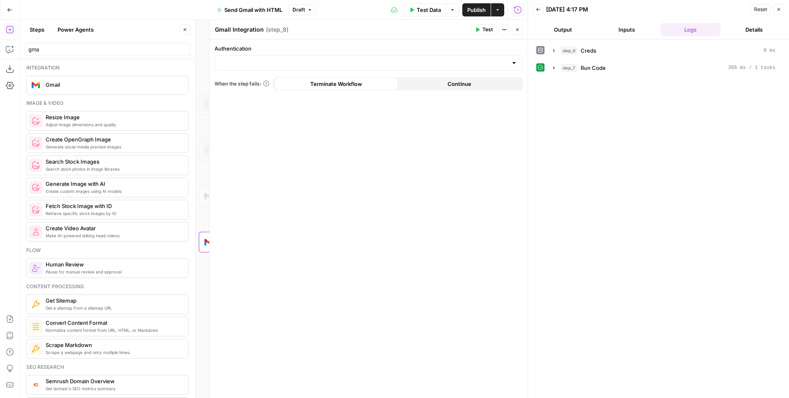
click at [267, 67] on div at bounding box center [369, 63] width 308 height 16
click at [259, 81] on span "Gmail 1" at bounding box center [367, 83] width 291 height 8
type input "Gmail 1"
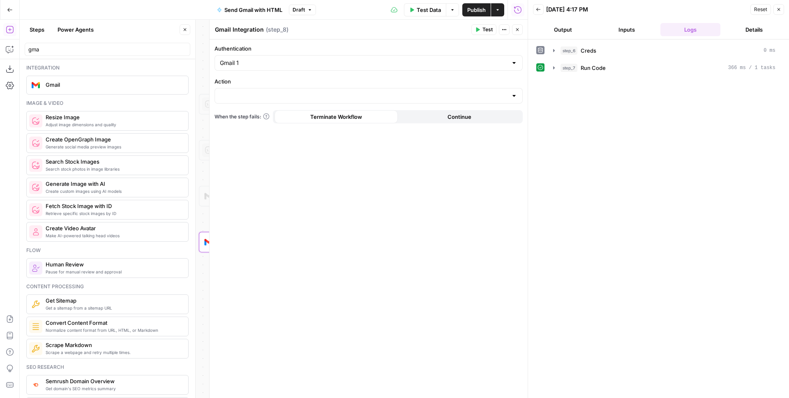
click at [270, 91] on div at bounding box center [369, 96] width 308 height 16
click at [260, 119] on span "Send email" at bounding box center [367, 116] width 291 height 8
type input "Send email"
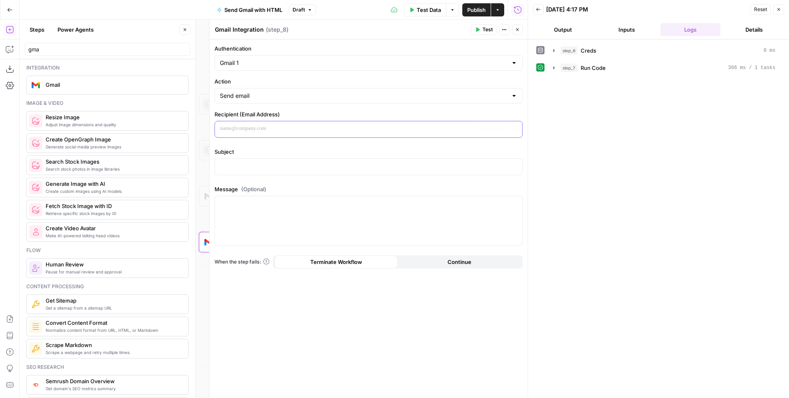
click at [251, 127] on p at bounding box center [369, 129] width 298 height 8
click at [244, 160] on div at bounding box center [368, 167] width 307 height 16
click at [263, 222] on div at bounding box center [368, 220] width 307 height 49
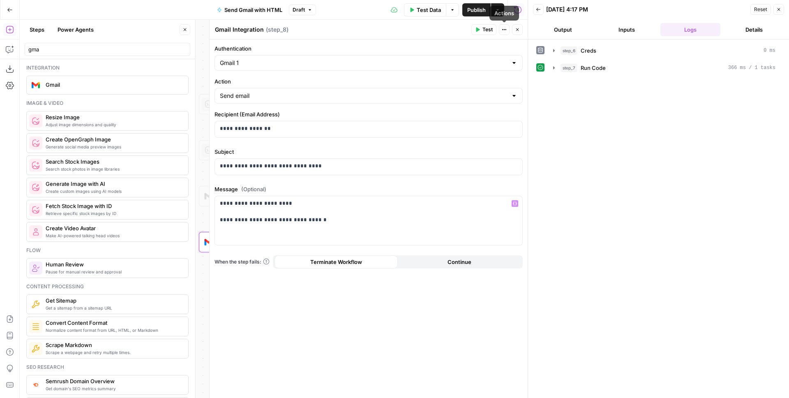
click at [483, 28] on span "Test" at bounding box center [488, 29] width 10 height 7
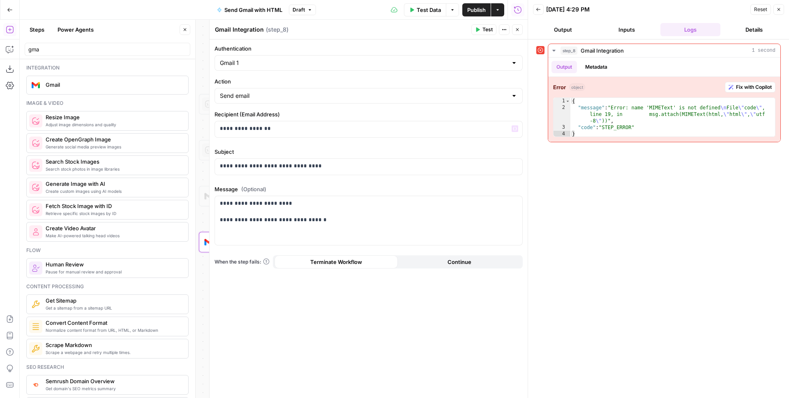
click at [204, 110] on div at bounding box center [209, 104] width 14 height 14
click at [516, 30] on icon "button" at bounding box center [517, 29] width 5 height 5
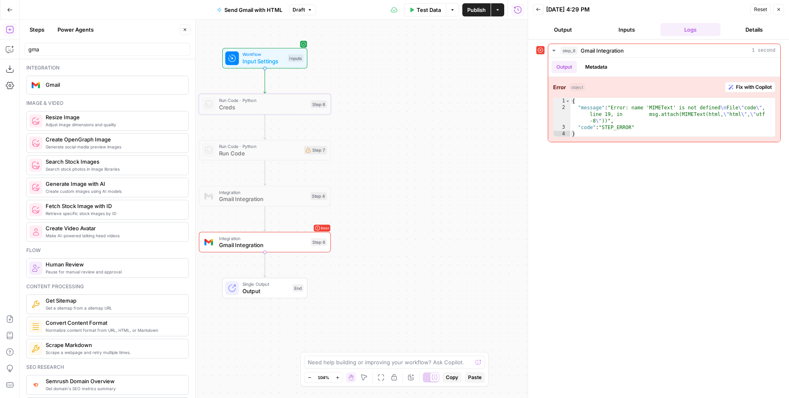
click at [260, 199] on span "Gmail Integration" at bounding box center [263, 199] width 88 height 9
click at [253, 134] on div at bounding box center [250, 135] width 11 height 6
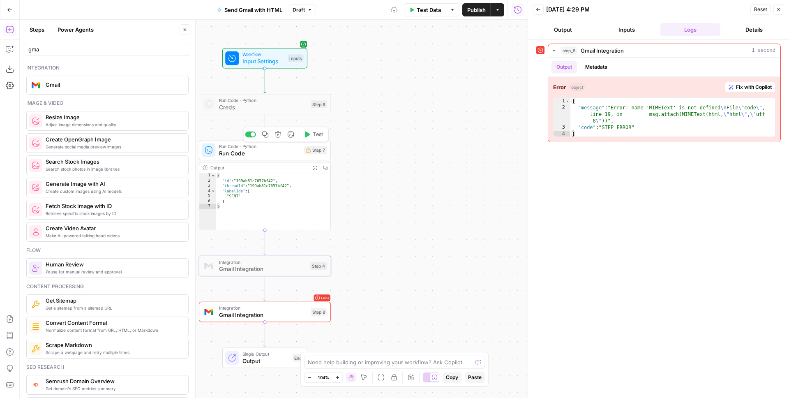
click at [259, 148] on span "Run Code · Python" at bounding box center [260, 146] width 82 height 7
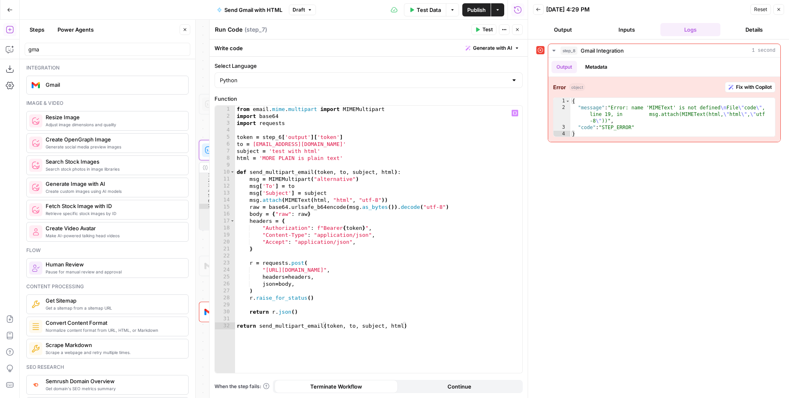
click at [300, 199] on div "from email . mime . multipart import MIMEMultipart import base64 import request…" at bounding box center [378, 246] width 287 height 281
click at [358, 194] on div "from email . mime . multipart import MIMEMultipart import base64 import request…" at bounding box center [378, 246] width 287 height 281
type textarea "**********"
click at [319, 127] on div "from email . mime . multipart import MIMEMultipart import base64 import request…" at bounding box center [378, 246] width 287 height 281
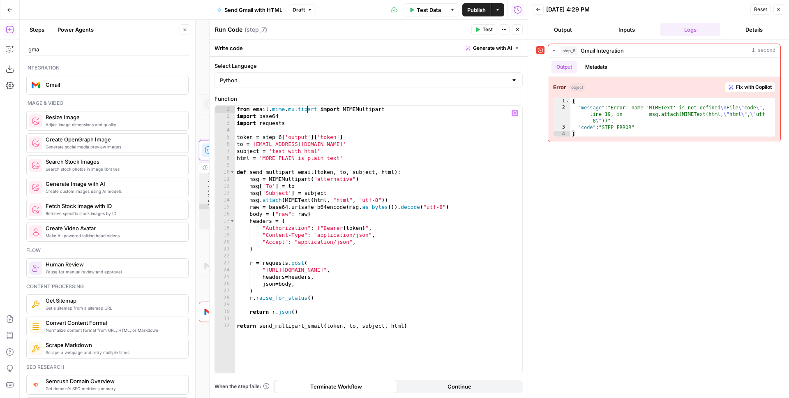
click at [308, 111] on div "from email . mime . multipart import MIMEMultipart import base64 import request…" at bounding box center [378, 246] width 287 height 281
click at [302, 267] on div "from email . mime . multipart import MIMEMultipart import base64 import request…" at bounding box center [378, 246] width 287 height 281
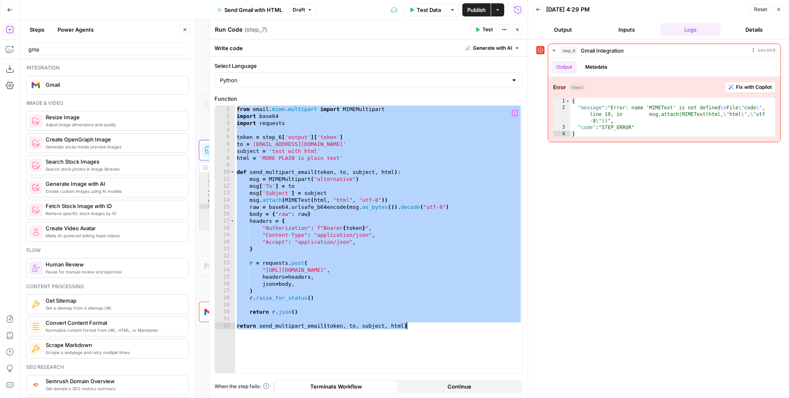
paste textarea
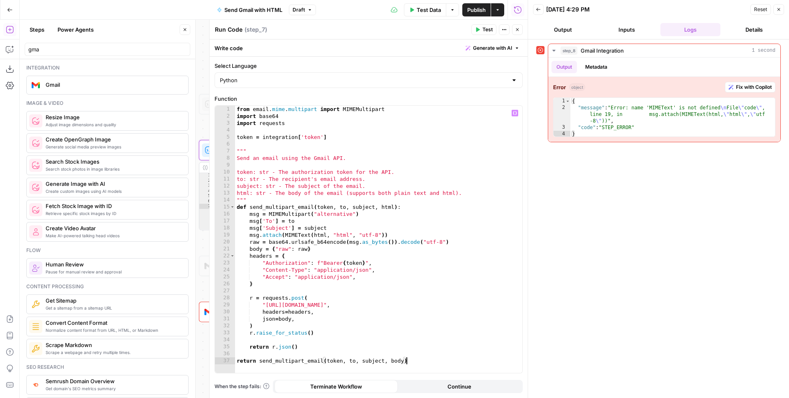
click at [328, 161] on div "from email . mime . multipart import MIMEMultipart import base64 import request…" at bounding box center [378, 246] width 287 height 281
type textarea "**********"
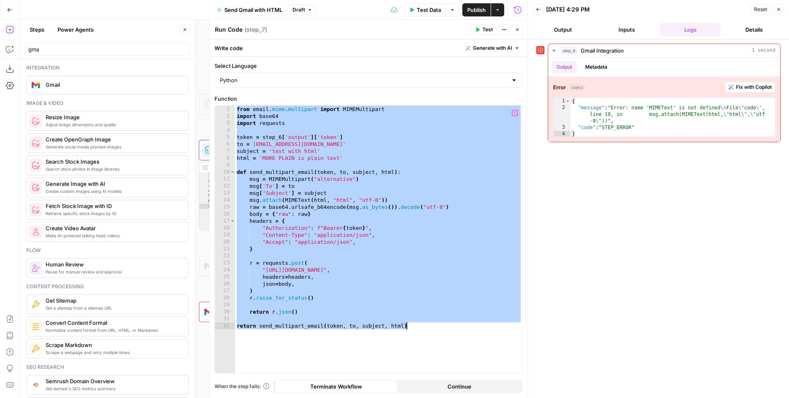
click at [514, 28] on button "Close" at bounding box center [517, 29] width 11 height 11
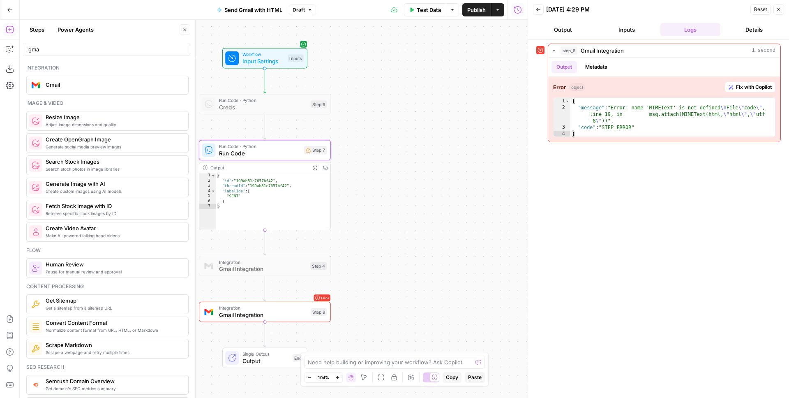
click at [434, 207] on div "Workflow Input Settings Inputs Run Code · Python Creds Step 6 Run Code · Python…" at bounding box center [274, 209] width 508 height 378
click at [295, 313] on span "Gmail Integration" at bounding box center [263, 314] width 88 height 9
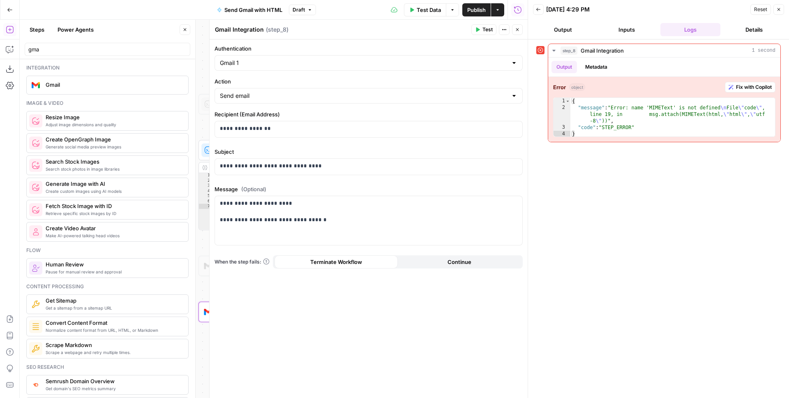
click at [474, 25] on button "Test" at bounding box center [483, 29] width 25 height 11
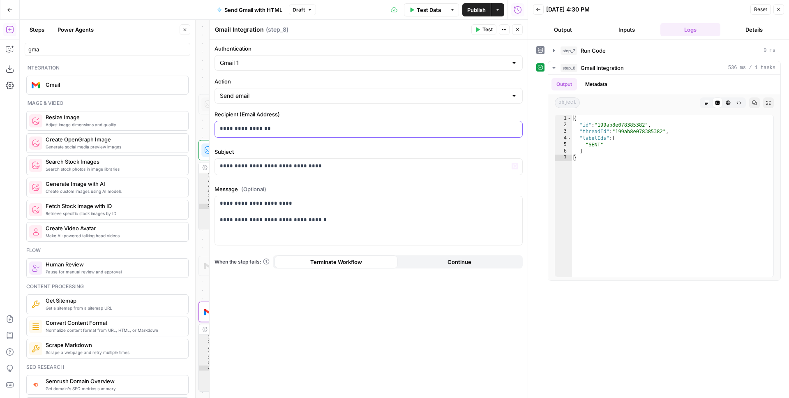
click at [255, 132] on p "**********" at bounding box center [369, 129] width 298 height 8
click at [232, 124] on div "**********" at bounding box center [368, 129] width 307 height 16
click at [494, 30] on button "Test" at bounding box center [483, 29] width 25 height 11
click at [783, 9] on button "Close" at bounding box center [779, 9] width 11 height 11
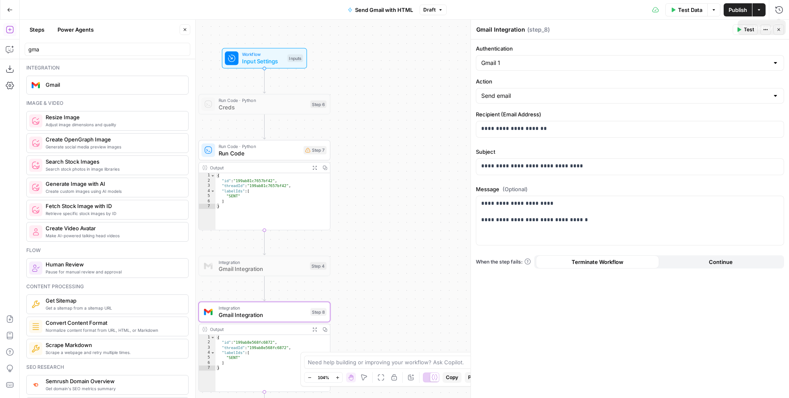
click at [777, 29] on icon "button" at bounding box center [778, 29] width 5 height 5
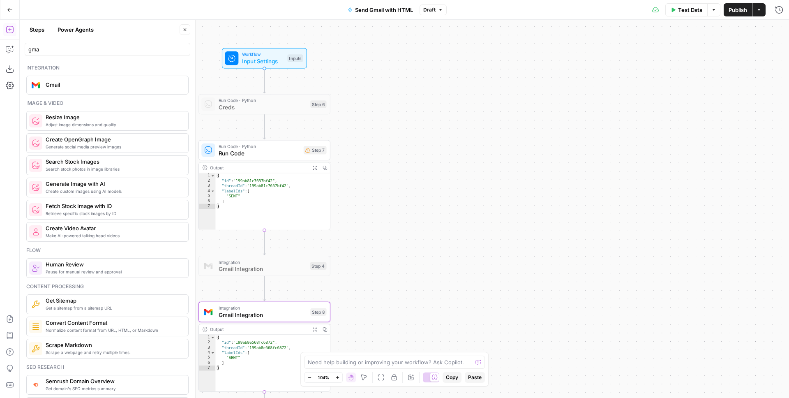
click at [466, 145] on div "Workflow Input Settings Inputs Run Code · Python Creds Step 6 Run Code · Python…" at bounding box center [404, 209] width 769 height 378
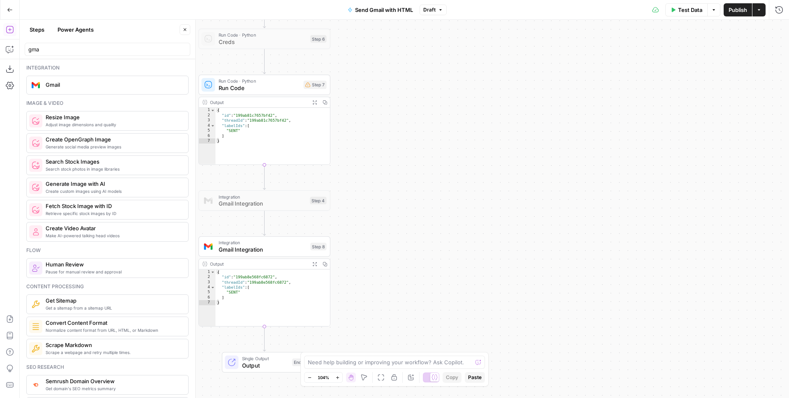
click at [477, 128] on div "Workflow Input Settings Inputs Run Code · Python Creds Step 6 Run Code · Python…" at bounding box center [404, 209] width 769 height 378
click at [436, 177] on div "Workflow Input Settings Inputs Run Code · Python Creds Step 6 Run Code · Python…" at bounding box center [404, 209] width 769 height 378
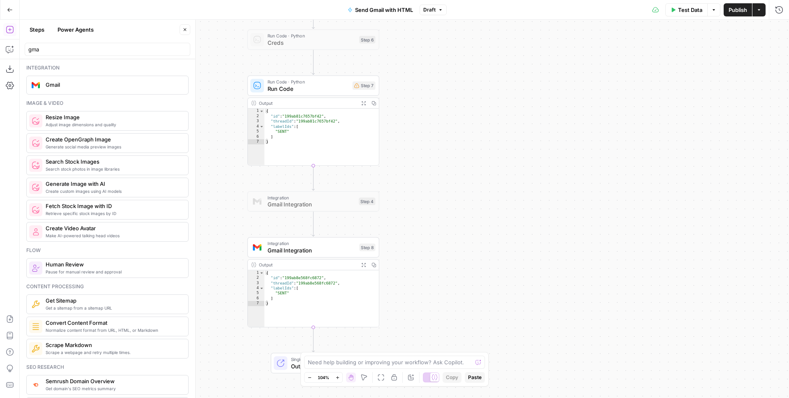
drag, startPoint x: 394, startPoint y: 103, endPoint x: 466, endPoint y: 102, distance: 72.3
click at [466, 102] on div "Workflow Input Settings Inputs Run Code · Python Creds Step 6 Run Code · Python…" at bounding box center [404, 209] width 769 height 378
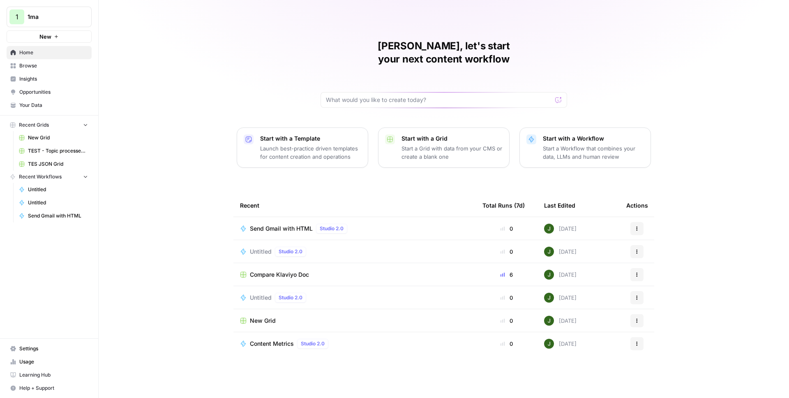
click at [46, 11] on button "1 1ma" at bounding box center [49, 17] width 85 height 21
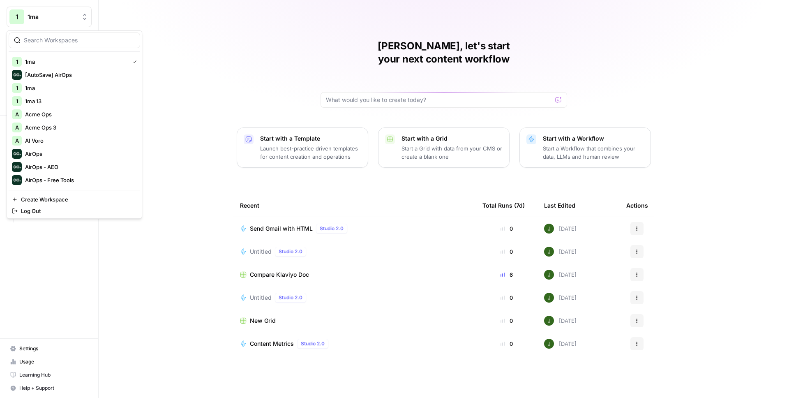
click at [52, 37] on input "search" at bounding box center [79, 40] width 111 height 8
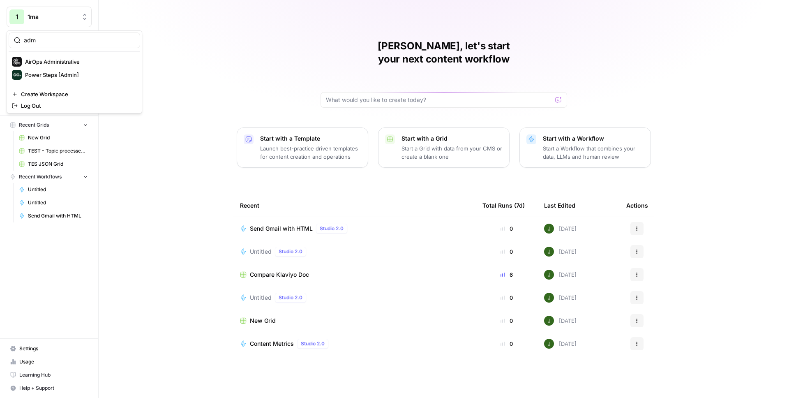
type input "adm"
click at [56, 63] on span "AirOps Administrative" at bounding box center [79, 62] width 109 height 8
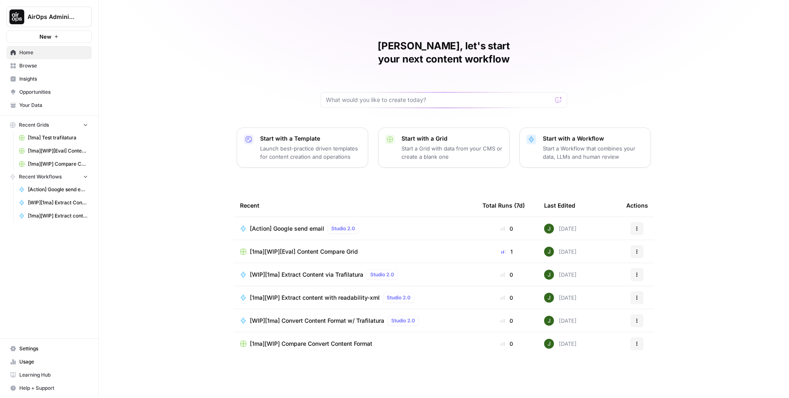
click at [298, 224] on span "[Action] Google send email" at bounding box center [287, 228] width 74 height 8
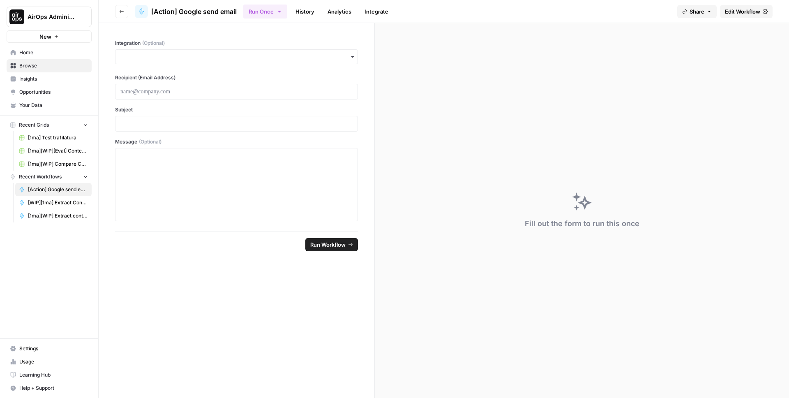
click at [751, 12] on span "Edit Workflow" at bounding box center [742, 11] width 35 height 8
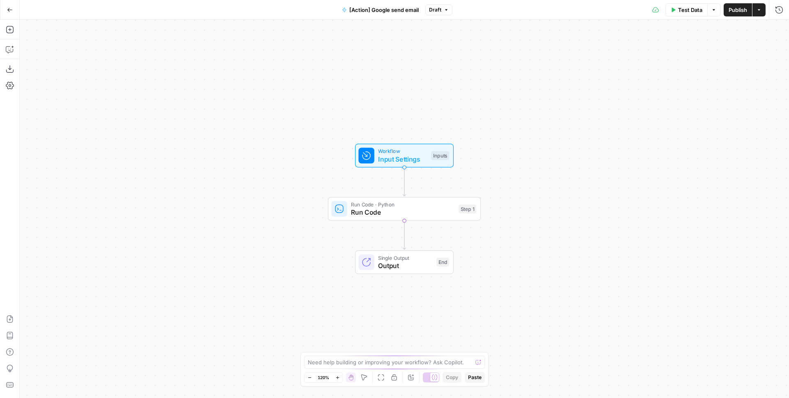
click at [392, 14] on button "[Action] Google send email" at bounding box center [380, 9] width 87 height 13
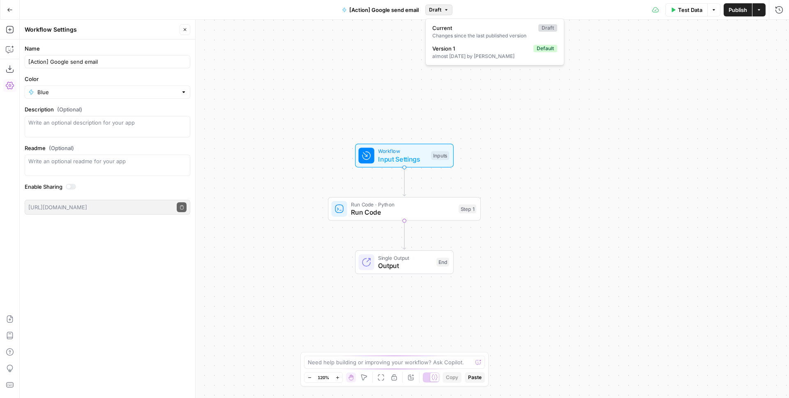
click at [437, 11] on span "Draft" at bounding box center [435, 9] width 12 height 7
click at [374, 80] on div "Workflow Input Settings Inputs Run Code · Python Run Code Step 1 Single Output …" at bounding box center [404, 209] width 769 height 378
click at [378, 212] on span "Run Code" at bounding box center [403, 212] width 104 height 10
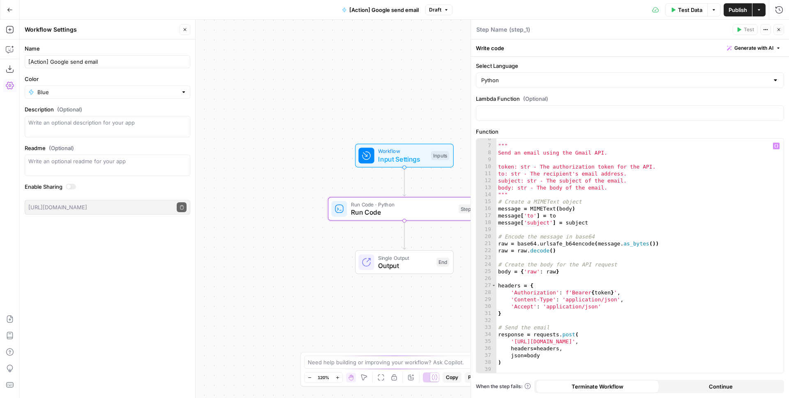
scroll to position [59, 0]
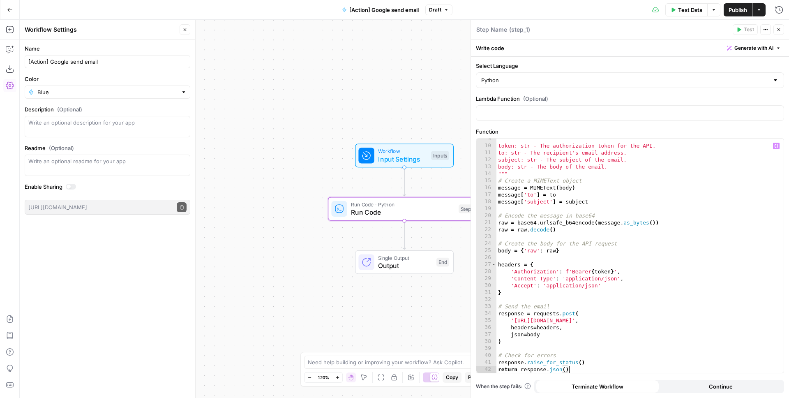
drag, startPoint x: 572, startPoint y: 368, endPoint x: 573, endPoint y: 343, distance: 25.1
click at [572, 368] on div "token: str - The authorization token for the API. to: str - The recipient's ema…" at bounding box center [637, 259] width 281 height 248
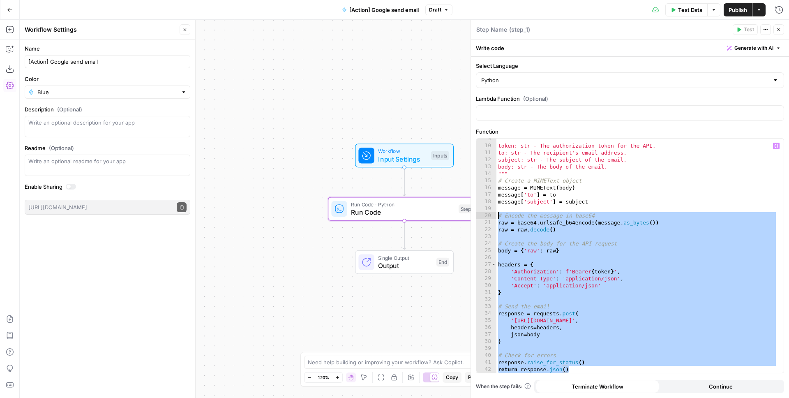
click at [498, 216] on div "token: str - The authorization token for the API. to: str - The recipient's ema…" at bounding box center [637, 259] width 281 height 248
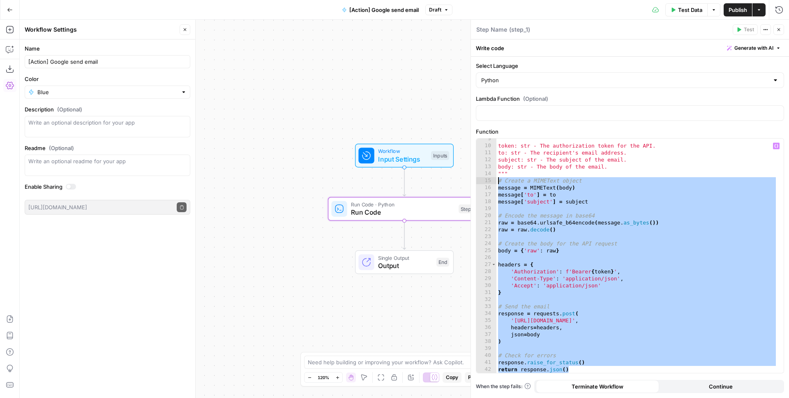
click at [499, 178] on div "token: str - The authorization token for the API. to: str - The recipient's ema…" at bounding box center [637, 259] width 281 height 248
type textarea "**********"
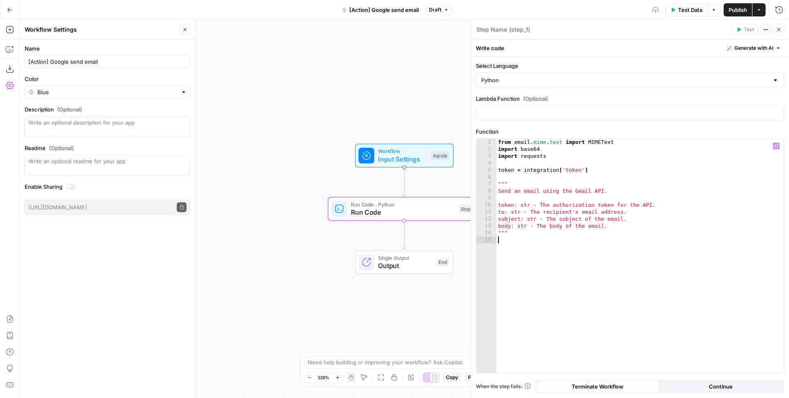
type textarea "***"
paste textarea "**********"
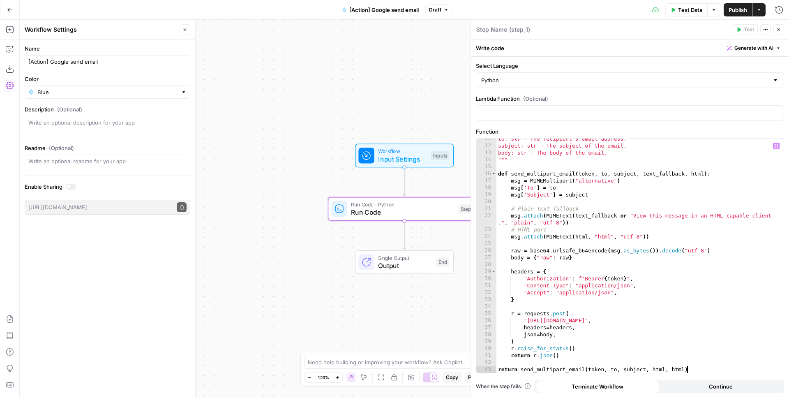
scroll to position [73, 0]
click at [658, 175] on div "to: str - The recipient's email address. subject: str - The subject of the emai…" at bounding box center [637, 259] width 281 height 248
click at [600, 197] on div "to: str - The recipient's email address. subject: str - The subject of the emai…" at bounding box center [637, 259] width 281 height 248
click at [591, 215] on div "to: str - The recipient's email address. subject: str - The subject of the emai…" at bounding box center [637, 259] width 281 height 248
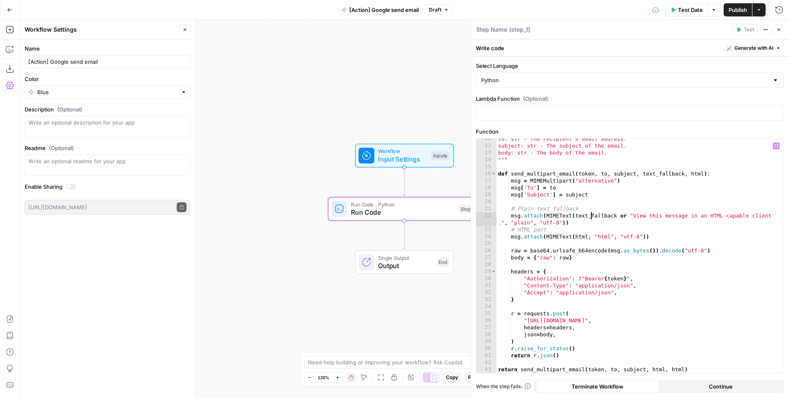
click at [591, 215] on div "to: str - The recipient's email address. subject: str - The subject of the emai…" at bounding box center [637, 259] width 281 height 248
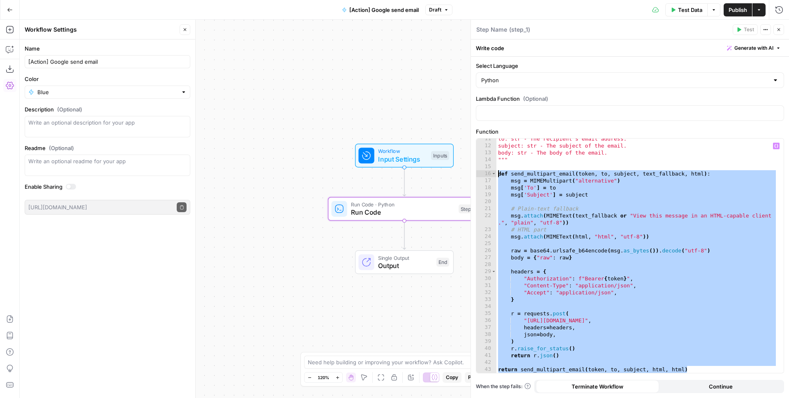
drag, startPoint x: 696, startPoint y: 369, endPoint x: 480, endPoint y: 173, distance: 291.3
click at [480, 173] on div "**********" at bounding box center [629, 256] width 307 height 234
paste textarea
type textarea "**********"
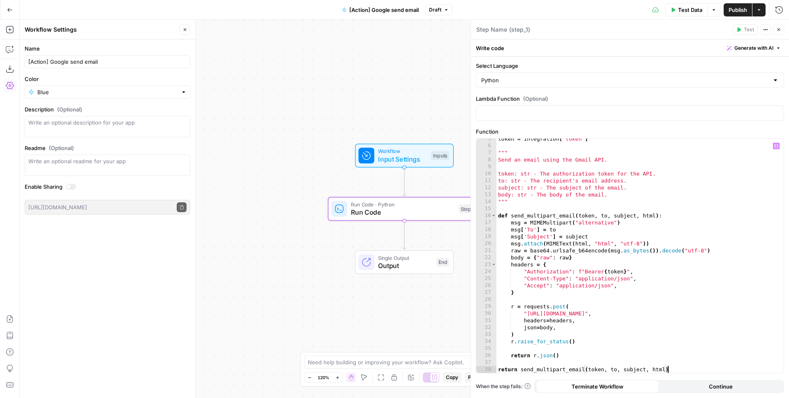
click at [543, 211] on div "token = integration [ 'token' ] """ Send an email using the Gmail API. token: s…" at bounding box center [637, 259] width 281 height 248
click at [531, 171] on div "token = integration [ 'token' ] """ Send an email using the Gmail API. token: s…" at bounding box center [637, 259] width 281 height 248
click at [506, 194] on div "token = integration [ 'token' ] """ Send an email using the Gmail API. token: s…" at bounding box center [637, 259] width 281 height 248
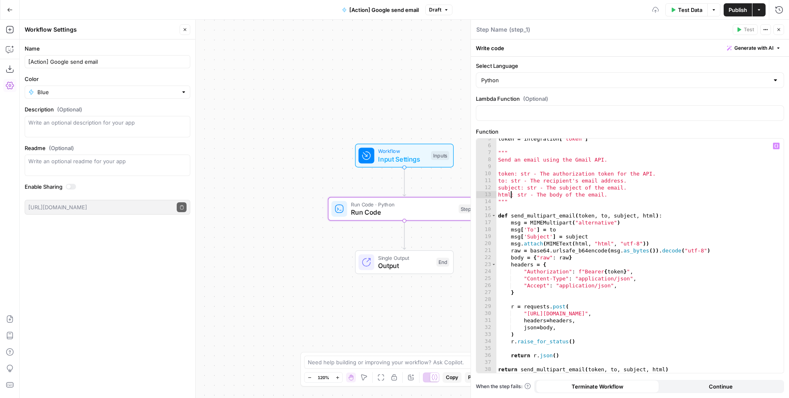
click at [612, 193] on div "token = integration [ 'token' ] """ Send an email using the Gmail API. token: s…" at bounding box center [637, 259] width 281 height 248
click at [674, 194] on div "token = integration [ 'token' ] """ Send an email using the Gmail API. token: s…" at bounding box center [637, 259] width 281 height 248
click at [589, 193] on div "token = integration [ 'token' ] """ Send an email using the Gmail API. token: s…" at bounding box center [637, 259] width 281 height 248
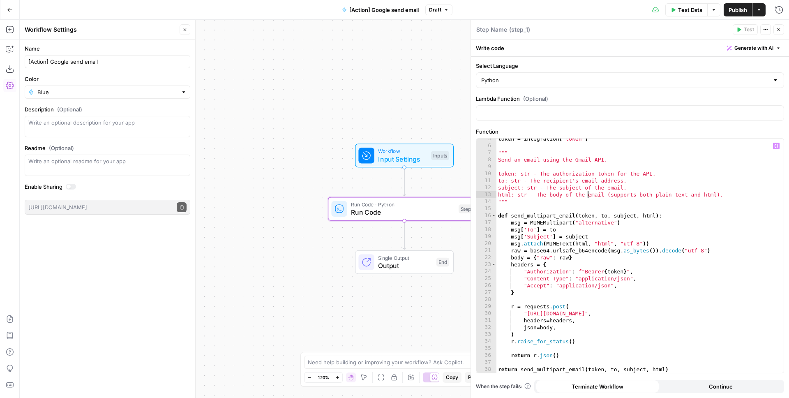
type textarea "**********"
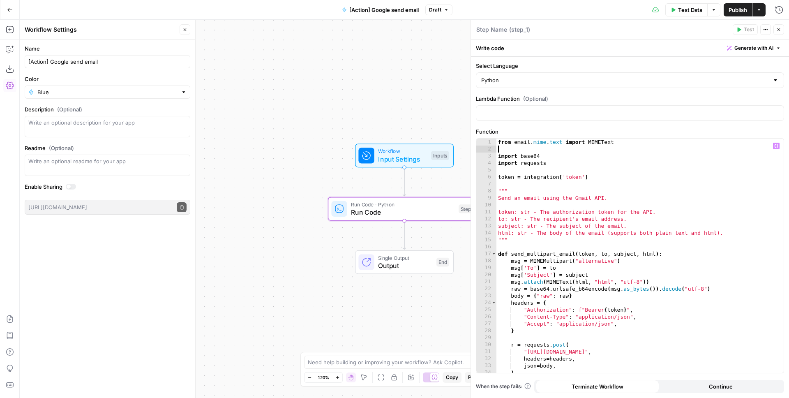
scroll to position [0, 0]
paste textarea "**********"
type textarea "**********"
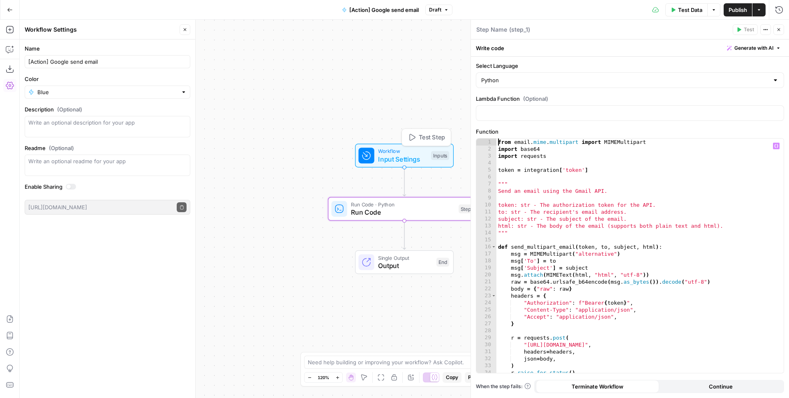
type textarea "**********"
click at [407, 156] on span "Input Settings" at bounding box center [402, 159] width 49 height 10
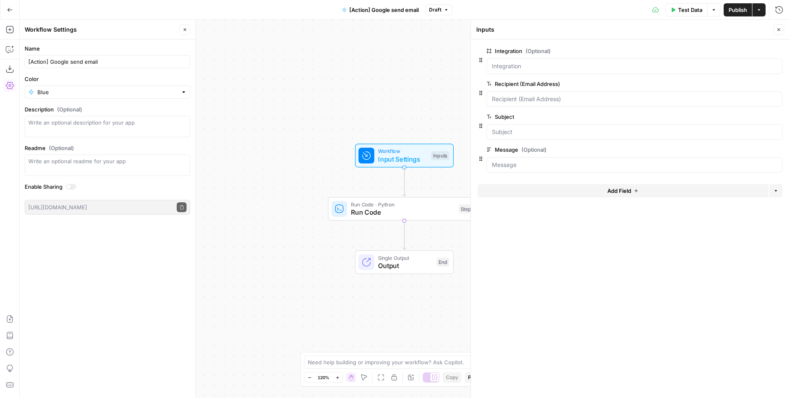
click at [756, 84] on span "edit field" at bounding box center [752, 84] width 18 height 7
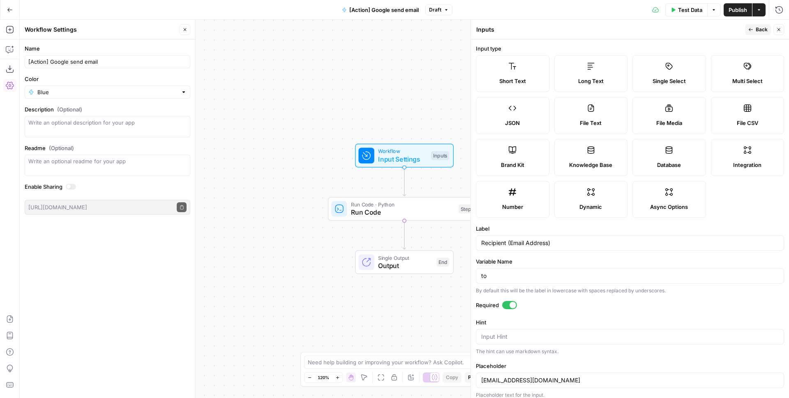
click at [756, 30] on span "Back" at bounding box center [762, 29] width 12 height 7
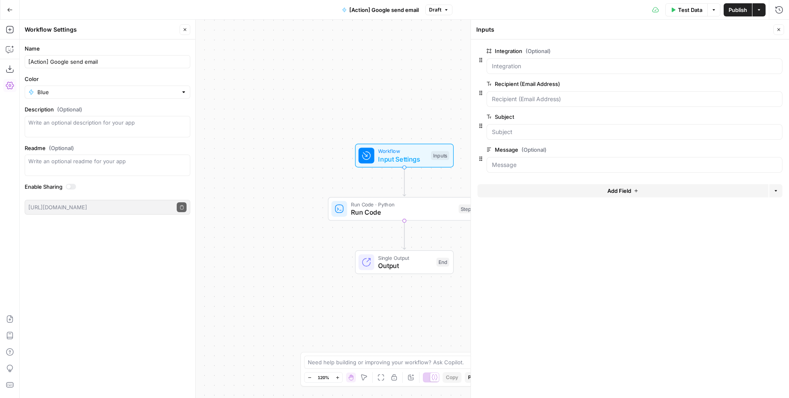
click at [759, 116] on span "edit field" at bounding box center [752, 116] width 18 height 7
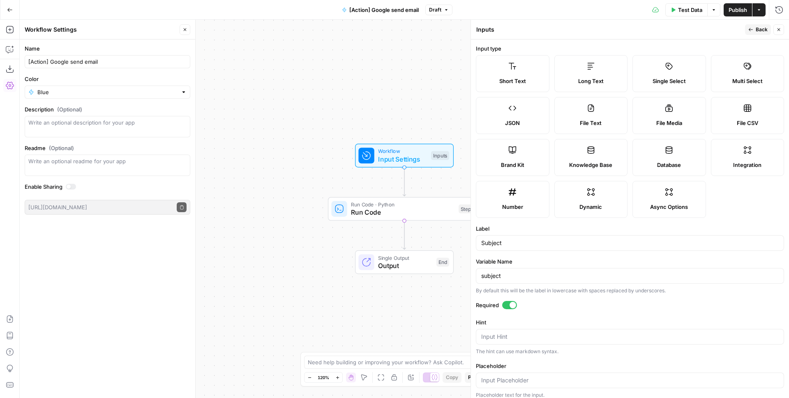
click at [750, 31] on icon "button" at bounding box center [750, 29] width 5 height 5
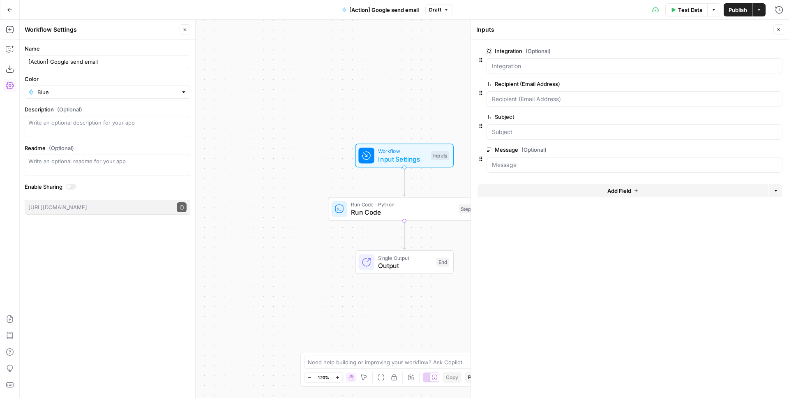
click at [746, 146] on span "edit field" at bounding box center [752, 149] width 18 height 7
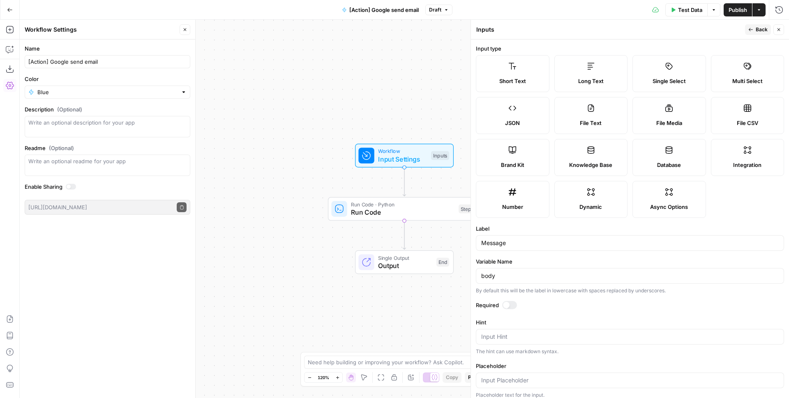
click at [757, 28] on span "Back" at bounding box center [762, 29] width 12 height 7
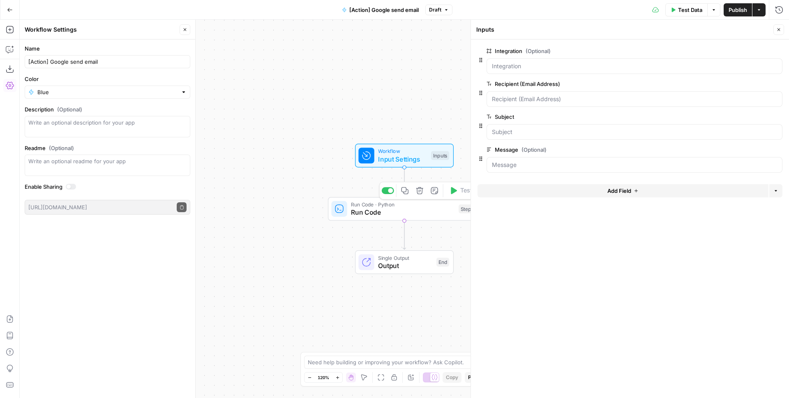
click at [410, 208] on span "Run Code" at bounding box center [403, 212] width 104 height 10
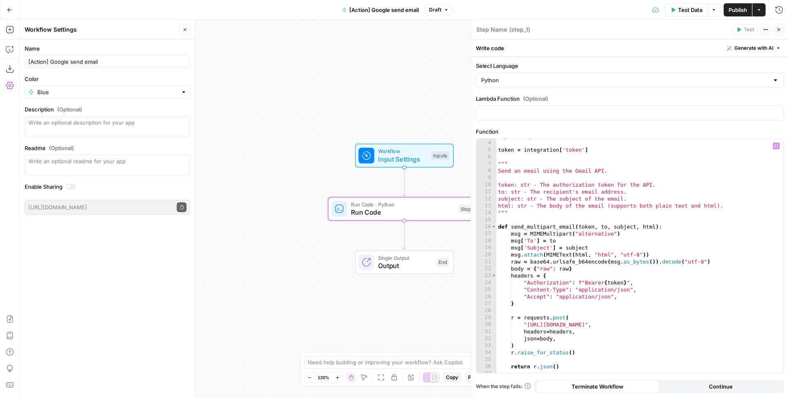
scroll to position [31, 0]
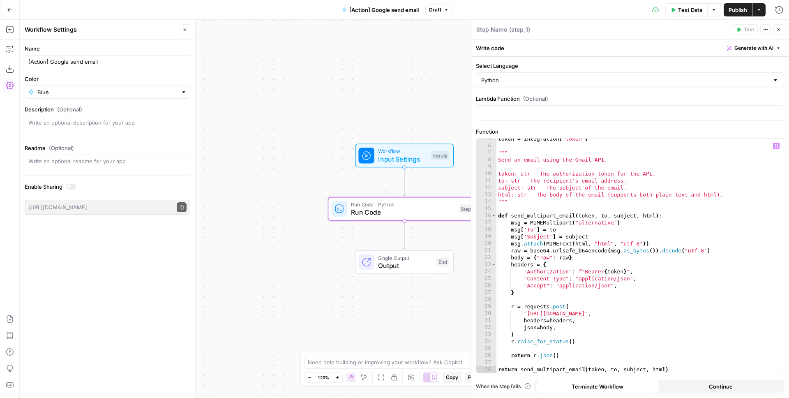
click at [392, 155] on span "Input Settings" at bounding box center [402, 159] width 49 height 10
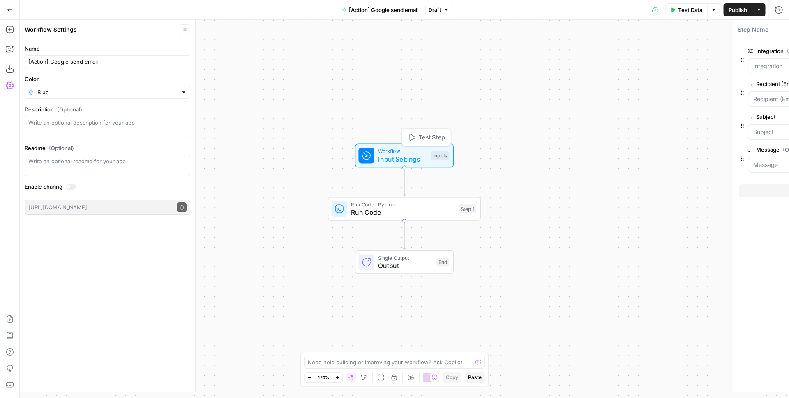
type textarea "Inputs"
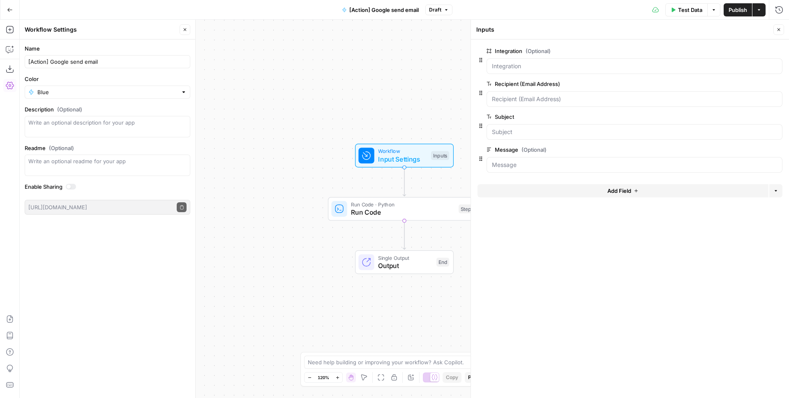
click at [754, 151] on span "edit field" at bounding box center [752, 149] width 18 height 7
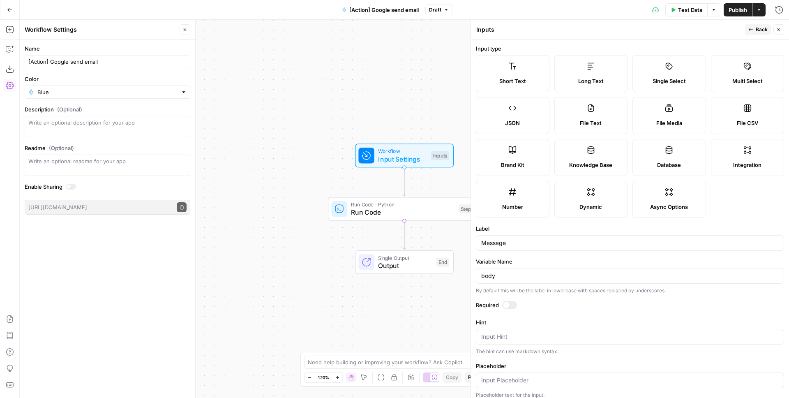
click at [759, 28] on span "Back" at bounding box center [762, 29] width 12 height 7
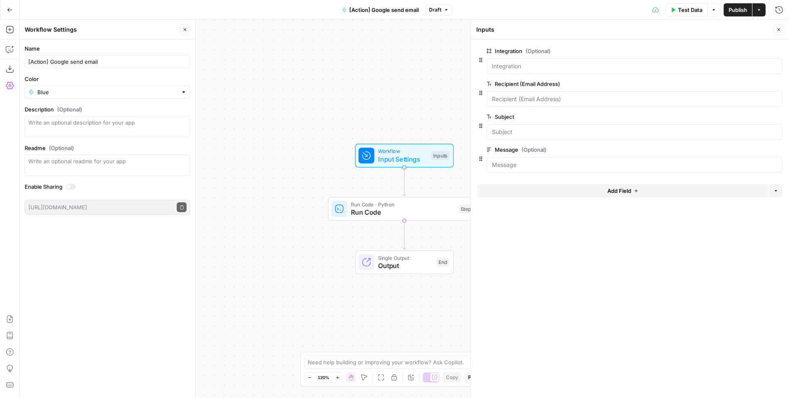
click at [413, 215] on span "Run Code" at bounding box center [403, 212] width 104 height 10
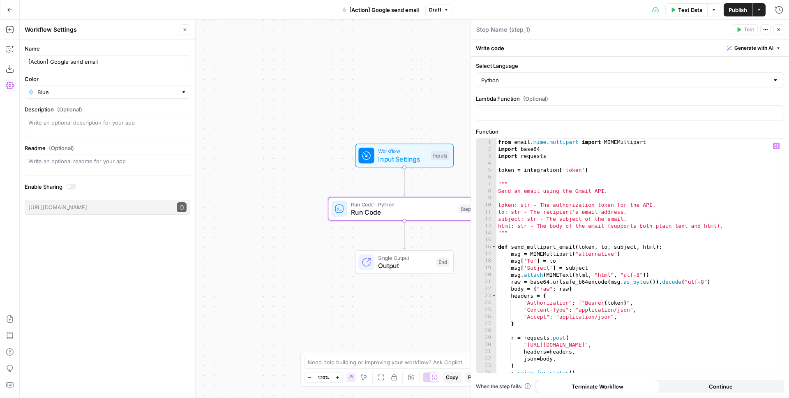
type textarea "**********"
click at [642, 247] on div "from email . mime . multipart import MIMEMultipart import base64 import request…" at bounding box center [637, 263] width 281 height 248
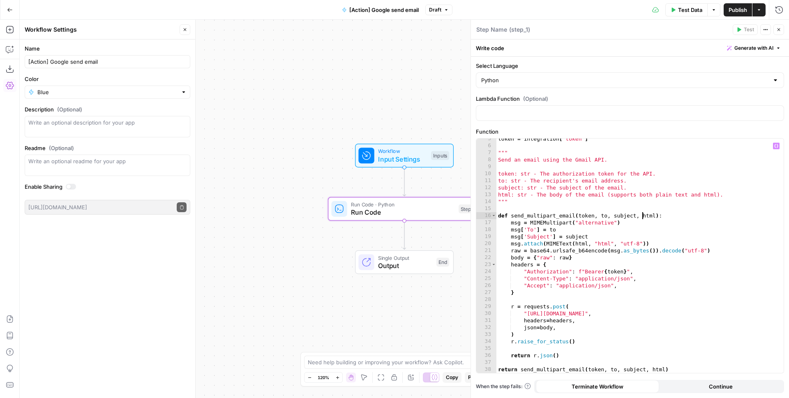
click at [510, 205] on div "token = integration [ 'token' ] """ Send an email using the Gmail API. token: s…" at bounding box center [637, 259] width 281 height 248
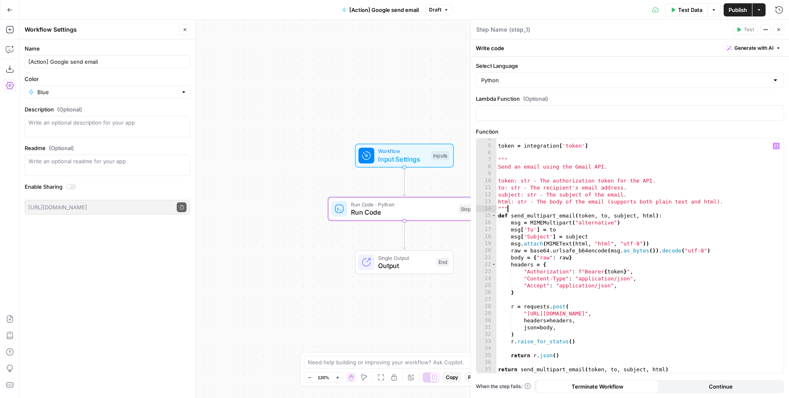
scroll to position [24, 0]
click at [659, 369] on div "token = integration [ 'token' ] """ Send an email using the Gmail API. token: s…" at bounding box center [637, 259] width 281 height 248
click at [632, 181] on div "token = integration [ 'token' ] """ Send an email using the Gmail API. token: s…" at bounding box center [637, 259] width 281 height 248
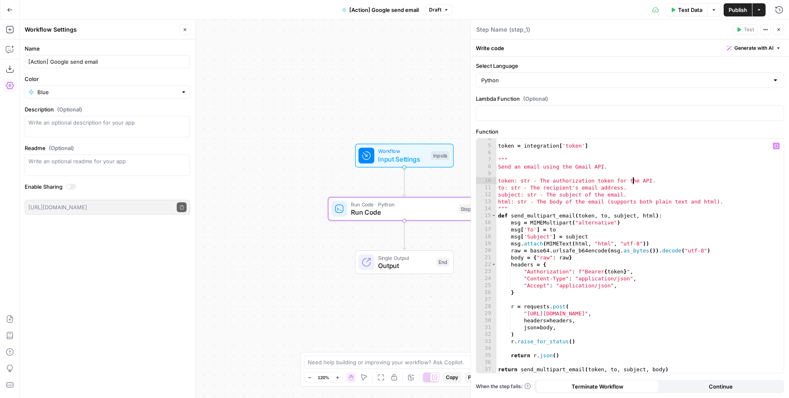
scroll to position [0, 12]
drag, startPoint x: 357, startPoint y: 96, endPoint x: 298, endPoint y: 68, distance: 64.9
click at [298, 68] on div "Workflow Input Settings Inputs Run Code · Python Run Code Step 1 Single Output …" at bounding box center [404, 209] width 769 height 378
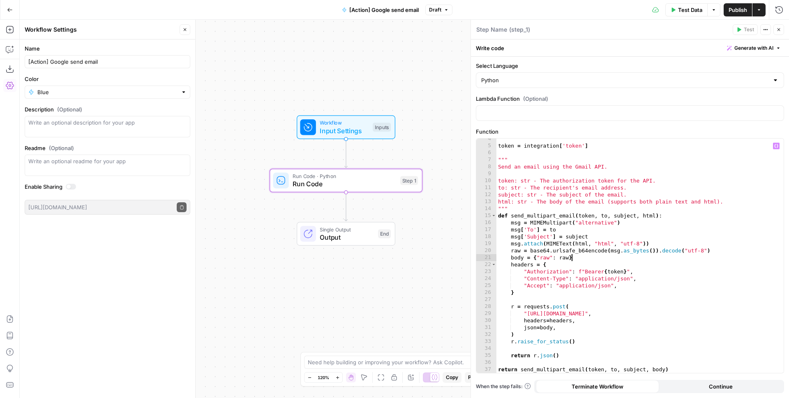
click at [575, 258] on div "token = integration [ 'token' ] """ Send an email using the Gmail API. token: s…" at bounding box center [637, 259] width 281 height 248
click at [570, 268] on div "token = integration [ 'token' ] """ Send an email using the Gmail API. token: s…" at bounding box center [637, 259] width 281 height 248
type textarea "**********"
click at [684, 7] on span "Test Data" at bounding box center [690, 10] width 24 height 8
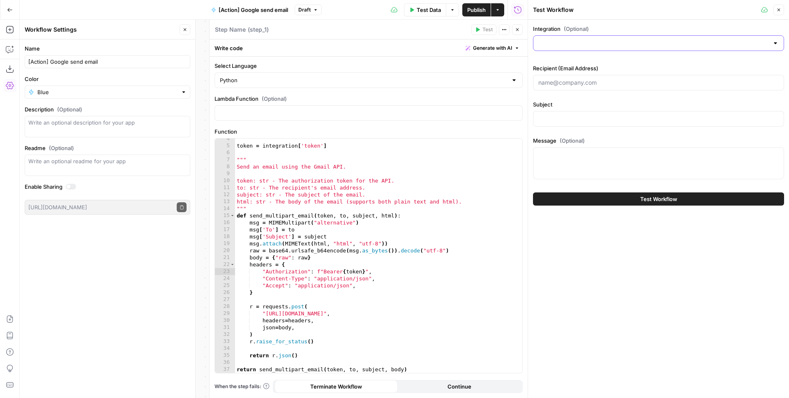
click at [567, 42] on input "Integration (Optional)" at bounding box center [653, 43] width 231 height 8
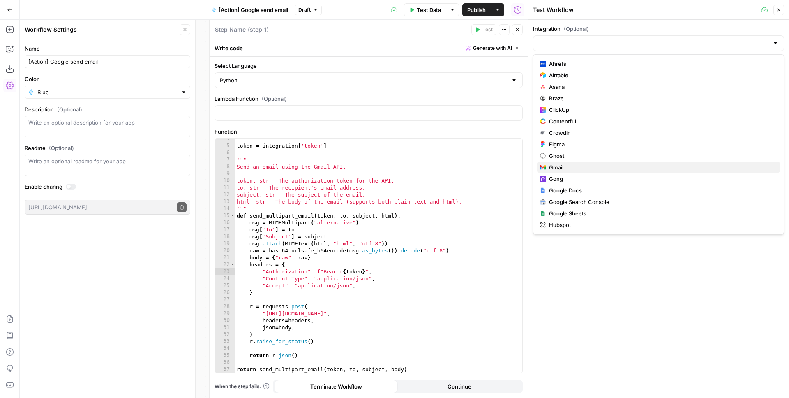
click at [561, 166] on span "Gmail" at bounding box center [661, 167] width 225 height 8
type input "Gmail"
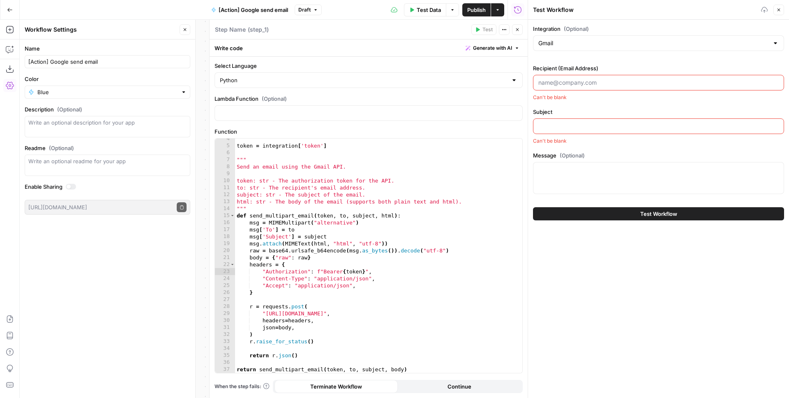
click at [579, 79] on input "Recipient (Email Address)" at bounding box center [658, 83] width 240 height 8
type input "[EMAIL_ADDRESS][DOMAIN_NAME]"
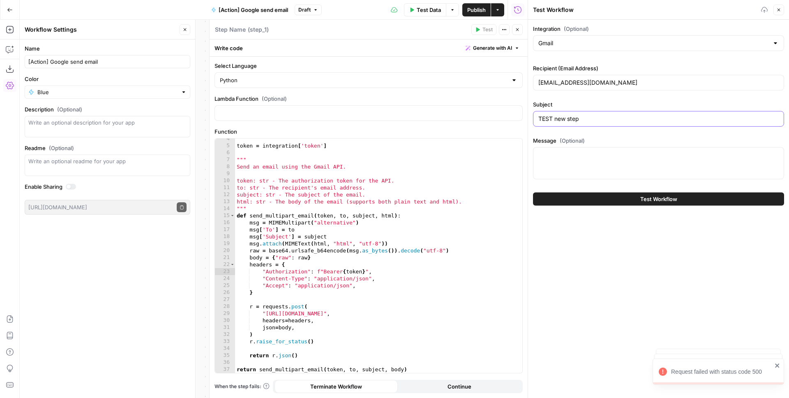
type input "TEST new step"
type textarea "oke oke"
click at [582, 196] on button "Test Workflow" at bounding box center [658, 198] width 251 height 13
click at [619, 198] on button "Test Workflow" at bounding box center [658, 198] width 251 height 13
click at [617, 238] on div "Integration (Optional) Gmail Recipient (Email Address) [EMAIL_ADDRESS][DOMAIN_N…" at bounding box center [658, 209] width 261 height 378
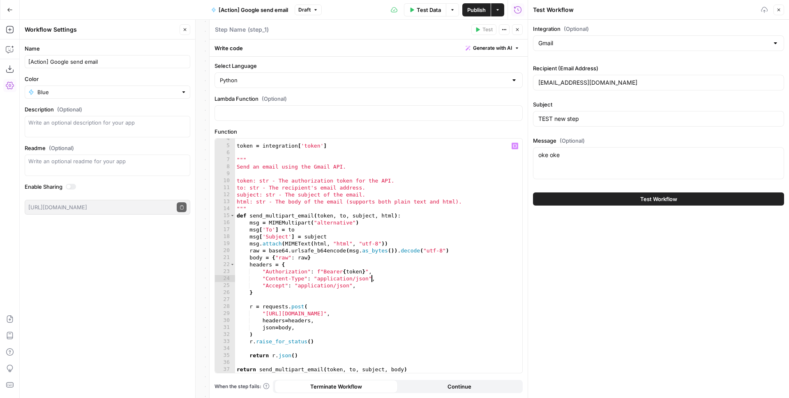
click at [371, 277] on div "token = integration [ 'token' ] """ Send an email using the Gmail API. token: s…" at bounding box center [375, 259] width 281 height 248
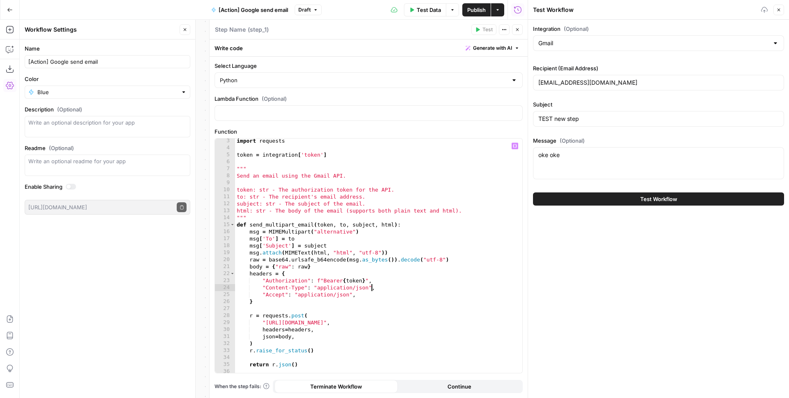
scroll to position [0, 0]
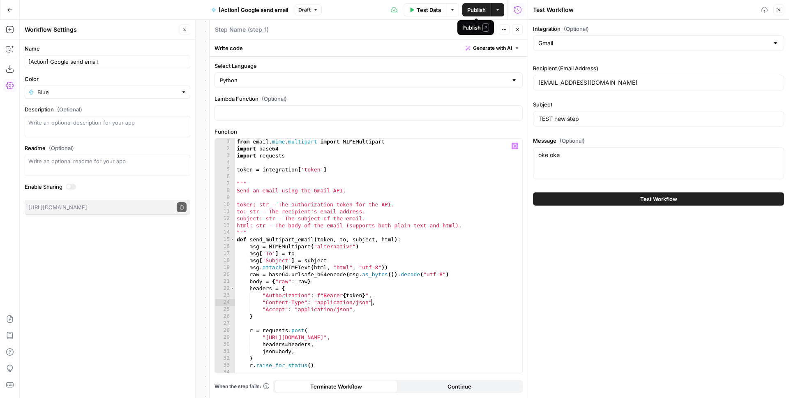
click at [479, 9] on span "Publish" at bounding box center [476, 10] width 18 height 8
click at [331, 189] on div "from email . mime . multipart import MIMEMultipart import base64 import request…" at bounding box center [375, 262] width 281 height 248
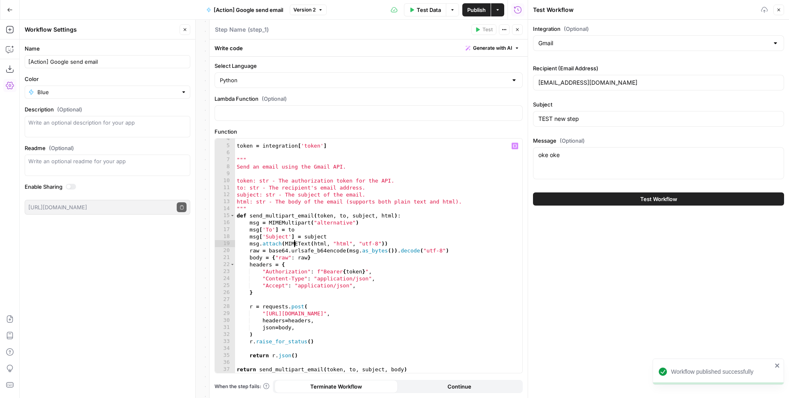
click at [296, 243] on div "token = integration [ 'token' ] """ Send an email using the Gmail API. token: s…" at bounding box center [375, 259] width 281 height 248
click at [314, 8] on span "Version 2" at bounding box center [304, 9] width 22 height 7
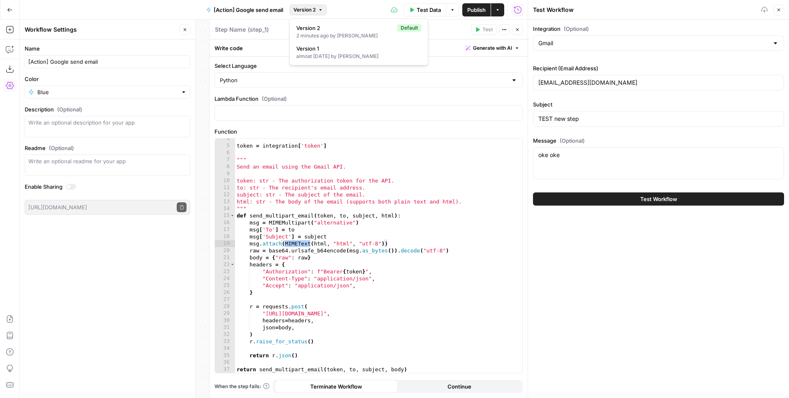
click at [316, 5] on div "Version 2" at bounding box center [308, 10] width 37 height 11
click at [396, 201] on div "token = integration [ 'token' ] """ Send an email using the Gmail API. token: s…" at bounding box center [375, 259] width 281 height 248
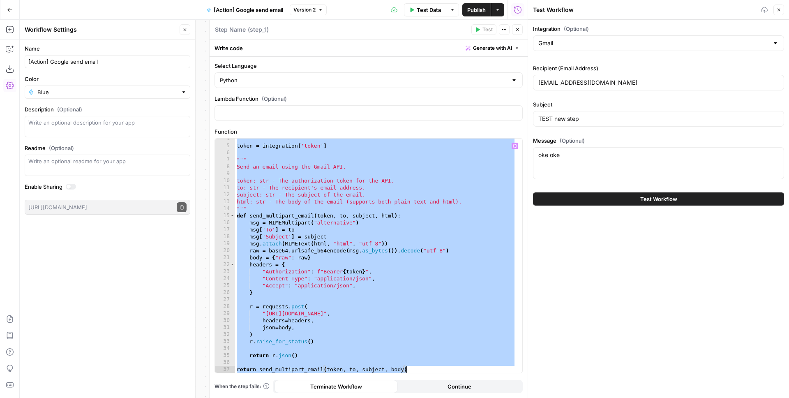
click at [307, 166] on div "token = integration [ 'token' ] """ Send an email using the Gmail API. token: s…" at bounding box center [375, 259] width 281 height 248
type textarea "**********"
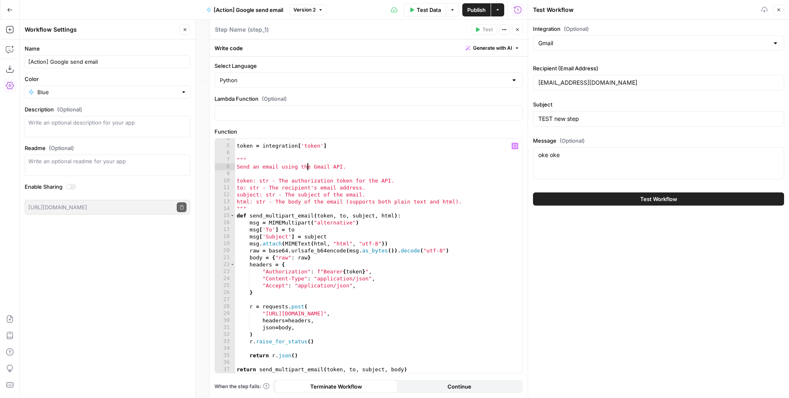
click at [353, 152] on div "token = integration [ 'token' ] """ Send an email using the Gmail API. token: s…" at bounding box center [375, 259] width 281 height 248
type textarea "**********"
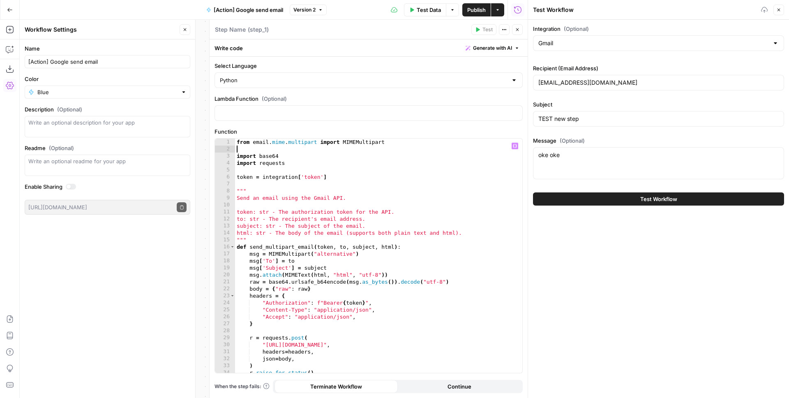
paste textarea "**********"
click at [481, 11] on span "Publish" at bounding box center [476, 10] width 18 height 8
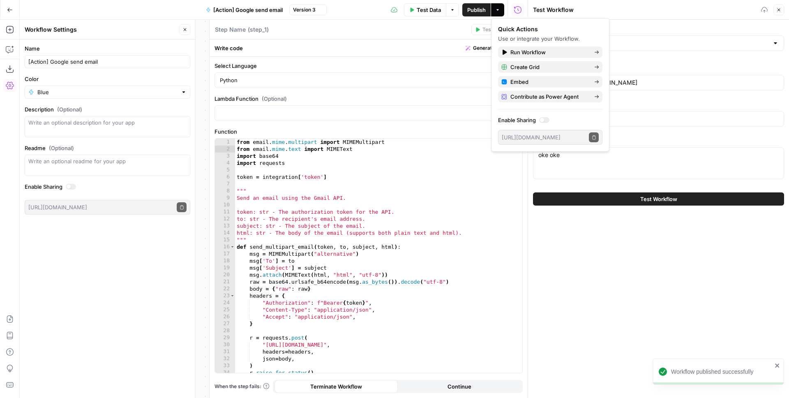
type textarea "***"
click at [401, 188] on div "from email . mime . multipart import MIMEMultipart from email . mime . text imp…" at bounding box center [375, 263] width 281 height 248
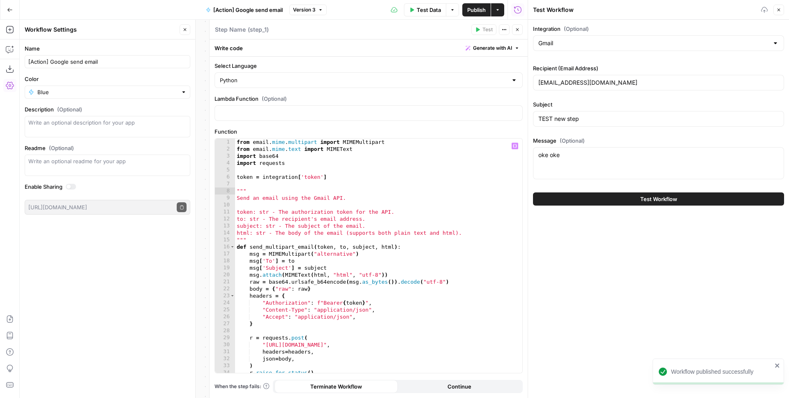
click at [598, 238] on div "Integration (Optional) Gmail Recipient (Email Address) [EMAIL_ADDRESS][DOMAIN_N…" at bounding box center [658, 209] width 261 height 378
click at [518, 29] on icon "button" at bounding box center [517, 29] width 3 height 3
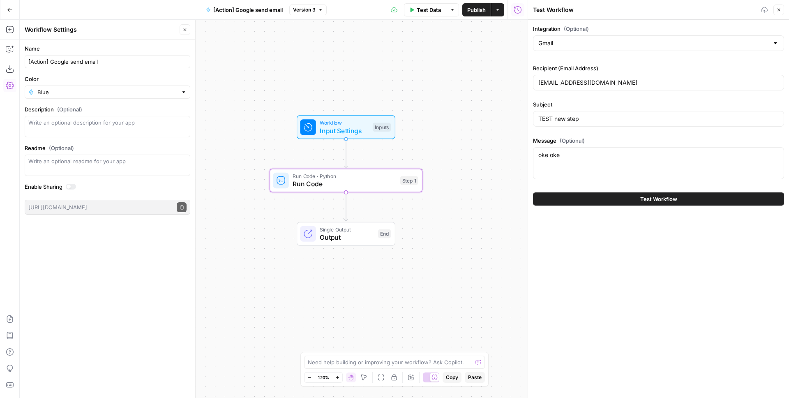
click at [353, 126] on span "Input Settings" at bounding box center [344, 131] width 49 height 10
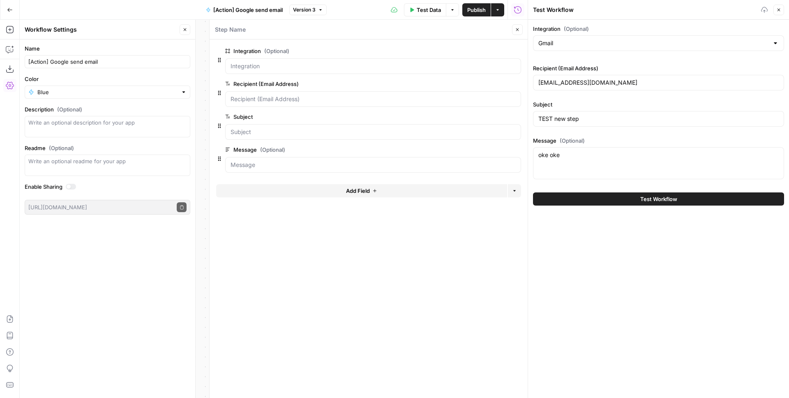
click at [492, 151] on span "edit field" at bounding box center [490, 149] width 18 height 7
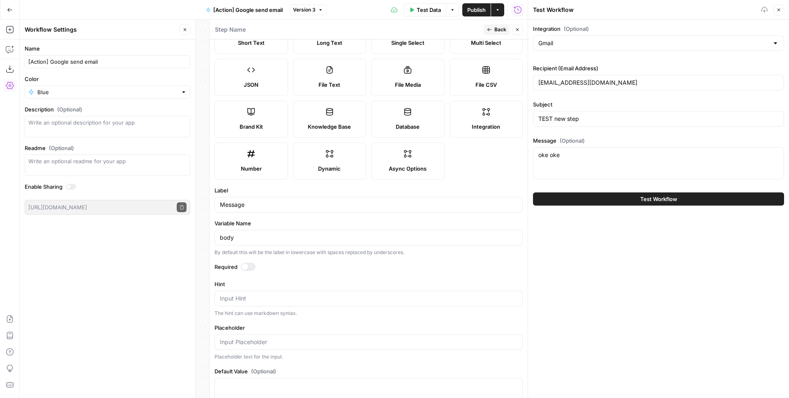
scroll to position [99, 0]
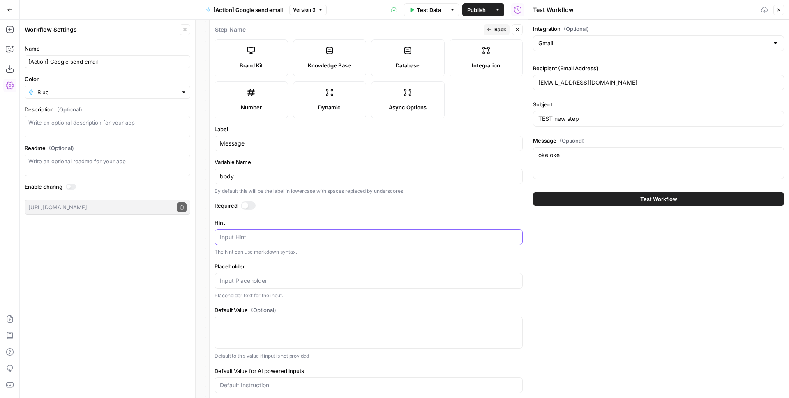
click at [242, 241] on textarea "Hint" at bounding box center [369, 237] width 298 height 8
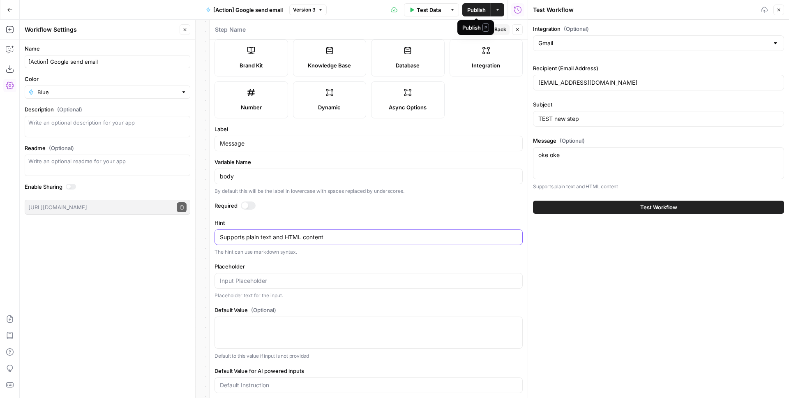
type textarea "Supports plain text and HTML content"
click at [472, 9] on span "Publish" at bounding box center [476, 10] width 18 height 8
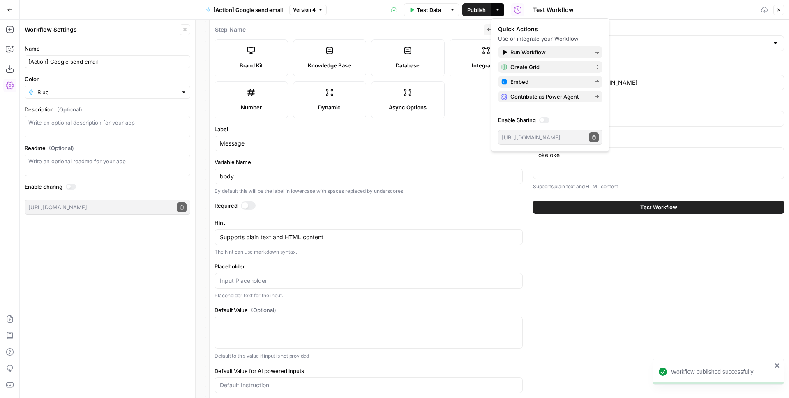
click at [561, 246] on div "Integration (Optional) Gmail Recipient (Email Address) [EMAIL_ADDRESS][DOMAIN_N…" at bounding box center [658, 209] width 261 height 378
